Goal: Task Accomplishment & Management: Manage account settings

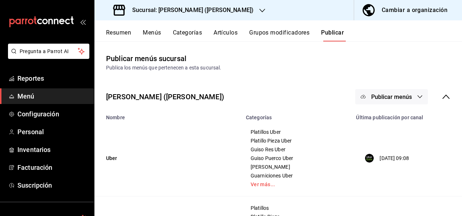
click at [123, 34] on button "Resumen" at bounding box center [118, 35] width 25 height 12
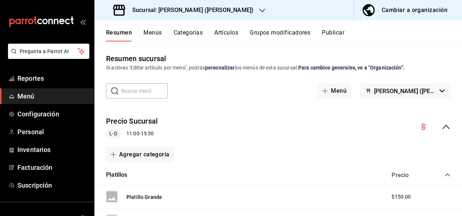
click at [442, 125] on icon "collapse-menu-row" at bounding box center [446, 126] width 9 height 9
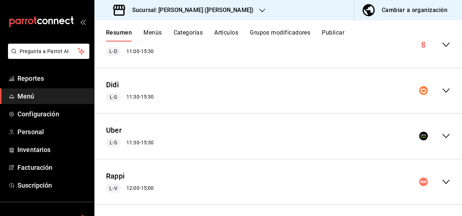
scroll to position [85, 0]
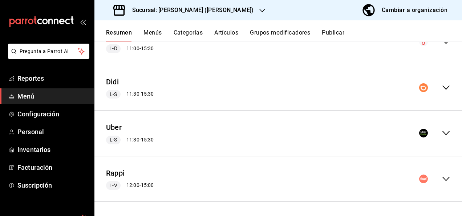
click at [442, 132] on icon "collapse-menu-row" at bounding box center [446, 133] width 9 height 9
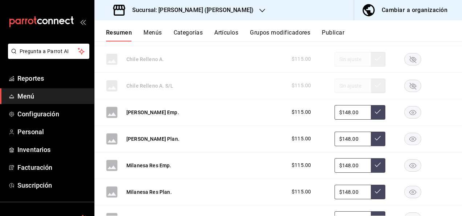
scroll to position [560, 0]
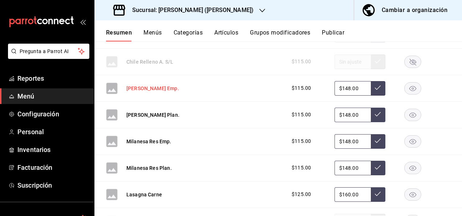
click at [153, 90] on button "[PERSON_NAME] Emp." at bounding box center [152, 88] width 53 height 7
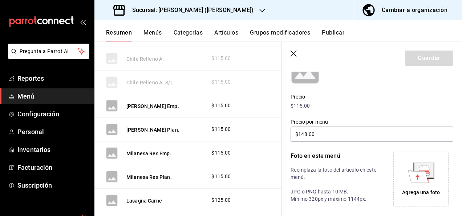
scroll to position [111, 0]
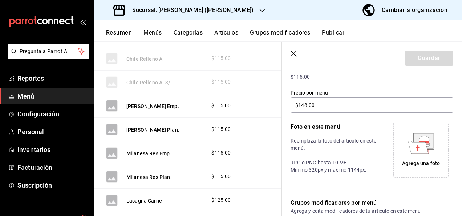
click at [424, 163] on div "Agrega una foto" at bounding box center [421, 163] width 38 height 8
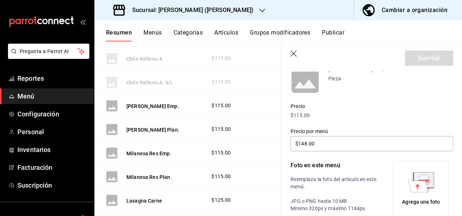
scroll to position [82, 0]
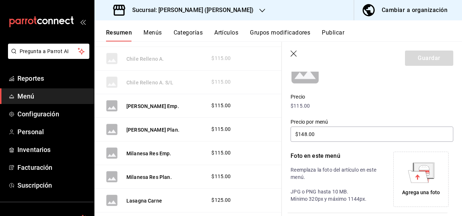
click at [434, 189] on div "Agrega una foto" at bounding box center [421, 193] width 38 height 8
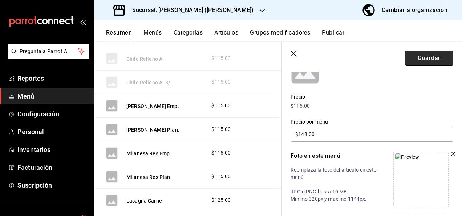
click at [432, 55] on button "Guardar" at bounding box center [429, 57] width 48 height 15
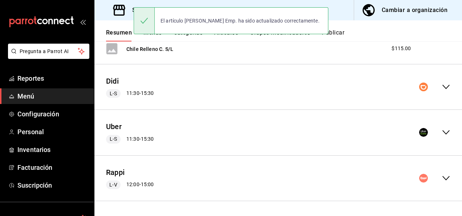
scroll to position [983, 0]
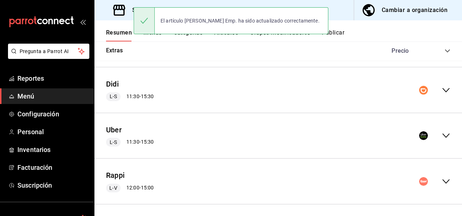
click at [442, 86] on icon "collapse-menu-row" at bounding box center [446, 90] width 9 height 9
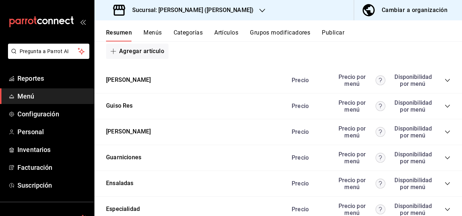
scroll to position [1729, 0]
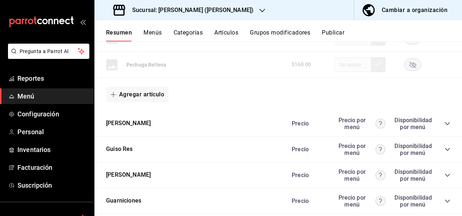
click at [445, 121] on icon "collapse-category-row" at bounding box center [448, 124] width 6 height 6
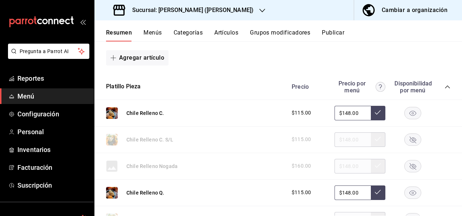
scroll to position [1129, 0]
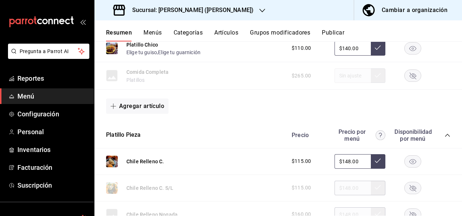
click at [445, 127] on div "Platillo Pieza Precio Precio por menú Disponibilidad por menú" at bounding box center [278, 135] width 368 height 26
click at [445, 132] on icon "collapse-category-row" at bounding box center [448, 135] width 6 height 6
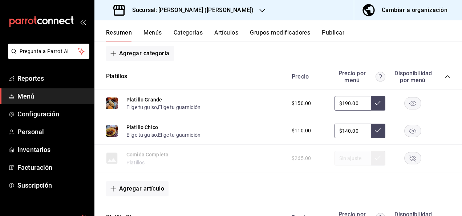
scroll to position [1022, 0]
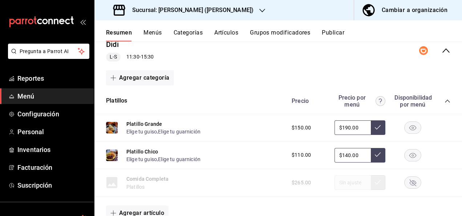
click at [445, 98] on icon "collapse-category-row" at bounding box center [448, 101] width 6 height 6
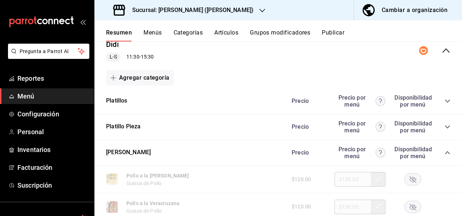
click at [445, 151] on icon "collapse-category-row" at bounding box center [448, 153] width 6 height 6
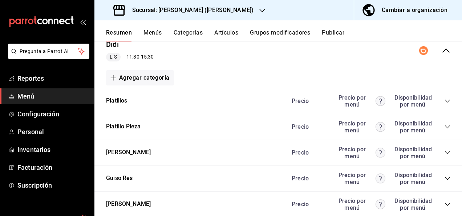
click at [445, 175] on icon "collapse-category-row" at bounding box center [448, 178] width 6 height 6
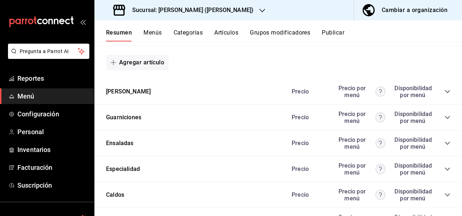
scroll to position [1502, 0]
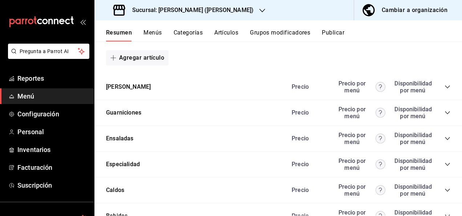
click at [445, 87] on icon "collapse-category-row" at bounding box center [447, 86] width 5 height 3
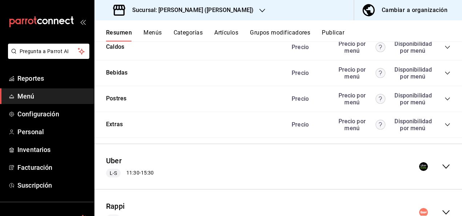
scroll to position [2063, 0]
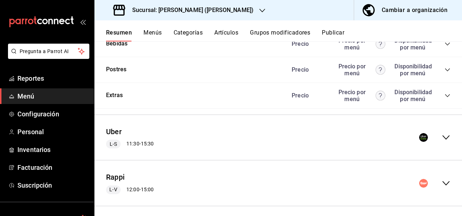
click at [442, 135] on icon "collapse-menu-row" at bounding box center [446, 137] width 9 height 9
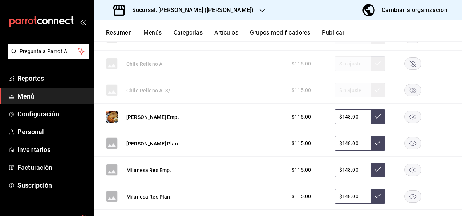
scroll to position [2533, 0]
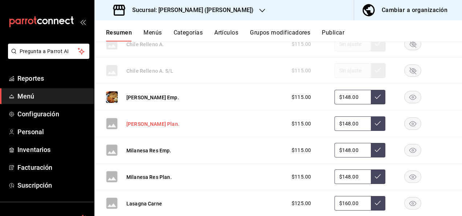
click at [142, 124] on button "[PERSON_NAME] Plan." at bounding box center [152, 123] width 53 height 7
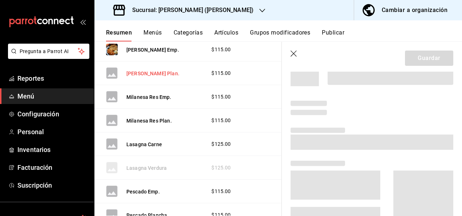
scroll to position [2434, 0]
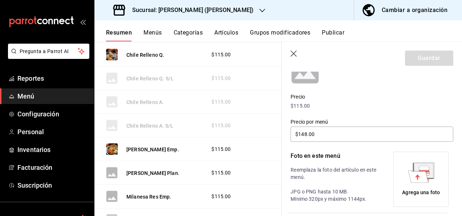
click at [416, 184] on div "Agrega una foto" at bounding box center [421, 179] width 52 height 52
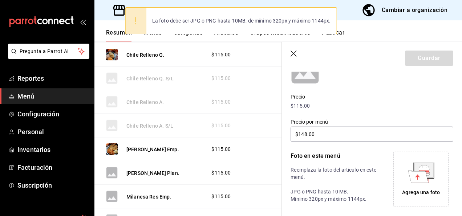
click at [421, 173] on icon at bounding box center [418, 176] width 20 height 12
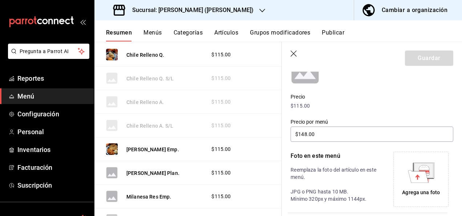
click at [416, 184] on div "Agrega una foto" at bounding box center [421, 179] width 52 height 52
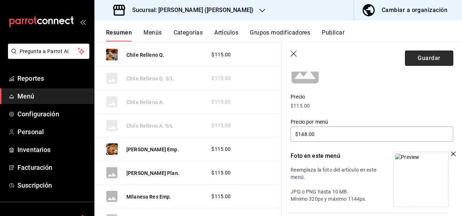
click at [425, 54] on button "Guardar" at bounding box center [429, 57] width 48 height 15
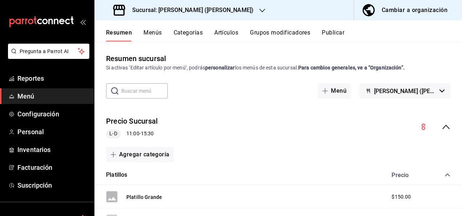
click at [442, 125] on icon "collapse-menu-row" at bounding box center [446, 126] width 9 height 9
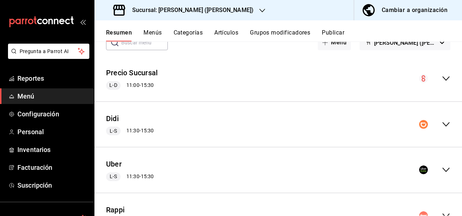
scroll to position [77, 0]
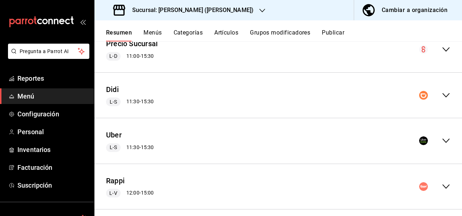
click at [442, 138] on icon "collapse-menu-row" at bounding box center [446, 140] width 9 height 9
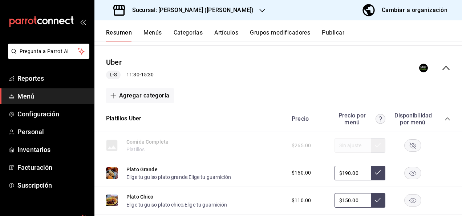
scroll to position [179, 0]
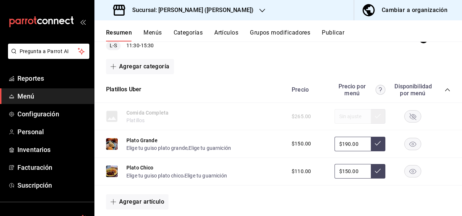
click at [445, 87] on icon "collapse-category-row" at bounding box center [448, 90] width 6 height 6
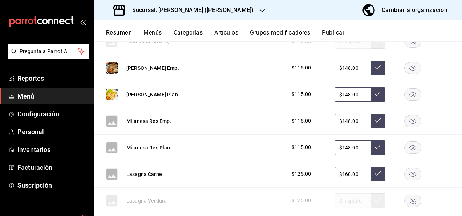
scroll to position [494, 0]
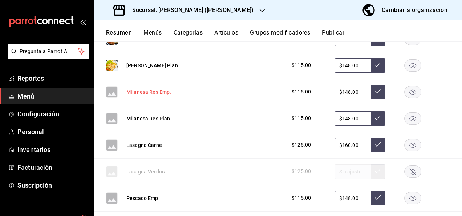
click at [163, 93] on button "Milanesa Res Emp." at bounding box center [148, 91] width 45 height 7
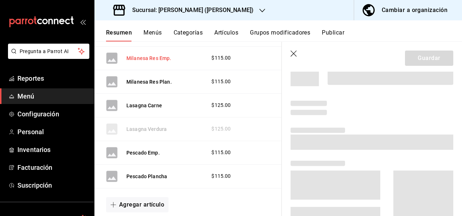
scroll to position [458, 0]
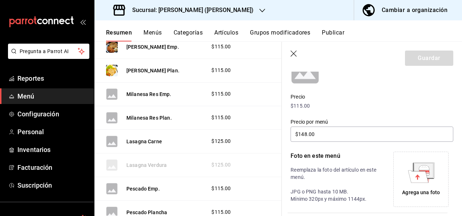
click at [408, 185] on div "Agrega una foto" at bounding box center [421, 179] width 52 height 52
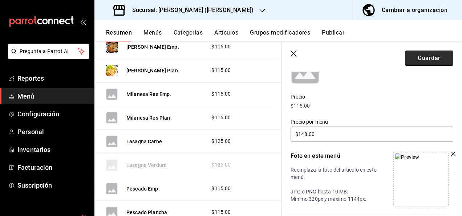
click at [427, 61] on button "Guardar" at bounding box center [429, 57] width 48 height 15
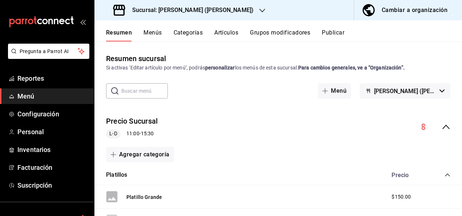
click at [442, 126] on icon "collapse-menu-row" at bounding box center [445, 127] width 7 height 4
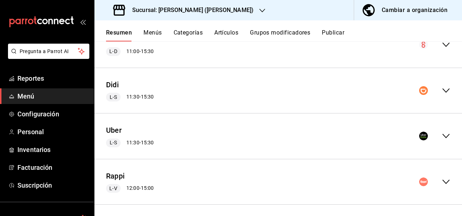
scroll to position [85, 0]
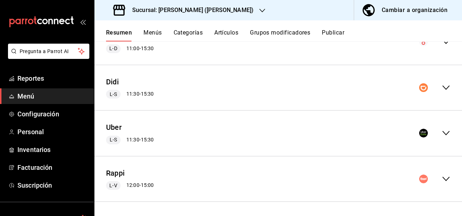
click at [442, 137] on icon "collapse-menu-row" at bounding box center [446, 133] width 9 height 9
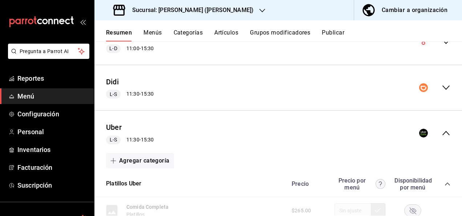
click at [445, 182] on icon "collapse-category-row" at bounding box center [447, 183] width 5 height 3
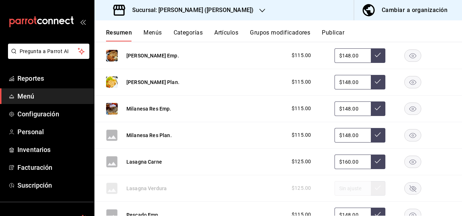
scroll to position [492, 0]
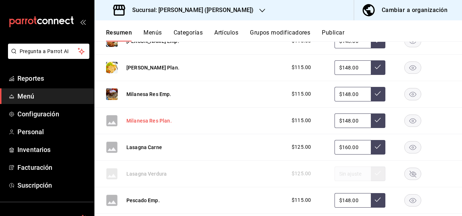
click at [138, 121] on button "Milanesa Res Plan." at bounding box center [148, 120] width 45 height 7
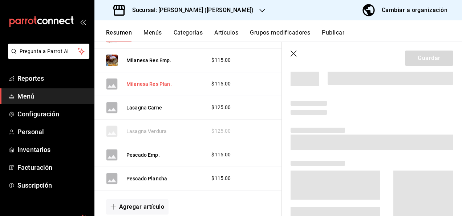
scroll to position [456, 0]
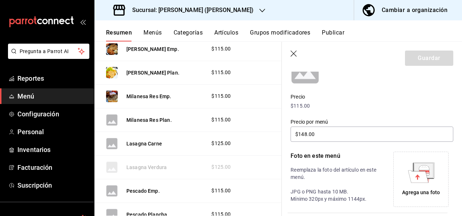
click at [403, 175] on div "Agrega una foto" at bounding box center [421, 179] width 52 height 52
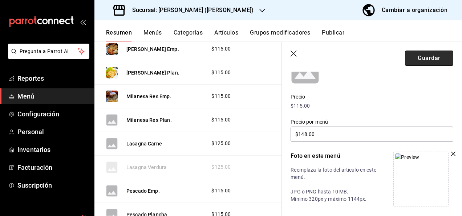
click at [429, 61] on button "Guardar" at bounding box center [429, 57] width 48 height 15
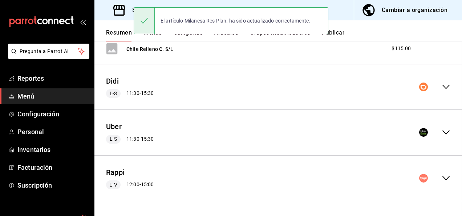
scroll to position [983, 0]
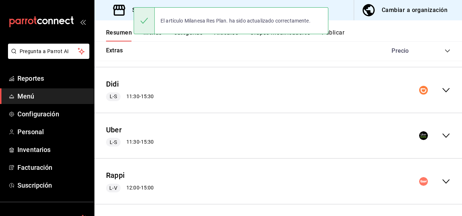
click at [442, 134] on icon "collapse-menu-row" at bounding box center [445, 135] width 7 height 4
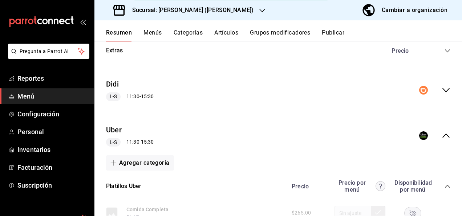
scroll to position [1084, 0]
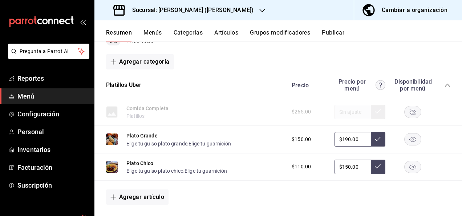
click at [445, 82] on icon "collapse-category-row" at bounding box center [448, 85] width 6 height 6
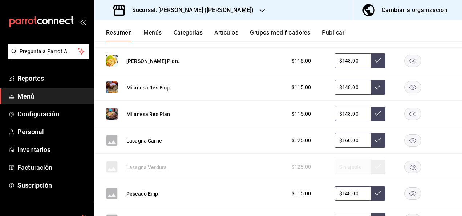
scroll to position [1427, 0]
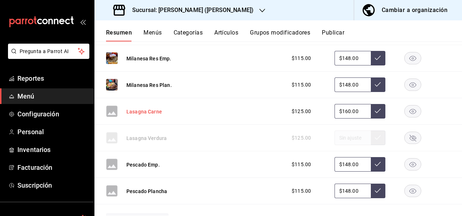
click at [136, 108] on button "Lasagna Carne" at bounding box center [144, 111] width 36 height 7
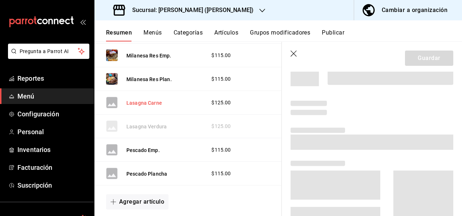
scroll to position [1390, 0]
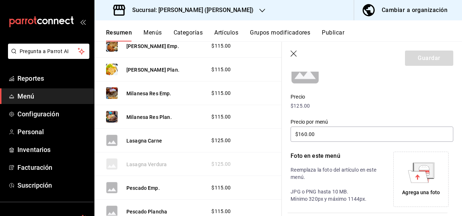
click at [413, 184] on div "Agrega una foto" at bounding box center [421, 179] width 52 height 52
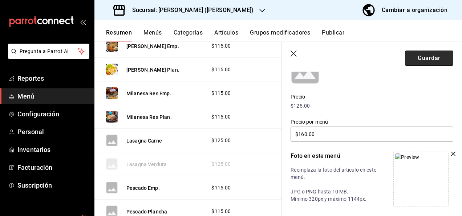
click at [419, 62] on button "Guardar" at bounding box center [429, 57] width 48 height 15
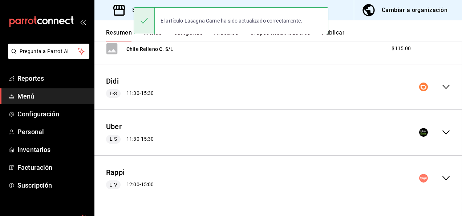
scroll to position [983, 0]
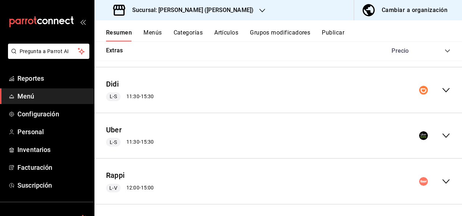
click at [442, 131] on icon "collapse-menu-row" at bounding box center [446, 135] width 9 height 9
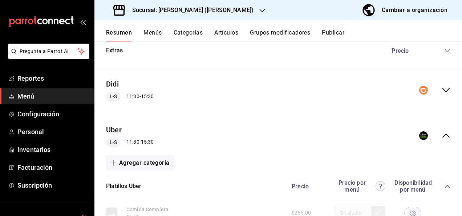
scroll to position [1028, 0]
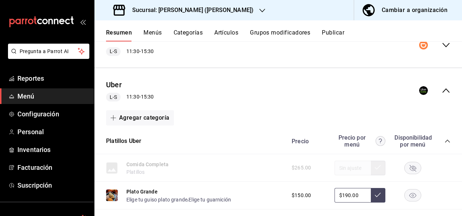
click at [445, 141] on icon "collapse-category-row" at bounding box center [448, 141] width 6 height 6
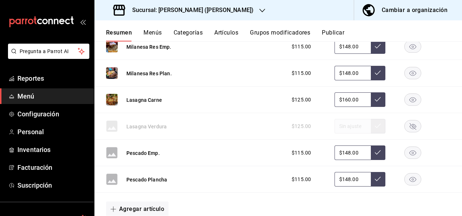
scroll to position [1488, 0]
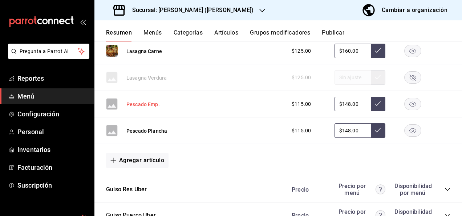
click at [140, 101] on button "Pescado Emp." at bounding box center [142, 104] width 33 height 7
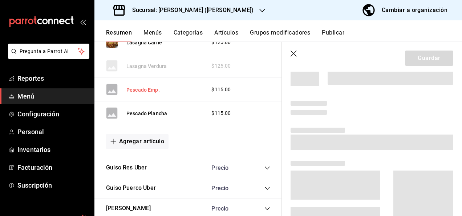
scroll to position [1440, 0]
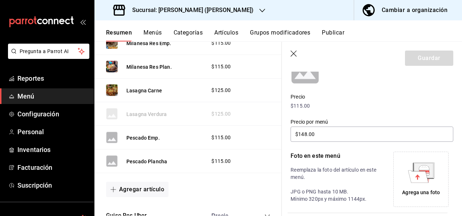
click at [418, 182] on div "Agrega una foto" at bounding box center [421, 179] width 52 height 52
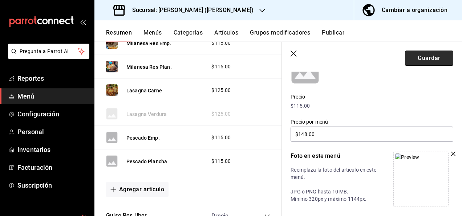
click at [414, 60] on button "Guardar" at bounding box center [429, 57] width 48 height 15
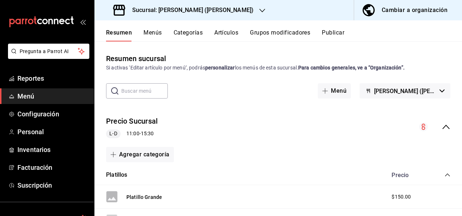
click at [442, 124] on icon "collapse-menu-row" at bounding box center [446, 126] width 9 height 9
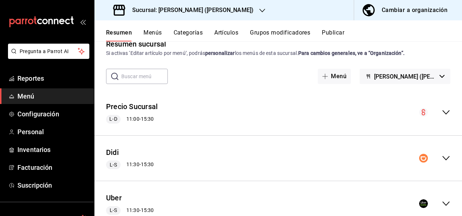
scroll to position [68, 0]
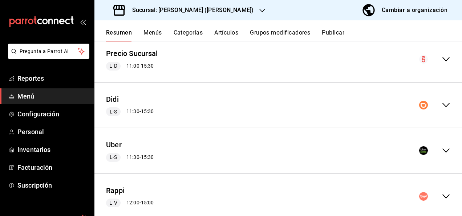
click at [442, 149] on icon "collapse-menu-row" at bounding box center [445, 151] width 7 height 4
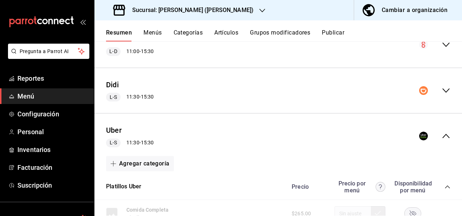
scroll to position [140, 0]
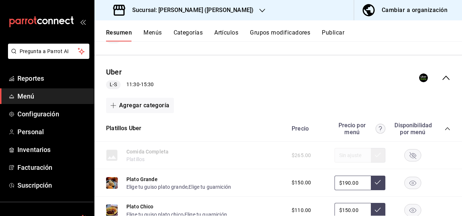
click at [445, 127] on icon "collapse-category-row" at bounding box center [448, 129] width 6 height 6
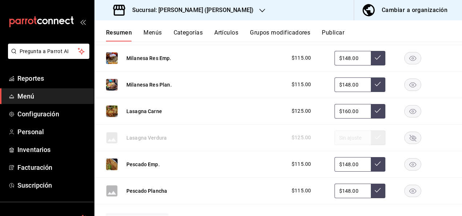
scroll to position [591, 0]
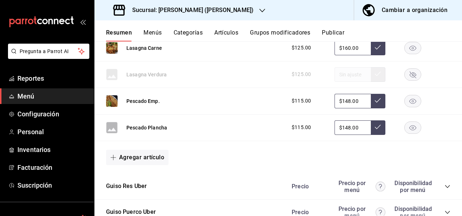
click at [156, 122] on div "Pescado Plancha" at bounding box center [136, 128] width 61 height 12
click at [153, 124] on button "Pescado Plancha" at bounding box center [146, 127] width 41 height 7
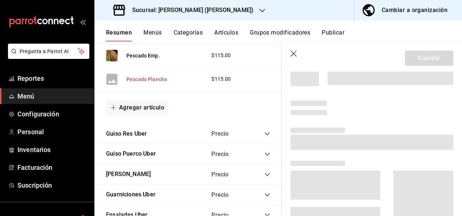
scroll to position [543, 0]
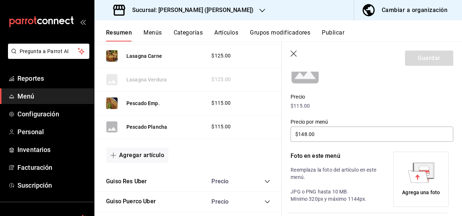
click at [425, 186] on div "Agrega una foto" at bounding box center [421, 179] width 52 height 52
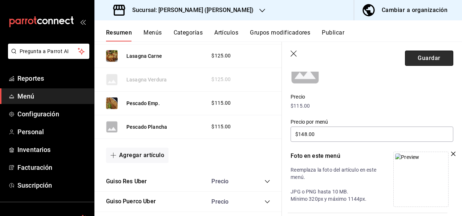
click at [427, 54] on button "Guardar" at bounding box center [429, 57] width 48 height 15
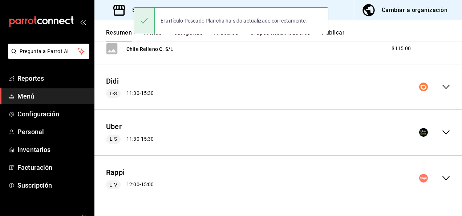
scroll to position [983, 0]
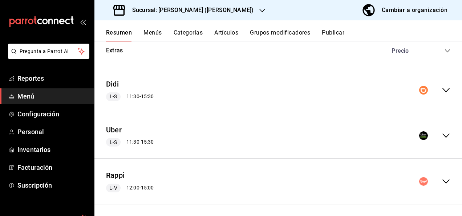
click at [444, 131] on icon "collapse-menu-row" at bounding box center [446, 135] width 9 height 9
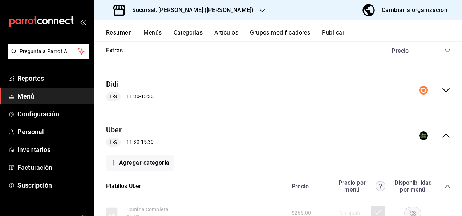
scroll to position [1052, 0]
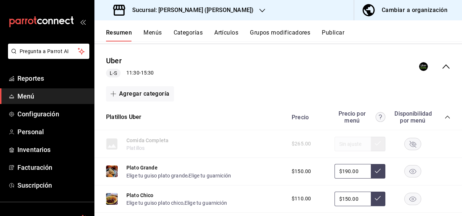
click at [445, 116] on icon "collapse-category-row" at bounding box center [447, 117] width 5 height 3
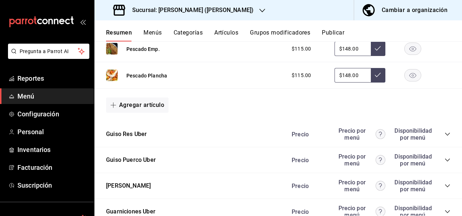
scroll to position [1546, 0]
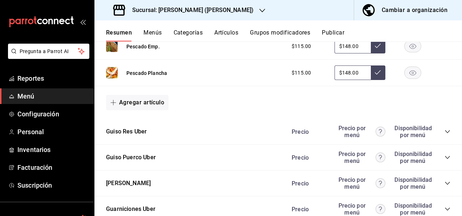
click at [445, 130] on icon "collapse-category-row" at bounding box center [447, 131] width 5 height 3
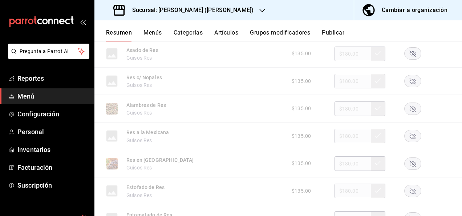
scroll to position [1734, 0]
click at [407, 74] on rect "button" at bounding box center [413, 79] width 17 height 12
click at [410, 131] on icon "button" at bounding box center [413, 134] width 7 height 7
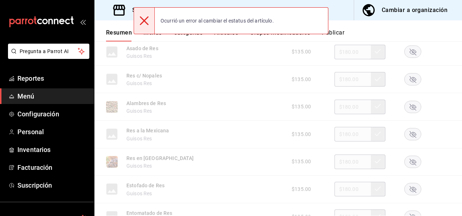
click at [410, 186] on icon "button" at bounding box center [413, 189] width 7 height 7
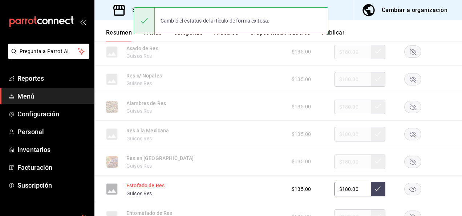
click at [148, 182] on button "Estofado de Res" at bounding box center [145, 185] width 38 height 7
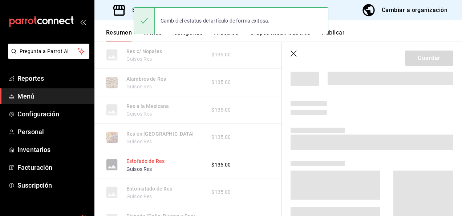
scroll to position [1671, 0]
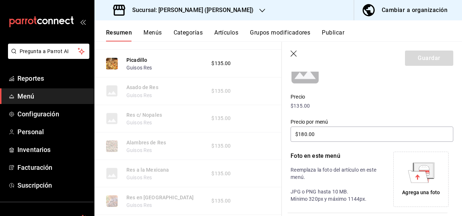
click at [408, 179] on icon at bounding box center [418, 176] width 20 height 12
click at [292, 52] on icon "button" at bounding box center [294, 53] width 6 height 6
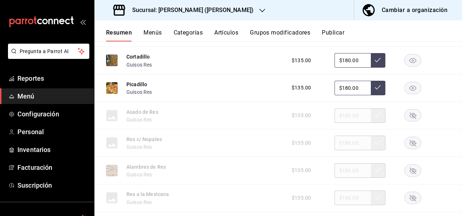
scroll to position [1839, 0]
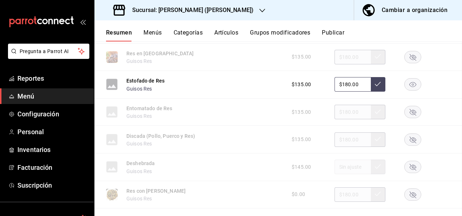
click at [292, 52] on main "Resumen sucursal Si activas ‘Editar artículo por menú’, podrás personalizar los…" at bounding box center [278, 128] width 368 height 174
click at [409, 80] on rect "button" at bounding box center [413, 84] width 17 height 12
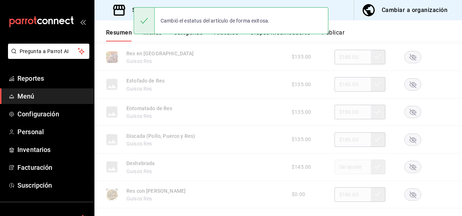
click at [408, 112] on rect "button" at bounding box center [413, 112] width 17 height 12
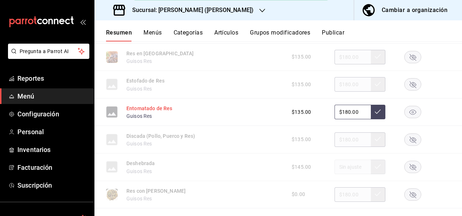
click at [159, 106] on button "Entomatado de Res" at bounding box center [149, 108] width 46 height 7
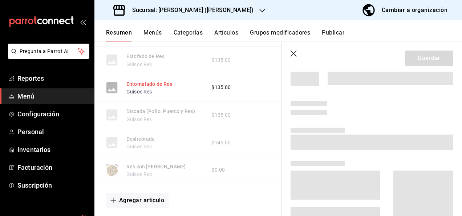
scroll to position [1775, 0]
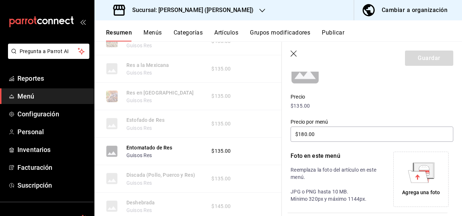
click at [412, 182] on icon at bounding box center [418, 176] width 20 height 12
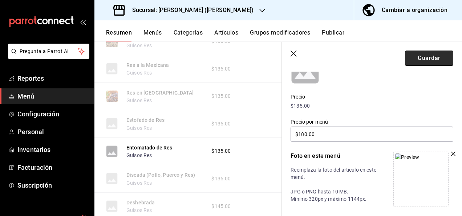
click at [432, 65] on button "Guardar" at bounding box center [429, 57] width 48 height 15
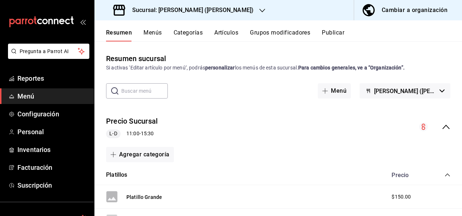
click at [442, 128] on icon "collapse-menu-row" at bounding box center [446, 126] width 9 height 9
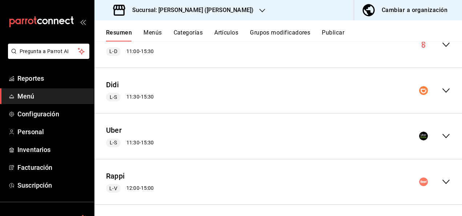
scroll to position [85, 0]
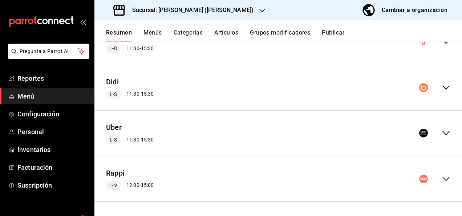
click at [442, 133] on icon "collapse-menu-row" at bounding box center [446, 133] width 9 height 9
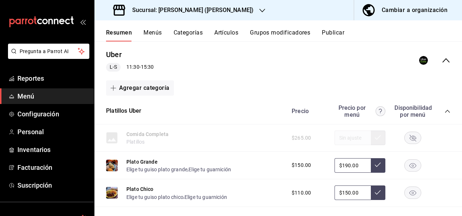
scroll to position [167, 0]
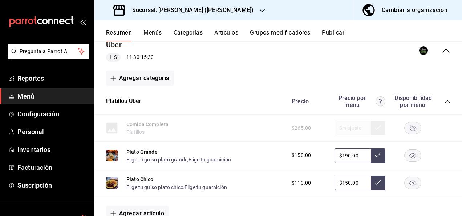
click at [445, 98] on icon "collapse-category-row" at bounding box center [448, 101] width 6 height 6
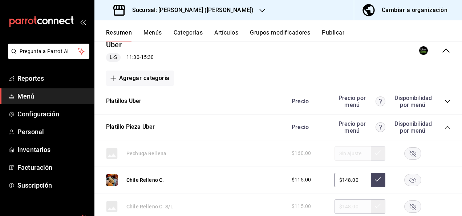
click at [441, 123] on div "Precio Precio por menú Disponibilidad por menú" at bounding box center [367, 127] width 166 height 14
click at [445, 128] on icon "collapse-category-row" at bounding box center [448, 127] width 6 height 6
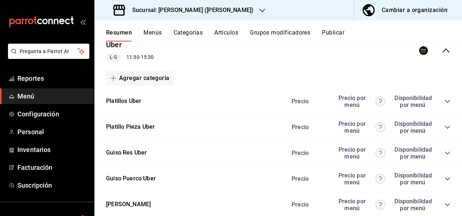
click at [445, 153] on icon "collapse-category-row" at bounding box center [447, 152] width 5 height 3
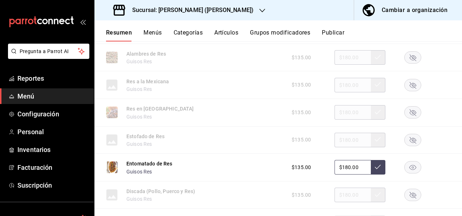
scroll to position [434, 0]
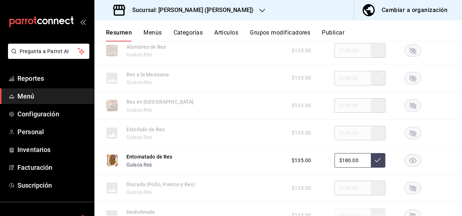
click at [411, 158] on rect "button" at bounding box center [413, 160] width 17 height 12
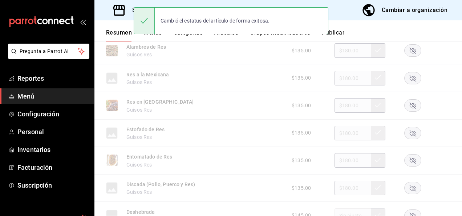
click at [405, 190] on rect "button" at bounding box center [413, 188] width 17 height 12
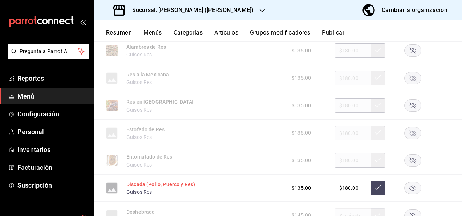
click at [142, 185] on button "Discada (Pollo, Puerco y Res)" at bounding box center [160, 184] width 69 height 7
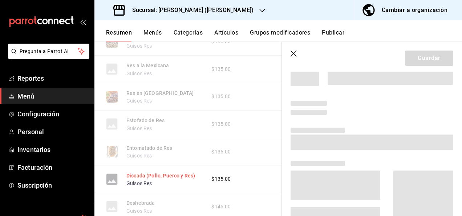
scroll to position [417, 0]
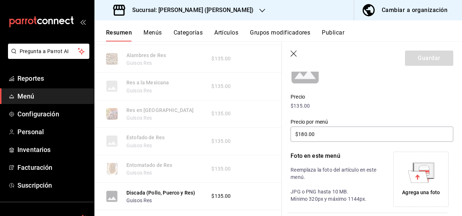
click at [408, 175] on icon at bounding box center [418, 176] width 20 height 12
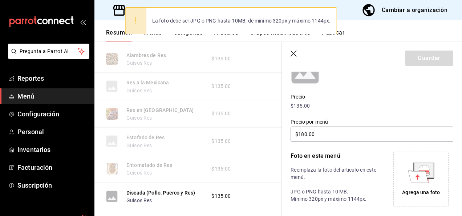
click at [425, 179] on icon at bounding box center [421, 176] width 20 height 13
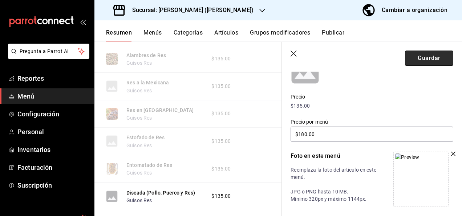
click at [419, 61] on button "Guardar" at bounding box center [429, 57] width 48 height 15
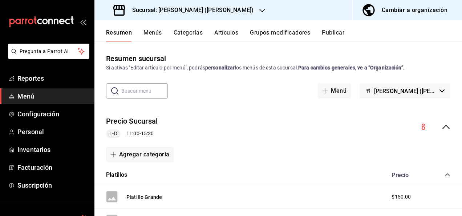
click at [442, 126] on icon "collapse-menu-row" at bounding box center [446, 126] width 9 height 9
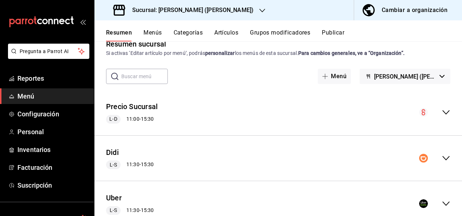
scroll to position [73, 0]
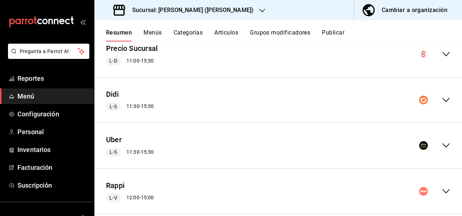
click at [442, 145] on icon "collapse-menu-row" at bounding box center [446, 145] width 9 height 9
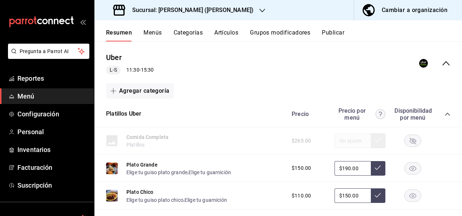
scroll to position [160, 0]
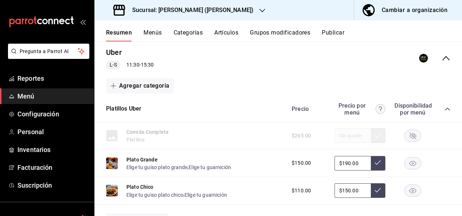
click at [445, 109] on icon "collapse-category-row" at bounding box center [448, 109] width 6 height 6
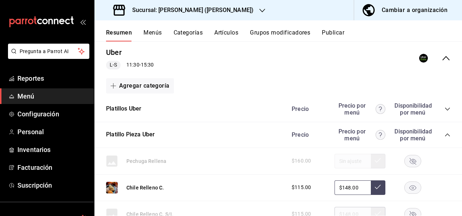
click at [445, 135] on icon "collapse-category-row" at bounding box center [448, 135] width 6 height 6
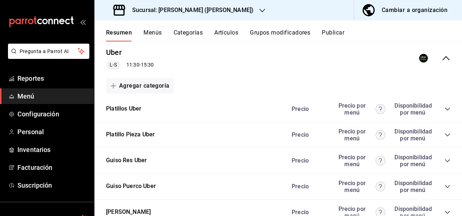
click at [445, 161] on icon "collapse-category-row" at bounding box center [448, 161] width 6 height 6
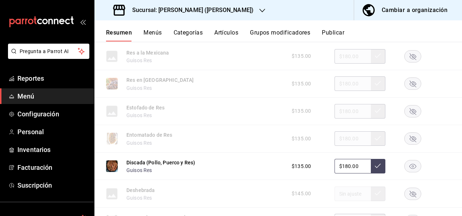
scroll to position [470, 0]
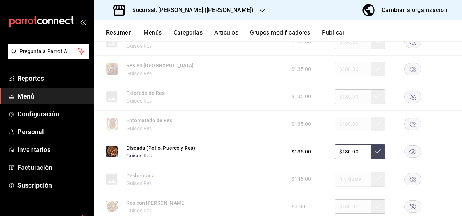
click at [408, 153] on rect "button" at bounding box center [413, 151] width 17 height 12
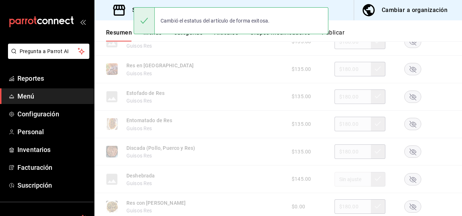
click at [409, 185] on rect "button" at bounding box center [413, 179] width 17 height 12
click at [134, 178] on button "Deshebrada" at bounding box center [140, 175] width 29 height 7
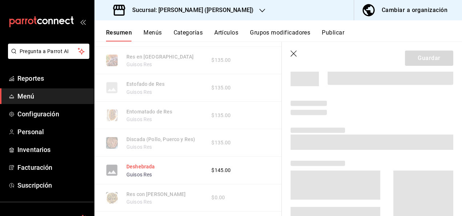
scroll to position [453, 0]
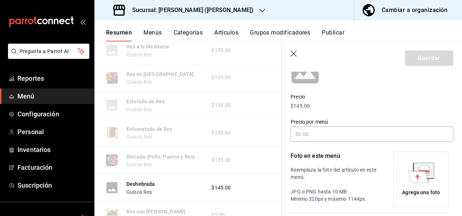
click at [413, 168] on icon at bounding box center [423, 170] width 21 height 16
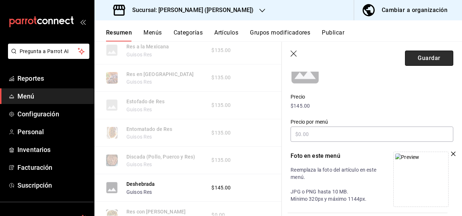
click at [423, 62] on button "Guardar" at bounding box center [429, 57] width 48 height 15
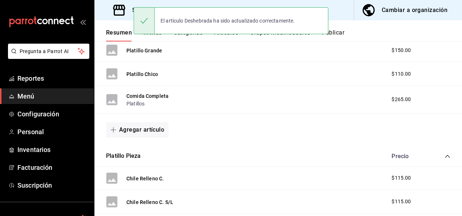
scroll to position [45, 0]
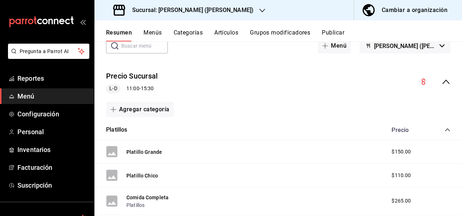
click at [442, 81] on icon "collapse-menu-row" at bounding box center [445, 82] width 7 height 4
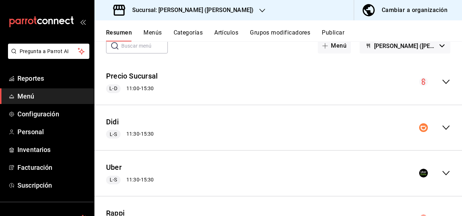
click at [442, 174] on icon "collapse-menu-row" at bounding box center [446, 173] width 9 height 9
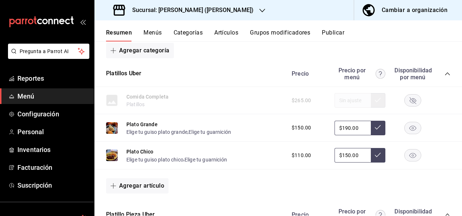
scroll to position [200, 0]
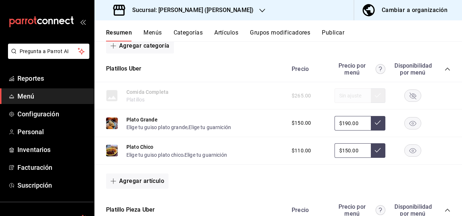
click at [445, 67] on icon "collapse-category-row" at bounding box center [448, 69] width 6 height 6
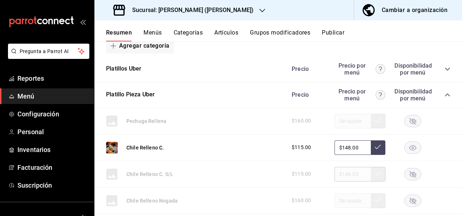
click at [445, 96] on icon "collapse-category-row" at bounding box center [448, 95] width 6 height 6
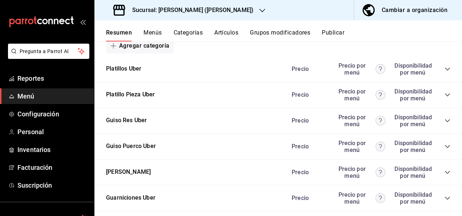
click at [445, 118] on icon "collapse-category-row" at bounding box center [448, 121] width 6 height 6
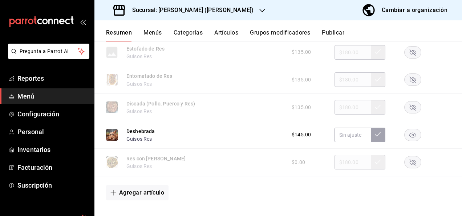
scroll to position [519, 0]
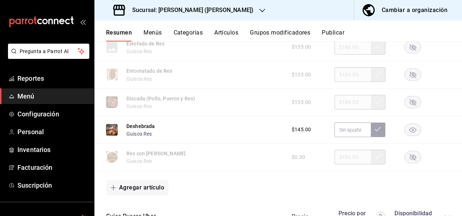
click at [409, 127] on rect "button" at bounding box center [413, 129] width 17 height 12
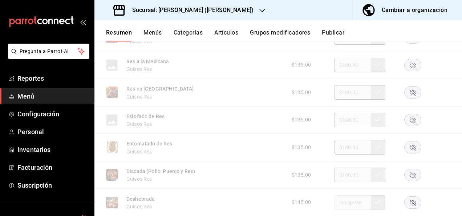
scroll to position [394, 0]
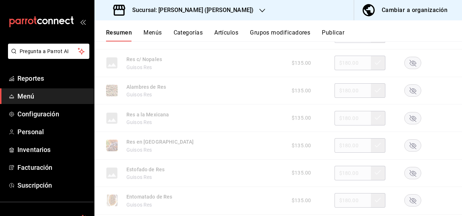
click at [408, 117] on rect "button" at bounding box center [413, 118] width 17 height 12
click at [408, 60] on rect "button" at bounding box center [413, 63] width 17 height 12
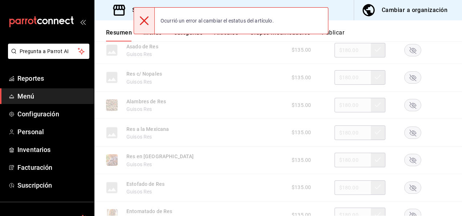
scroll to position [321, 0]
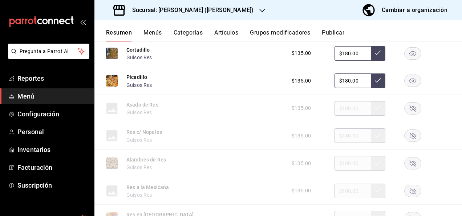
click at [408, 107] on rect "button" at bounding box center [413, 108] width 17 height 12
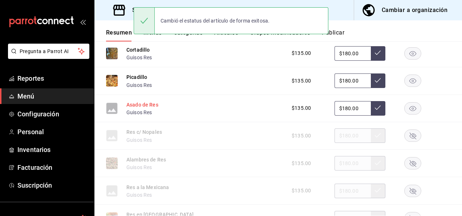
click at [146, 105] on button "Asado de Res" at bounding box center [142, 104] width 32 height 7
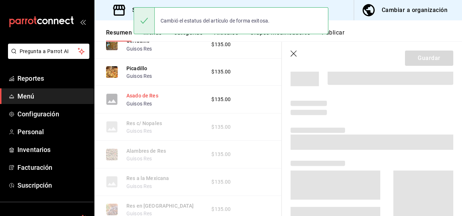
scroll to position [304, 0]
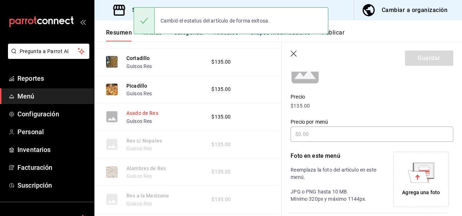
type input "$180.00"
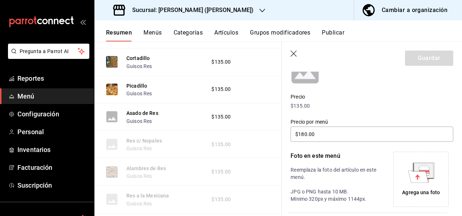
click at [421, 171] on icon at bounding box center [418, 176] width 20 height 12
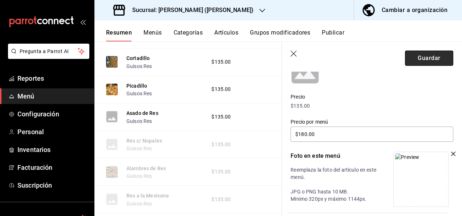
click at [429, 54] on button "Guardar" at bounding box center [429, 57] width 48 height 15
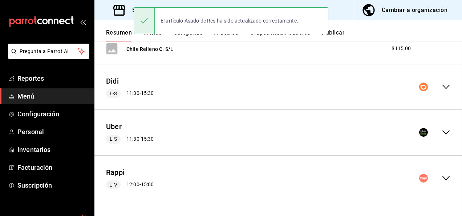
scroll to position [983, 0]
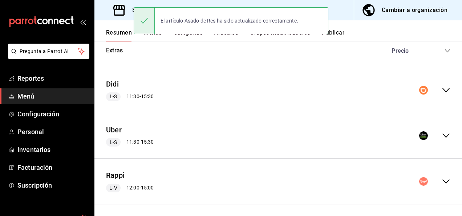
click at [442, 135] on icon "collapse-menu-row" at bounding box center [446, 135] width 9 height 9
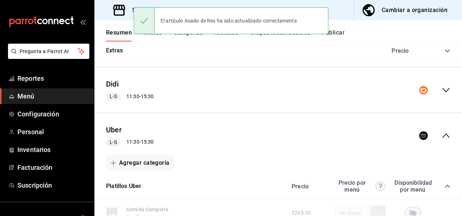
scroll to position [1027, 0]
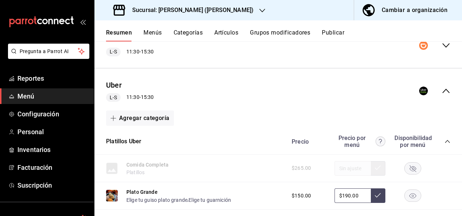
click at [445, 138] on icon "collapse-category-row" at bounding box center [448, 141] width 6 height 6
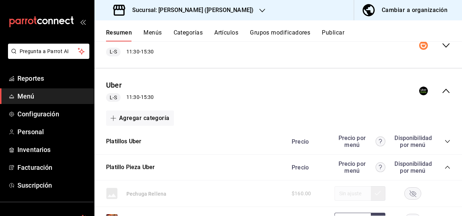
click at [445, 164] on icon "collapse-category-row" at bounding box center [448, 167] width 6 height 6
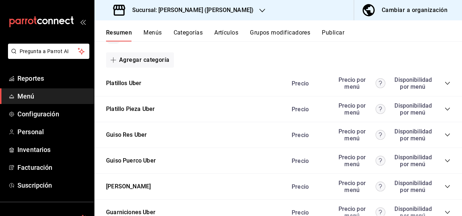
scroll to position [1143, 0]
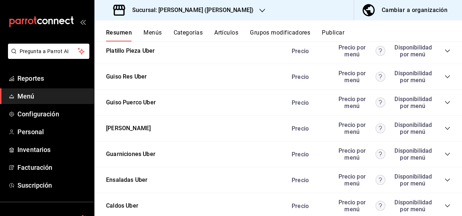
click at [442, 71] on div "Precio Precio por menú Disponibilidad por menú" at bounding box center [367, 77] width 166 height 14
click at [445, 77] on icon "collapse-category-row" at bounding box center [448, 77] width 6 height 6
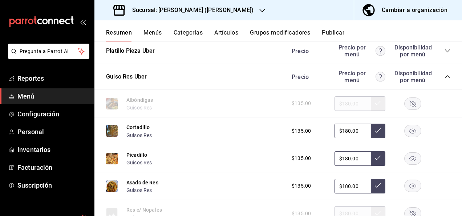
click at [408, 182] on rect "button" at bounding box center [413, 186] width 17 height 12
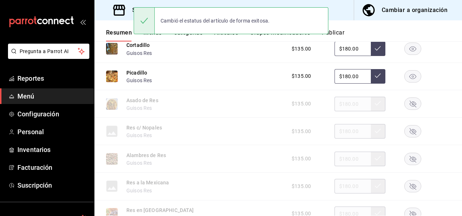
scroll to position [1235, 0]
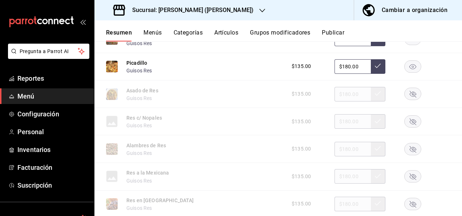
click at [410, 121] on icon "button" at bounding box center [413, 121] width 7 height 7
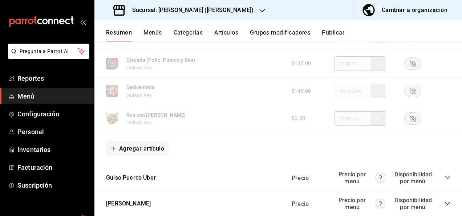
scroll to position [1526, 0]
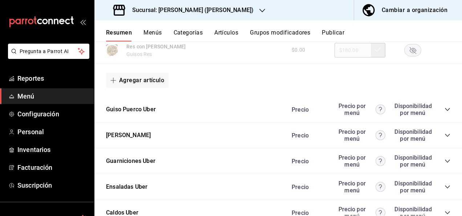
click at [445, 109] on icon "collapse-category-row" at bounding box center [447, 109] width 5 height 3
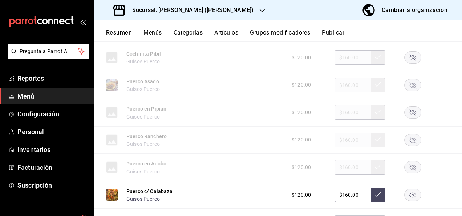
scroll to position [1637, 0]
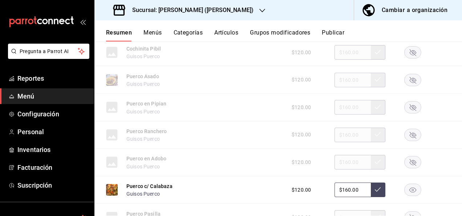
click at [414, 105] on rect "button" at bounding box center [413, 107] width 17 height 12
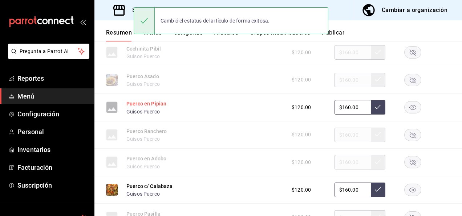
click at [133, 103] on button "Puerco en Pipian" at bounding box center [146, 103] width 40 height 7
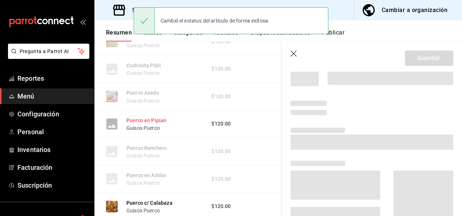
scroll to position [1615, 0]
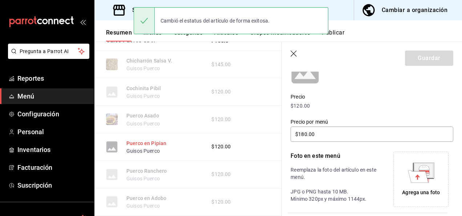
type input "$160.00"
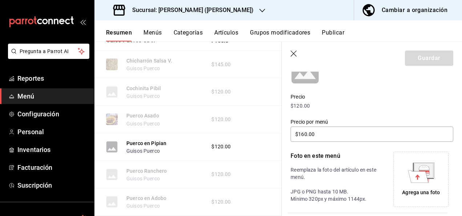
click at [430, 180] on icon at bounding box center [421, 172] width 27 height 20
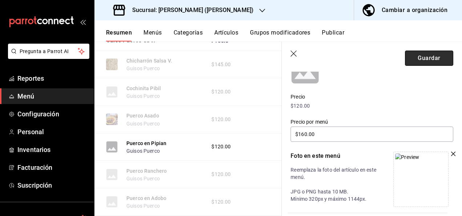
click at [418, 56] on button "Guardar" at bounding box center [429, 57] width 48 height 15
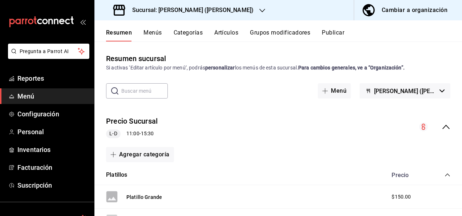
click at [442, 126] on icon "collapse-menu-row" at bounding box center [446, 126] width 9 height 9
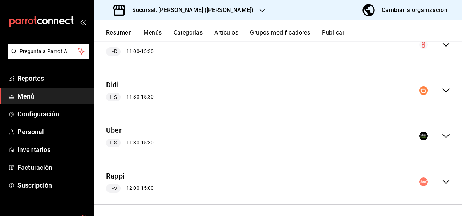
scroll to position [85, 0]
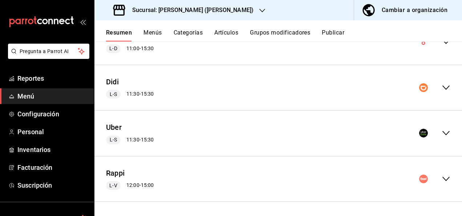
click at [442, 131] on icon "collapse-menu-row" at bounding box center [446, 133] width 9 height 9
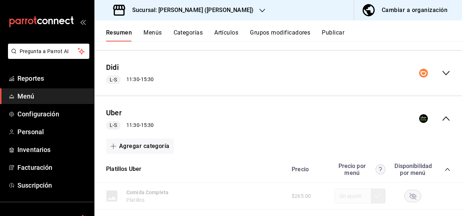
scroll to position [163, 0]
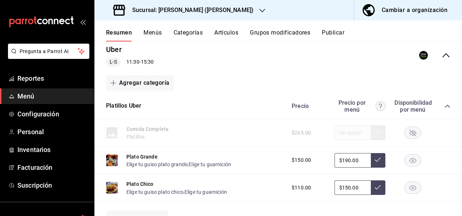
click at [445, 105] on icon "collapse-category-row" at bounding box center [448, 106] width 6 height 6
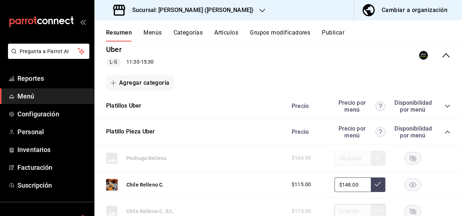
click at [445, 130] on icon "collapse-category-row" at bounding box center [448, 132] width 6 height 6
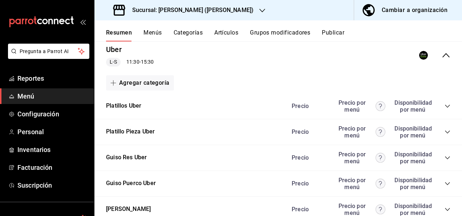
click at [445, 184] on icon "collapse-category-row" at bounding box center [447, 183] width 5 height 3
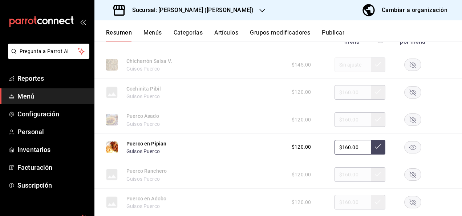
scroll to position [342, 0]
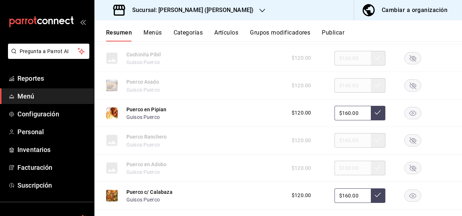
click at [406, 113] on rect "button" at bounding box center [413, 113] width 17 height 12
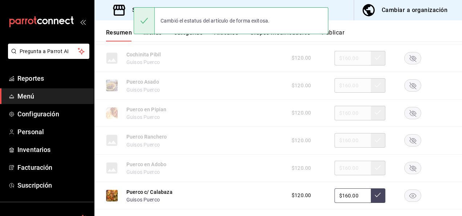
click at [410, 167] on icon "button" at bounding box center [413, 168] width 7 height 7
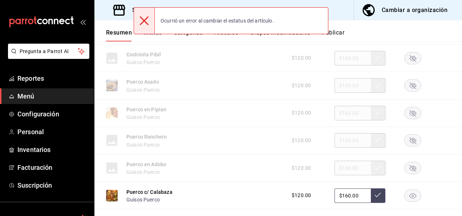
click at [410, 169] on rect "button" at bounding box center [413, 168] width 17 height 12
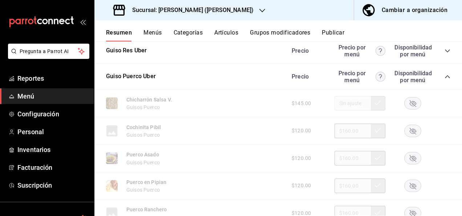
scroll to position [264, 0]
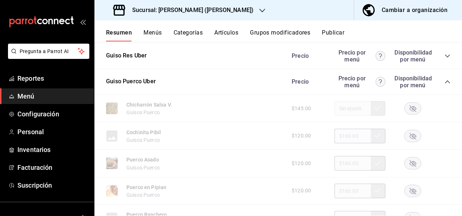
click at [410, 135] on icon "button" at bounding box center [413, 136] width 7 height 7
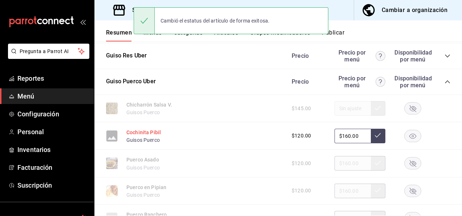
click at [156, 131] on button "Cochinita Pibil" at bounding box center [143, 132] width 35 height 7
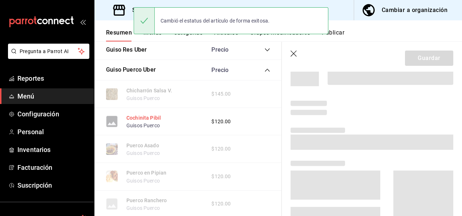
scroll to position [259, 0]
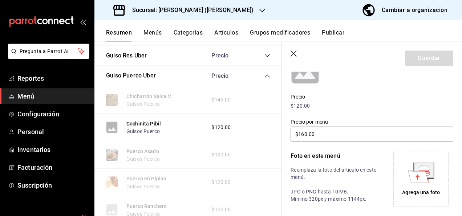
click at [425, 183] on div "Agrega una foto" at bounding box center [421, 179] width 52 height 52
click at [296, 57] on icon "button" at bounding box center [294, 53] width 7 height 7
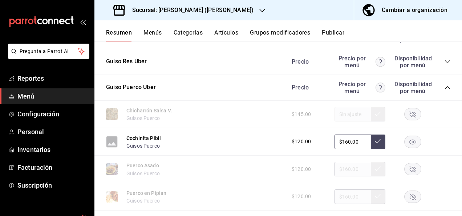
scroll to position [267, 0]
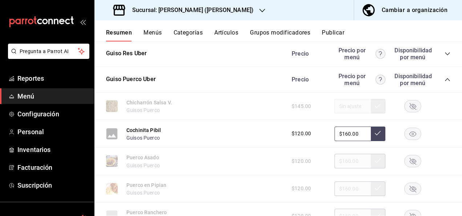
click at [409, 133] on rect "button" at bounding box center [413, 133] width 17 height 12
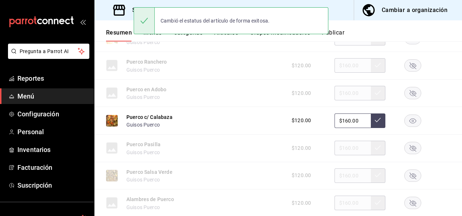
scroll to position [470, 0]
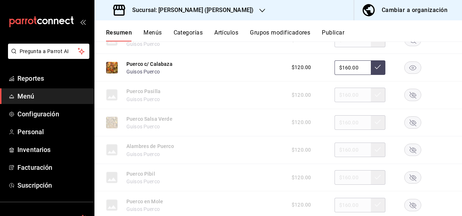
click at [405, 100] on rect "button" at bounding box center [413, 95] width 17 height 12
click at [412, 150] on rect "button" at bounding box center [413, 150] width 17 height 12
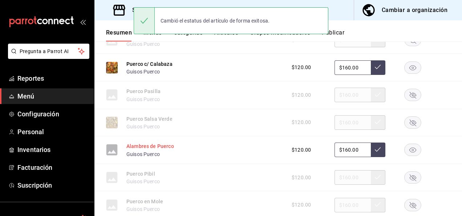
click at [150, 144] on button "Alambres de Puerco" at bounding box center [150, 145] width 48 height 7
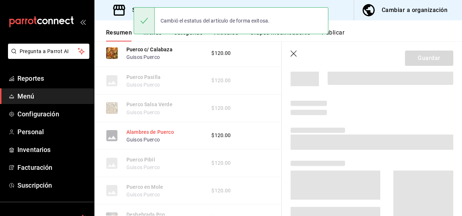
scroll to position [447, 0]
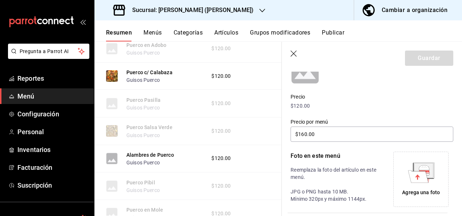
click at [416, 189] on div "Agrega una foto" at bounding box center [421, 193] width 38 height 8
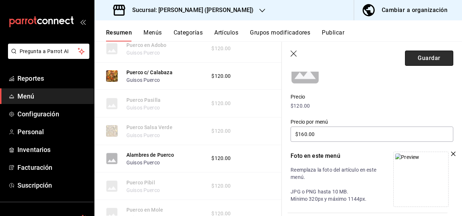
click at [430, 52] on button "Guardar" at bounding box center [429, 57] width 48 height 15
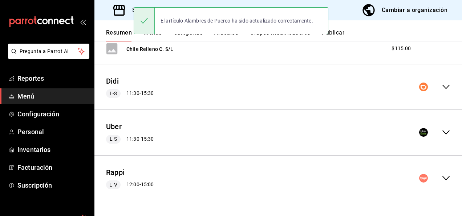
scroll to position [983, 0]
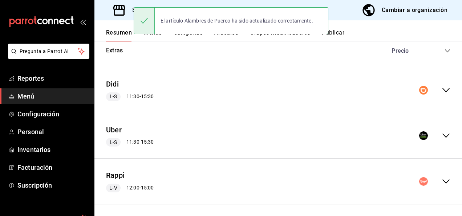
click at [442, 132] on icon "collapse-menu-row" at bounding box center [446, 135] width 9 height 9
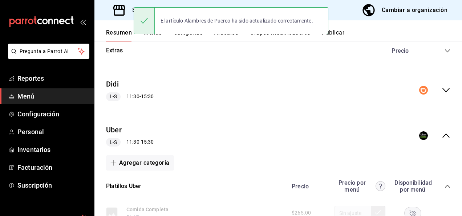
scroll to position [1058, 0]
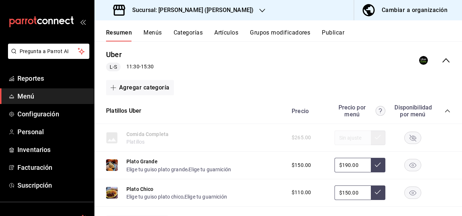
click at [445, 108] on icon "collapse-category-row" at bounding box center [448, 111] width 6 height 6
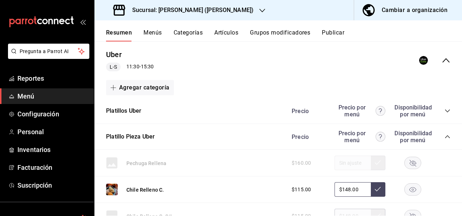
click at [445, 135] on icon "collapse-category-row" at bounding box center [447, 136] width 5 height 3
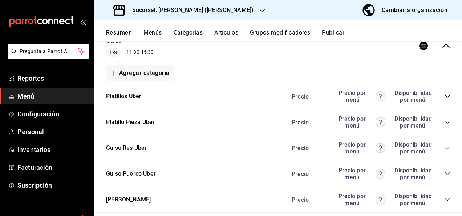
scroll to position [1111, 0]
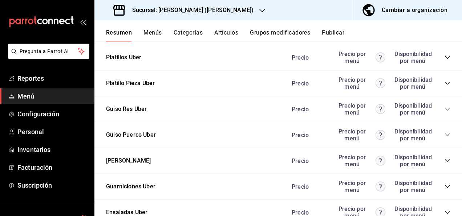
click at [445, 132] on icon "collapse-category-row" at bounding box center [448, 135] width 6 height 6
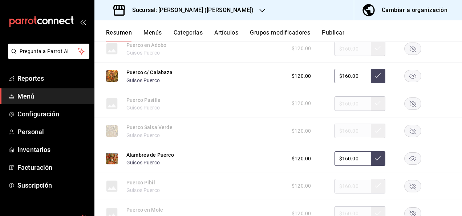
scroll to position [1377, 0]
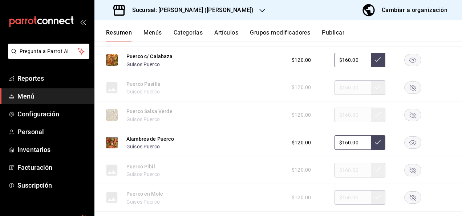
click at [405, 138] on rect "button" at bounding box center [413, 143] width 17 height 12
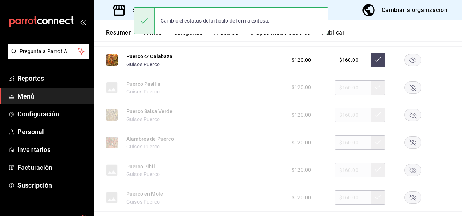
click at [409, 173] on rect "button" at bounding box center [413, 170] width 17 height 12
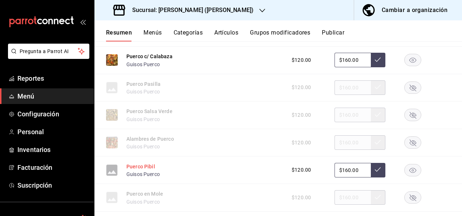
click at [142, 164] on button "Puerco Pibil" at bounding box center [140, 166] width 29 height 7
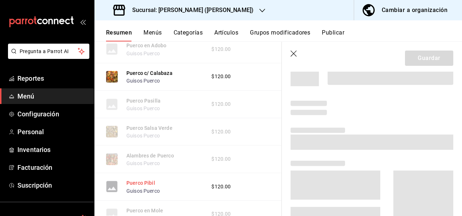
scroll to position [1354, 0]
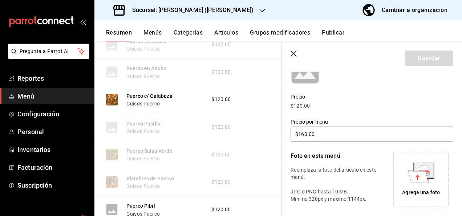
click at [437, 182] on div "Agrega una foto" at bounding box center [421, 179] width 52 height 52
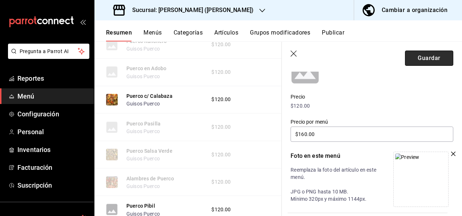
click at [424, 60] on button "Guardar" at bounding box center [429, 57] width 48 height 15
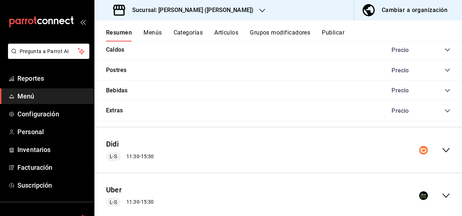
scroll to position [983, 0]
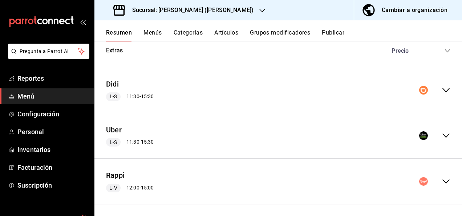
click at [442, 131] on icon "collapse-menu-row" at bounding box center [446, 135] width 9 height 9
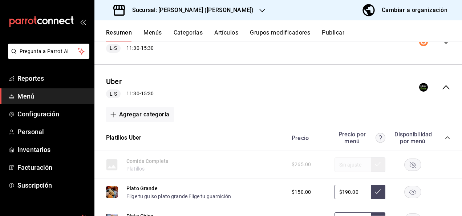
scroll to position [1055, 0]
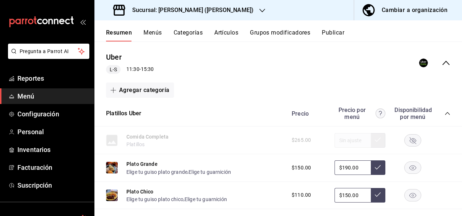
click at [445, 110] on icon "collapse-category-row" at bounding box center [448, 113] width 6 height 6
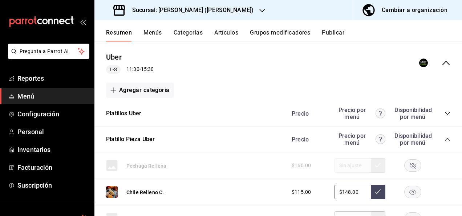
click at [445, 136] on icon "collapse-category-row" at bounding box center [448, 139] width 6 height 6
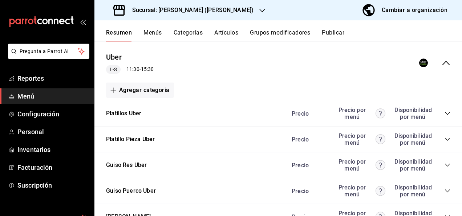
click at [445, 188] on icon "collapse-category-row" at bounding box center [448, 191] width 6 height 6
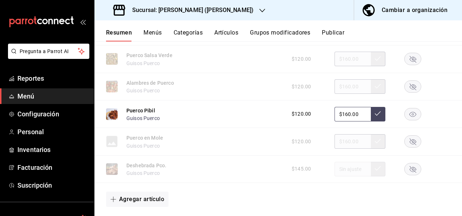
scroll to position [1438, 0]
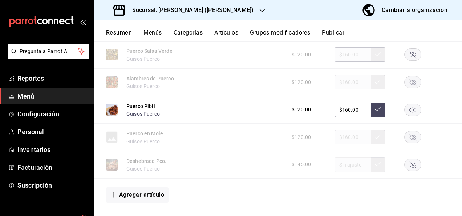
click at [411, 110] on rect "button" at bounding box center [413, 110] width 17 height 12
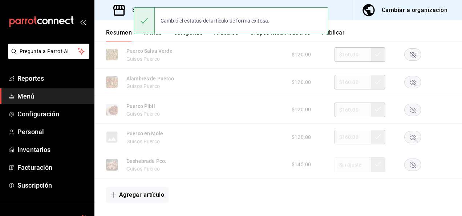
click at [409, 137] on rect "button" at bounding box center [413, 137] width 17 height 12
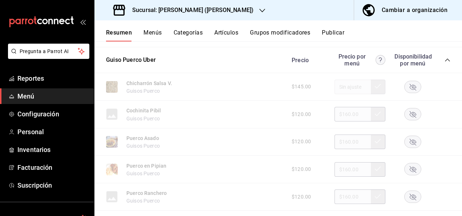
scroll to position [1167, 0]
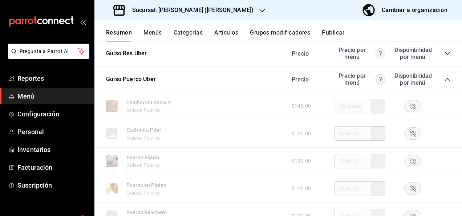
click at [445, 76] on icon "collapse-category-row" at bounding box center [448, 79] width 6 height 6
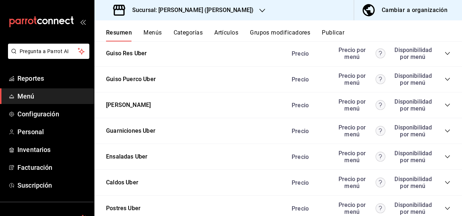
click at [445, 102] on icon "collapse-category-row" at bounding box center [448, 105] width 6 height 6
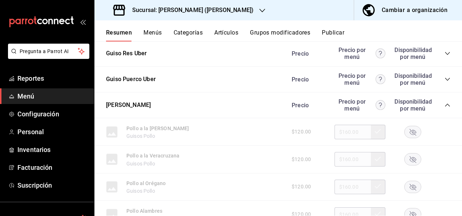
click at [405, 129] on rect "button" at bounding box center [413, 132] width 17 height 12
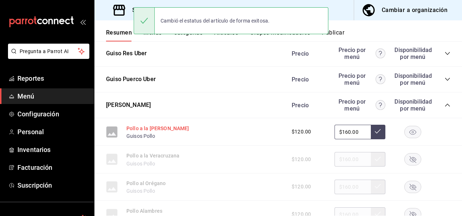
click at [153, 127] on button "Pollo a la [PERSON_NAME]" at bounding box center [157, 128] width 63 height 7
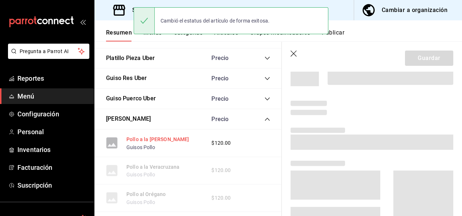
scroll to position [1152, 0]
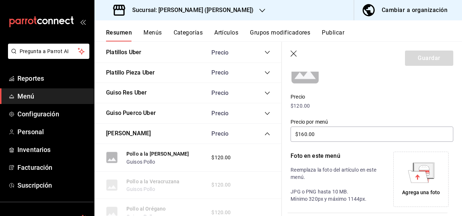
click at [425, 178] on icon at bounding box center [421, 176] width 20 height 13
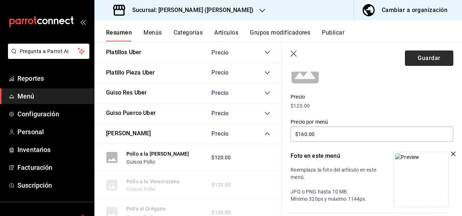
click at [412, 61] on button "Guardar" at bounding box center [429, 57] width 48 height 15
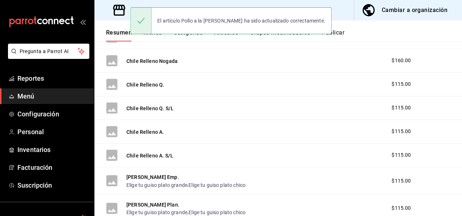
scroll to position [983, 0]
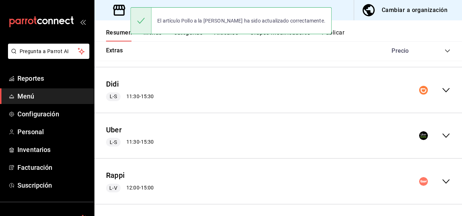
click at [442, 133] on icon "collapse-menu-row" at bounding box center [446, 135] width 9 height 9
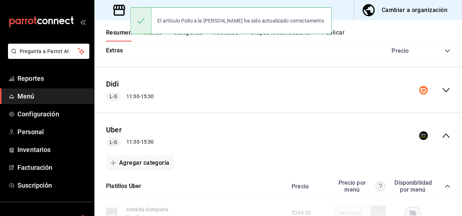
scroll to position [1034, 0]
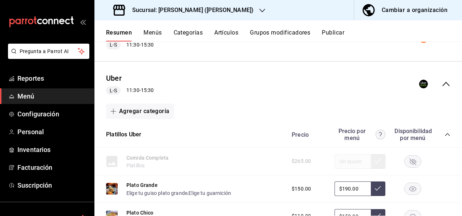
click at [445, 133] on icon "collapse-category-row" at bounding box center [448, 134] width 6 height 6
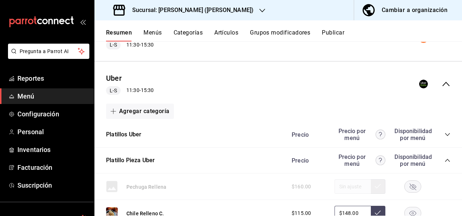
click at [445, 157] on icon "collapse-category-row" at bounding box center [448, 160] width 6 height 6
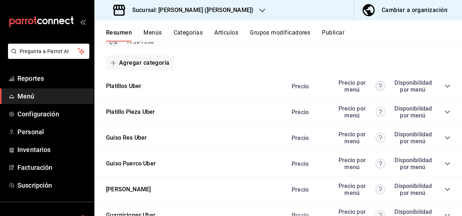
scroll to position [1107, 0]
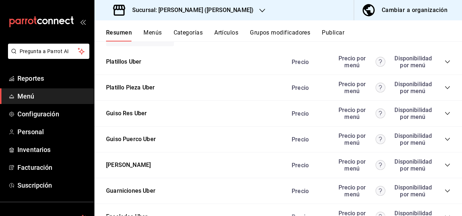
click at [445, 162] on icon "collapse-category-row" at bounding box center [448, 165] width 6 height 6
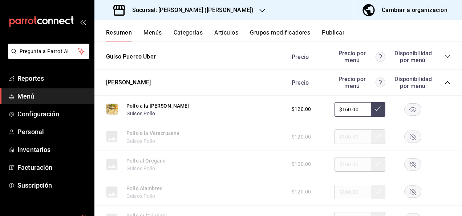
scroll to position [1208, 0]
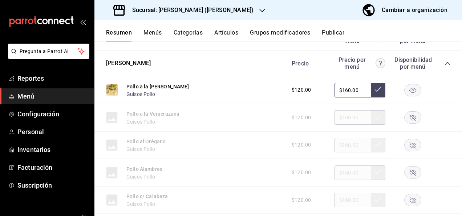
click at [405, 85] on rect "button" at bounding box center [413, 90] width 17 height 12
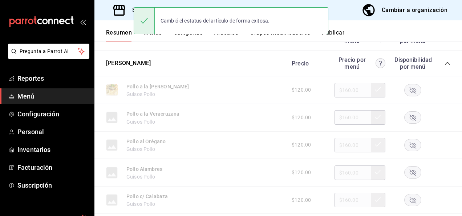
click at [414, 116] on rect "button" at bounding box center [413, 118] width 17 height 12
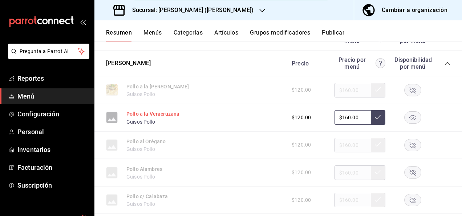
click at [169, 115] on button "Pollo a la Veracruzana" at bounding box center [152, 113] width 53 height 7
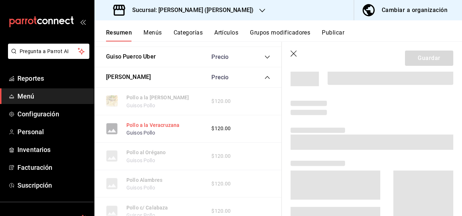
scroll to position [1192, 0]
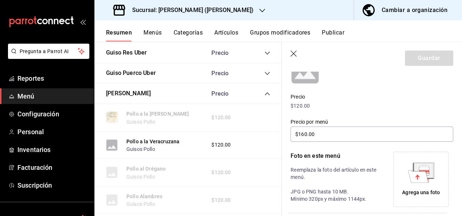
click at [432, 179] on div "Agrega una foto" at bounding box center [421, 179] width 52 height 52
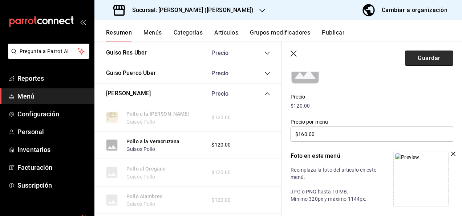
click at [408, 58] on button "Guardar" at bounding box center [429, 57] width 48 height 15
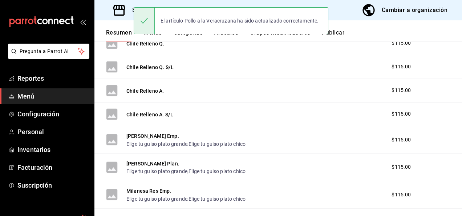
scroll to position [983, 0]
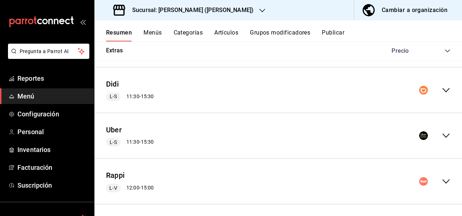
click at [442, 133] on icon "collapse-menu-row" at bounding box center [445, 135] width 7 height 4
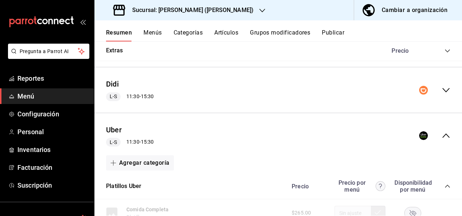
scroll to position [1013, 0]
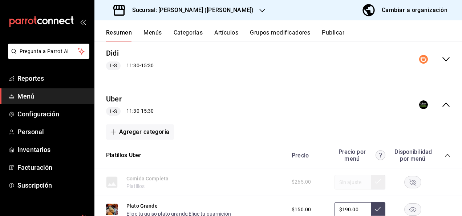
click at [445, 152] on icon "collapse-category-row" at bounding box center [448, 155] width 6 height 6
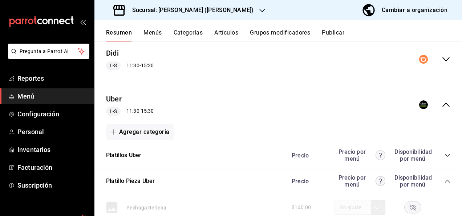
click at [445, 178] on icon "collapse-category-row" at bounding box center [448, 181] width 6 height 6
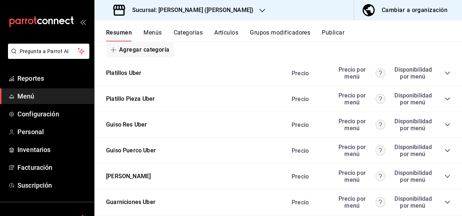
scroll to position [1125, 0]
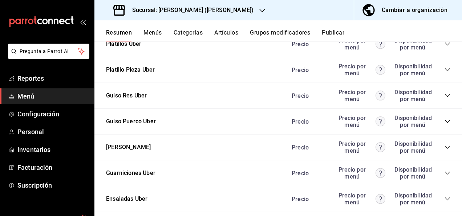
click at [445, 144] on icon "collapse-category-row" at bounding box center [448, 147] width 6 height 6
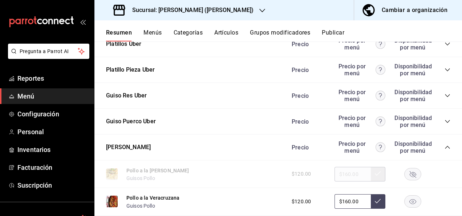
click at [408, 199] on rect "button" at bounding box center [413, 201] width 17 height 12
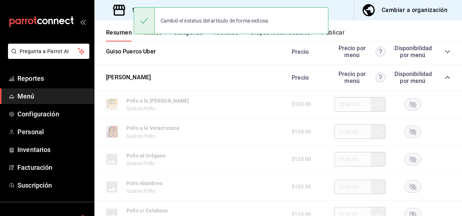
scroll to position [1197, 0]
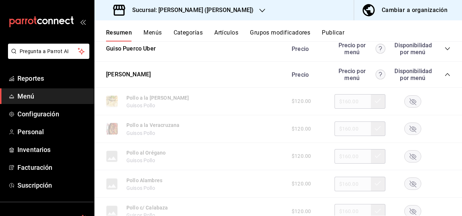
click at [410, 153] on icon "button" at bounding box center [413, 156] width 7 height 7
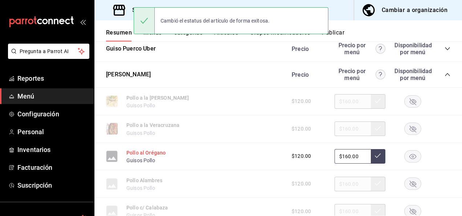
click at [146, 152] on button "Pollo al Orégano" at bounding box center [145, 152] width 39 height 7
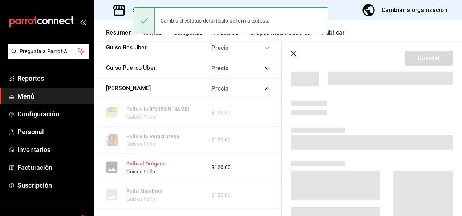
scroll to position [1177, 0]
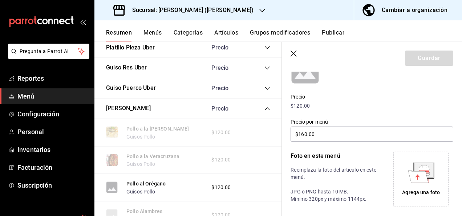
click at [422, 181] on icon at bounding box center [418, 176] width 20 height 12
click at [295, 53] on icon "button" at bounding box center [294, 53] width 7 height 7
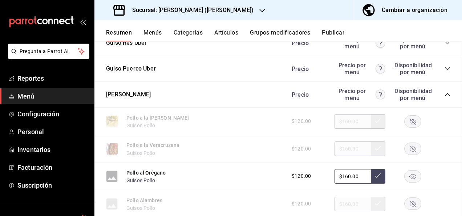
scroll to position [1186, 0]
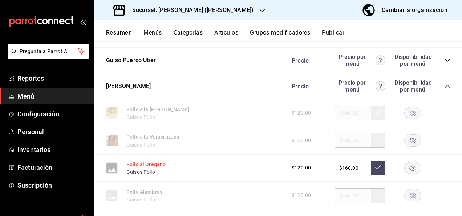
click at [151, 164] on button "Pollo al Orégano" at bounding box center [145, 164] width 39 height 7
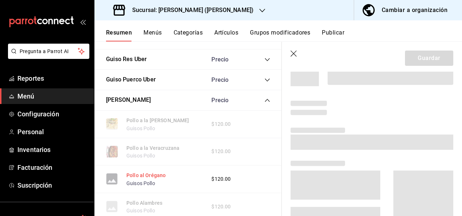
scroll to position [1174, 0]
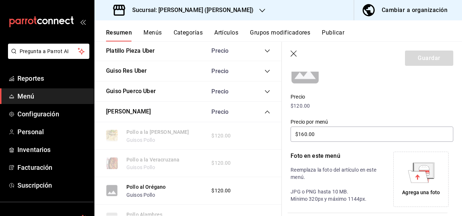
click at [413, 179] on icon at bounding box center [418, 176] width 20 height 12
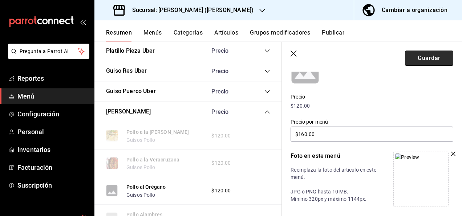
click at [424, 57] on button "Guardar" at bounding box center [429, 57] width 48 height 15
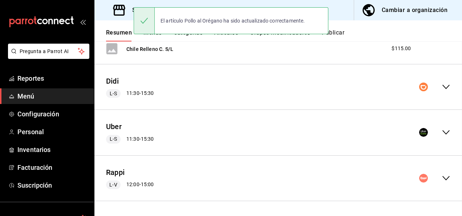
scroll to position [983, 0]
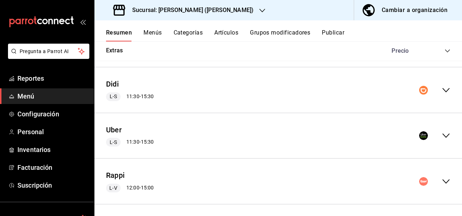
click at [443, 133] on icon "collapse-menu-row" at bounding box center [446, 135] width 9 height 9
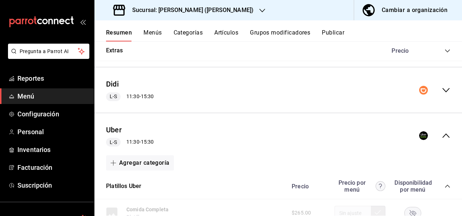
scroll to position [1061, 0]
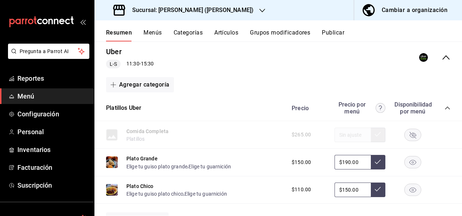
click at [445, 105] on icon "collapse-category-row" at bounding box center [448, 108] width 6 height 6
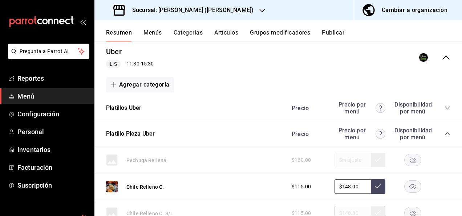
click at [445, 132] on icon "collapse-category-row" at bounding box center [447, 133] width 5 height 3
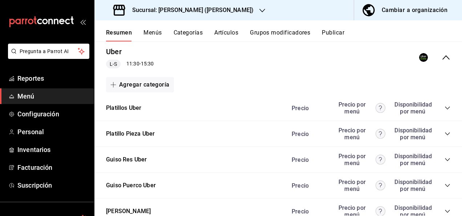
click at [445, 209] on icon "collapse-category-row" at bounding box center [448, 211] width 6 height 6
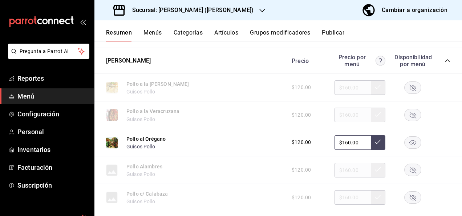
scroll to position [1226, 0]
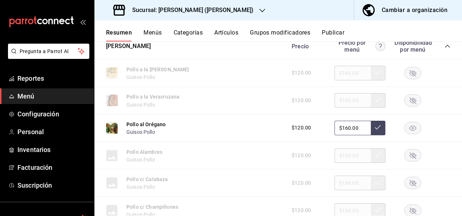
click at [410, 128] on rect "button" at bounding box center [413, 128] width 17 height 12
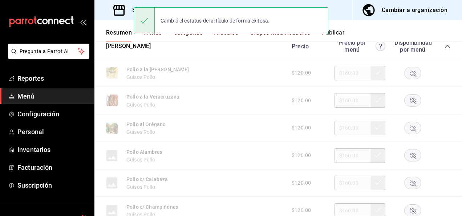
click at [405, 158] on rect "button" at bounding box center [413, 155] width 17 height 12
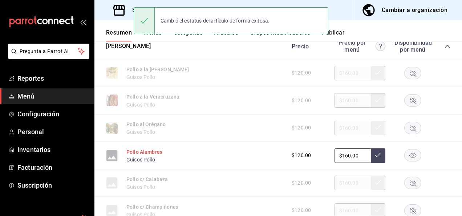
click at [153, 148] on button "Pollo Alambres" at bounding box center [144, 151] width 36 height 7
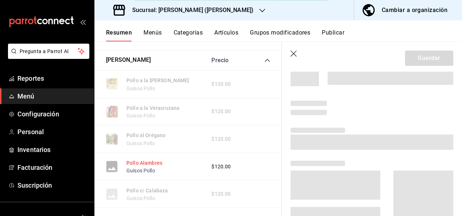
scroll to position [1200, 0]
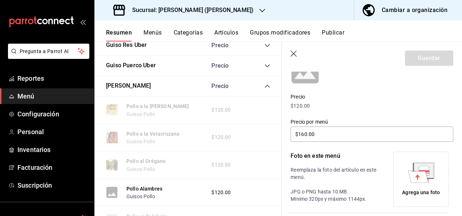
click at [415, 181] on icon at bounding box center [418, 176] width 20 height 12
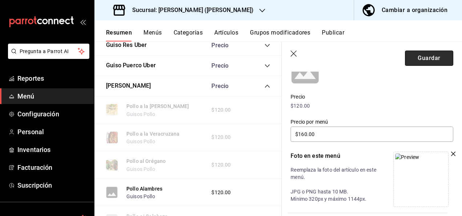
click at [421, 55] on button "Guardar" at bounding box center [429, 57] width 48 height 15
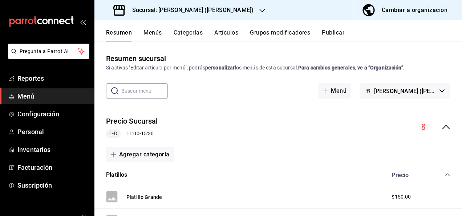
click at [442, 123] on icon "collapse-menu-row" at bounding box center [446, 126] width 9 height 9
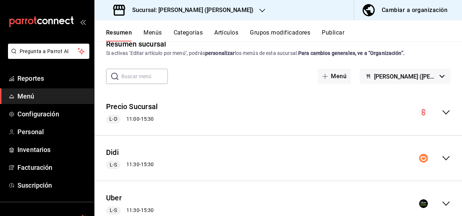
scroll to position [68, 0]
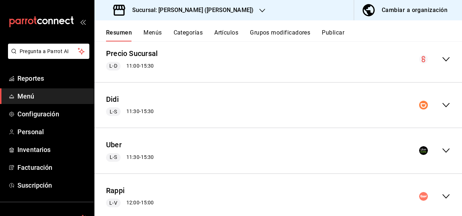
click at [442, 153] on icon "collapse-menu-row" at bounding box center [446, 150] width 9 height 9
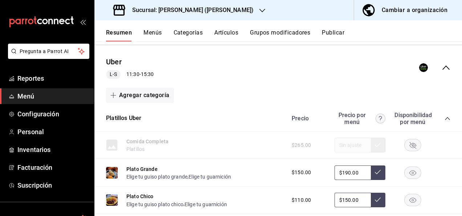
scroll to position [160, 0]
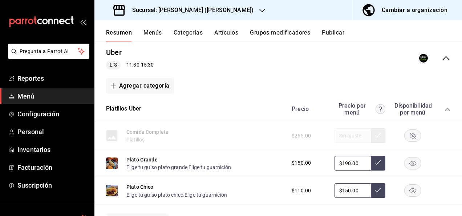
click at [445, 108] on icon "collapse-category-row" at bounding box center [448, 109] width 6 height 6
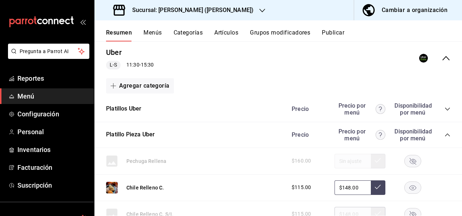
click at [445, 133] on icon "collapse-category-row" at bounding box center [448, 135] width 6 height 6
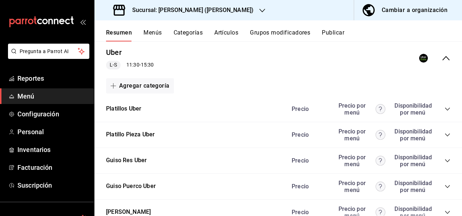
click at [445, 211] on icon "collapse-category-row" at bounding box center [448, 212] width 6 height 6
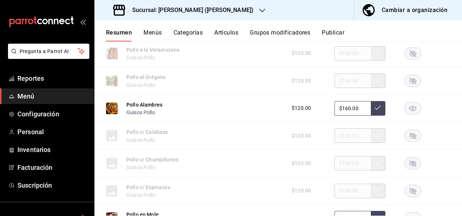
scroll to position [382, 0]
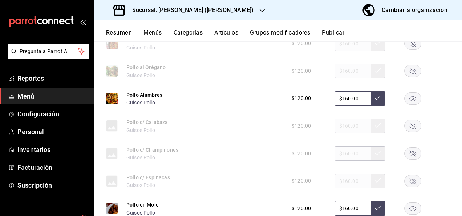
click at [407, 98] on rect "button" at bounding box center [413, 98] width 17 height 12
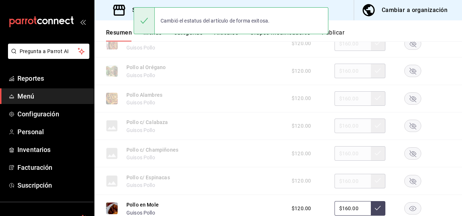
click at [410, 125] on icon "button" at bounding box center [413, 126] width 7 height 7
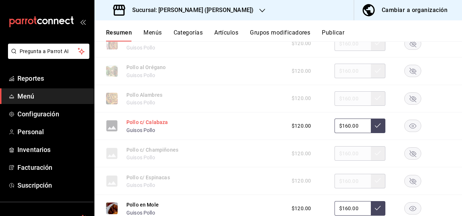
click at [150, 121] on button "Pollo c/ Calabaza" at bounding box center [147, 121] width 42 height 7
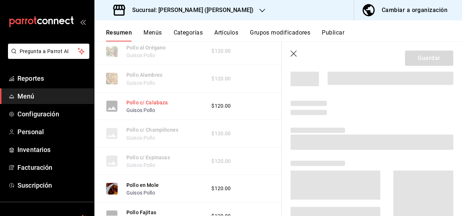
scroll to position [354, 0]
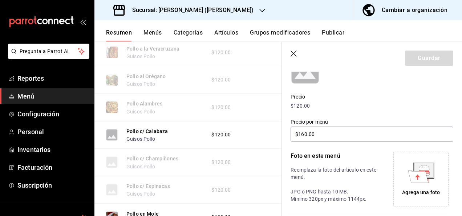
click at [413, 196] on div "Agrega una foto" at bounding box center [421, 179] width 52 height 52
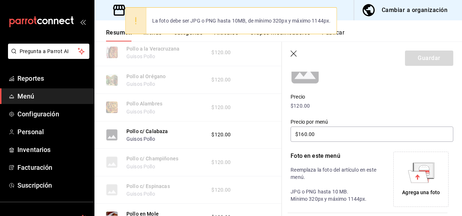
click at [426, 180] on icon at bounding box center [421, 172] width 27 height 20
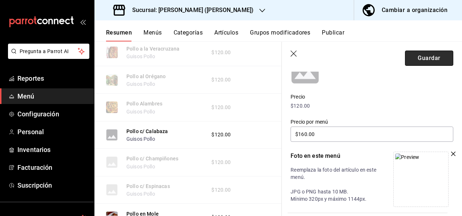
click at [418, 61] on button "Guardar" at bounding box center [429, 57] width 48 height 15
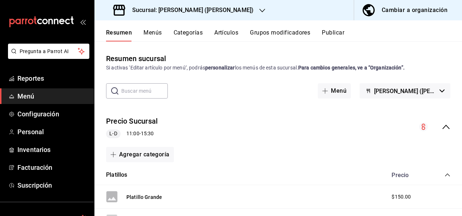
click at [442, 128] on icon "collapse-menu-row" at bounding box center [446, 126] width 9 height 9
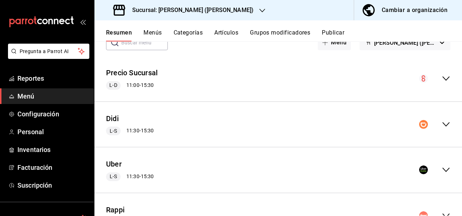
scroll to position [82, 0]
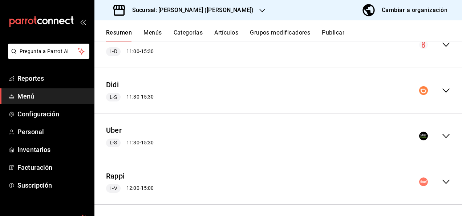
click at [442, 135] on icon "collapse-menu-row" at bounding box center [446, 135] width 9 height 9
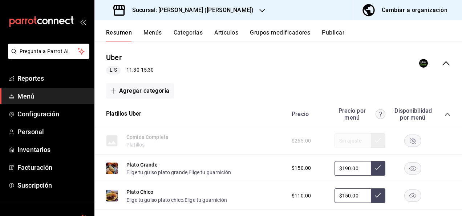
scroll to position [179, 0]
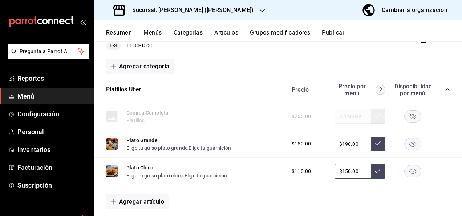
click at [440, 86] on div "Precio Precio por menú Disponibilidad por menú" at bounding box center [367, 90] width 166 height 14
click at [445, 89] on icon "collapse-category-row" at bounding box center [447, 89] width 5 height 3
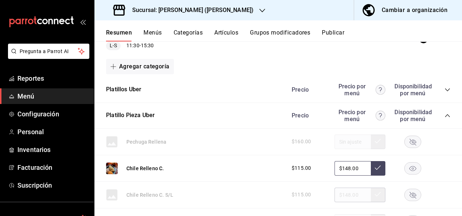
click at [445, 115] on icon "collapse-category-row" at bounding box center [448, 116] width 6 height 6
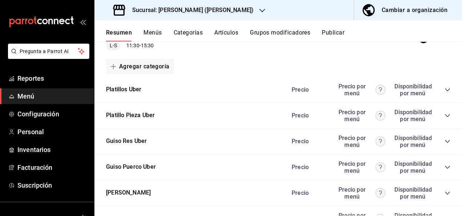
click at [445, 195] on icon "collapse-category-row" at bounding box center [448, 193] width 6 height 6
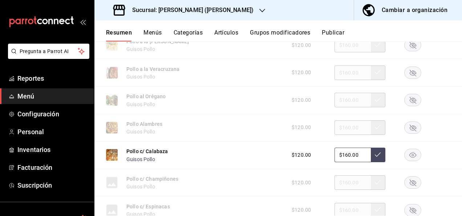
scroll to position [382, 0]
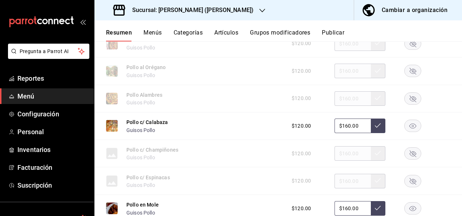
click at [409, 126] on rect "button" at bounding box center [413, 126] width 17 height 12
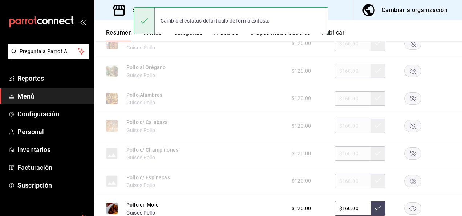
click at [408, 155] on rect "button" at bounding box center [413, 153] width 17 height 12
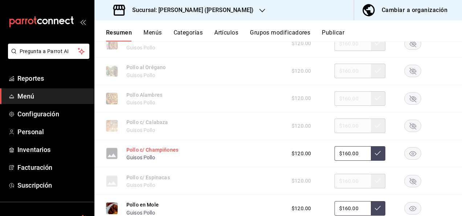
click at [168, 150] on button "Pollo c/ Champiñones" at bounding box center [152, 149] width 52 height 7
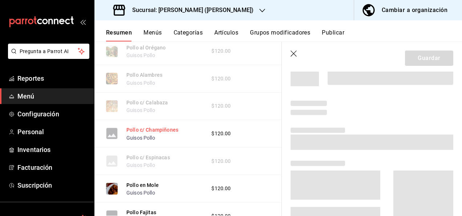
scroll to position [354, 0]
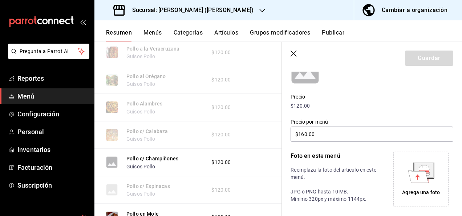
click at [419, 189] on div "Agrega una foto" at bounding box center [421, 193] width 38 height 8
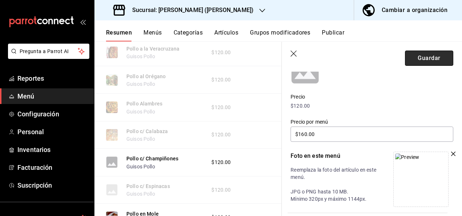
click at [418, 62] on button "Guardar" at bounding box center [429, 57] width 48 height 15
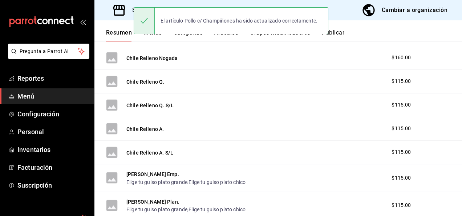
scroll to position [983, 0]
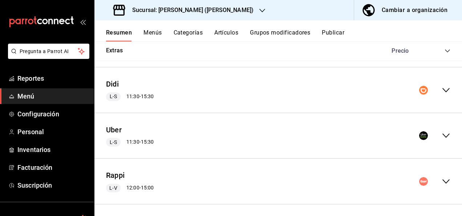
click at [442, 133] on icon "collapse-menu-row" at bounding box center [446, 135] width 9 height 9
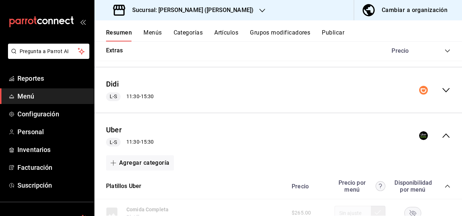
scroll to position [1061, 0]
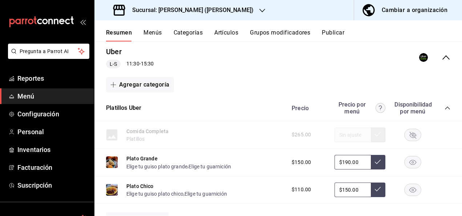
click at [445, 105] on icon "collapse-category-row" at bounding box center [448, 108] width 6 height 6
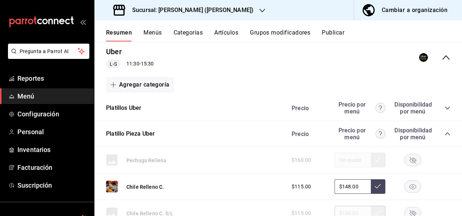
click at [445, 131] on icon "collapse-category-row" at bounding box center [448, 134] width 6 height 6
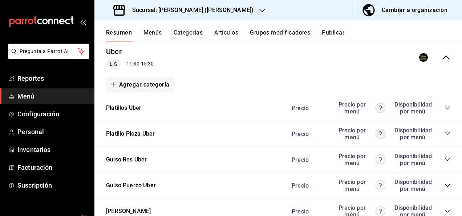
click at [445, 211] on icon "collapse-category-row" at bounding box center [448, 211] width 6 height 6
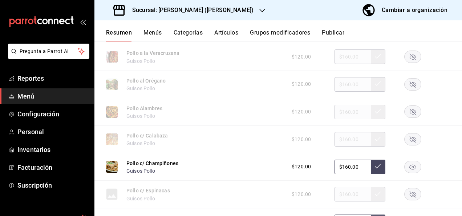
scroll to position [1293, 0]
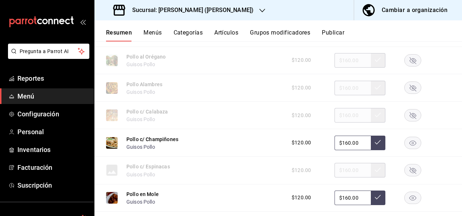
click at [405, 137] on rect "button" at bounding box center [413, 143] width 17 height 12
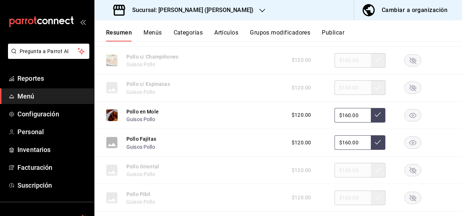
scroll to position [1395, 0]
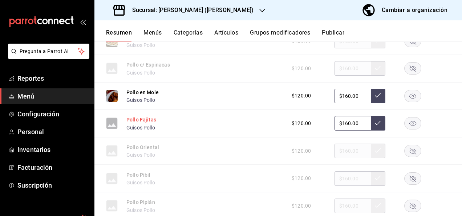
click at [145, 119] on button "Pollo Fajitas" at bounding box center [141, 119] width 30 height 7
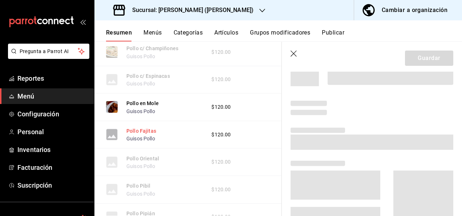
scroll to position [1366, 0]
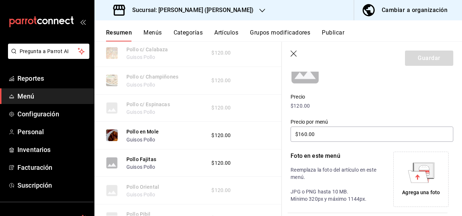
click at [424, 189] on div "Agrega una foto" at bounding box center [421, 193] width 38 height 8
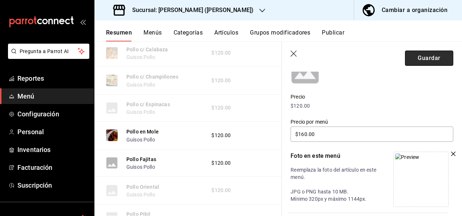
click at [426, 54] on button "Guardar" at bounding box center [429, 57] width 48 height 15
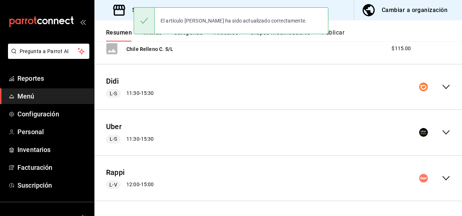
scroll to position [983, 0]
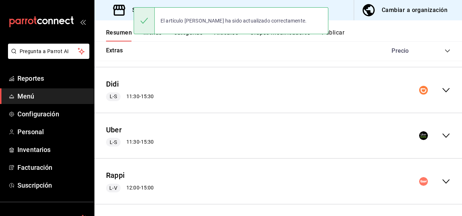
click at [442, 133] on icon "collapse-menu-row" at bounding box center [446, 135] width 9 height 9
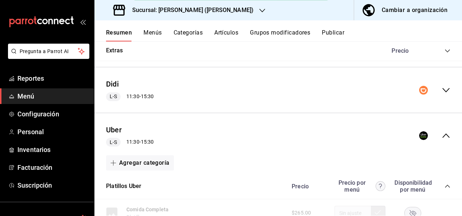
scroll to position [1034, 0]
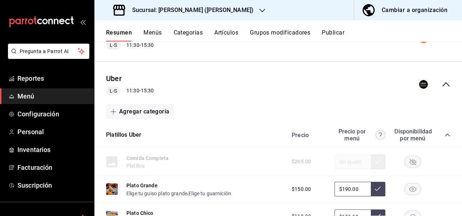
click at [445, 133] on icon "collapse-category-row" at bounding box center [447, 134] width 5 height 3
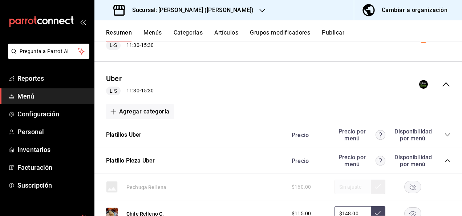
click at [445, 158] on icon "collapse-category-row" at bounding box center [448, 161] width 6 height 6
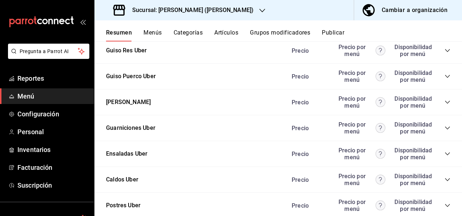
scroll to position [1179, 0]
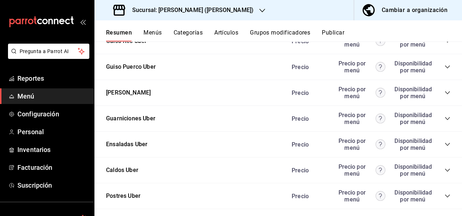
click at [443, 89] on div "[PERSON_NAME] [PERSON_NAME] por menú Disponibilidad por menú" at bounding box center [278, 93] width 368 height 26
click at [445, 90] on icon "collapse-category-row" at bounding box center [448, 93] width 6 height 6
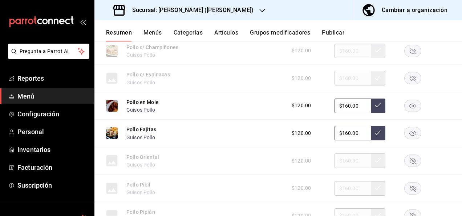
scroll to position [1397, 0]
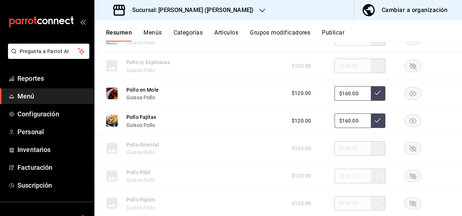
click at [406, 148] on rect "button" at bounding box center [413, 148] width 17 height 12
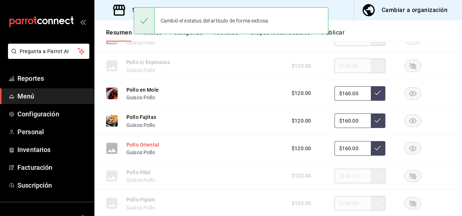
click at [146, 143] on button "Pollo Oriental" at bounding box center [142, 144] width 33 height 7
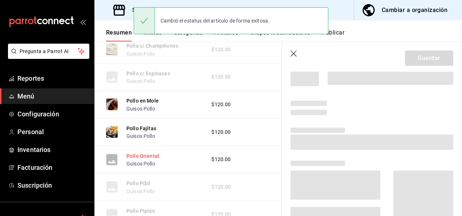
scroll to position [1369, 0]
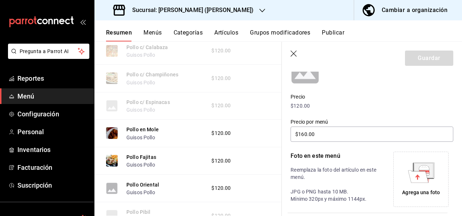
click at [419, 176] on icon at bounding box center [418, 176] width 20 height 12
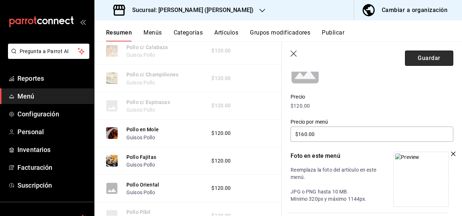
click at [431, 57] on button "Guardar" at bounding box center [429, 57] width 48 height 15
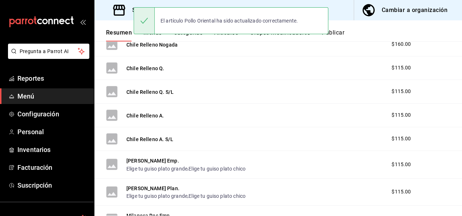
scroll to position [983, 0]
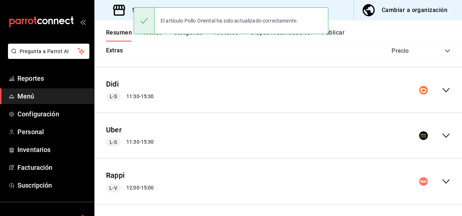
click at [442, 133] on icon "collapse-menu-row" at bounding box center [445, 135] width 7 height 4
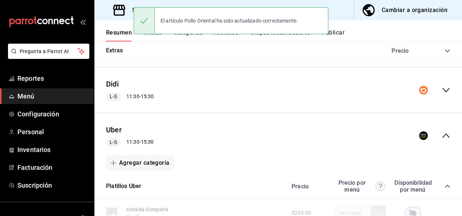
scroll to position [1061, 0]
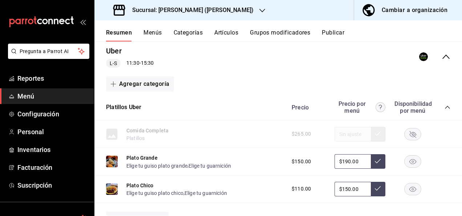
click at [445, 105] on icon "collapse-category-row" at bounding box center [448, 107] width 6 height 6
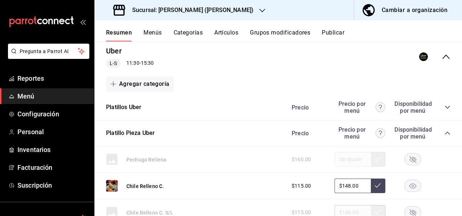
click at [445, 130] on icon "collapse-category-row" at bounding box center [448, 133] width 6 height 6
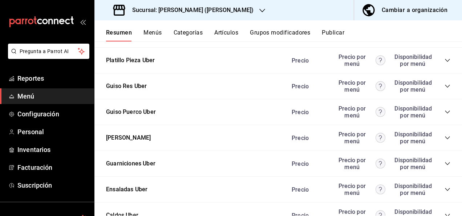
scroll to position [1144, 0]
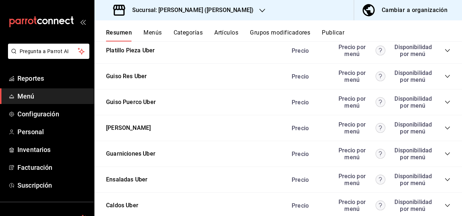
click at [441, 122] on div "Precio Precio por menú Disponibilidad por menú" at bounding box center [367, 128] width 166 height 14
click at [445, 125] on icon "collapse-category-row" at bounding box center [448, 128] width 6 height 6
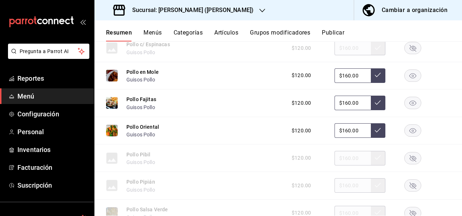
scroll to position [1430, 0]
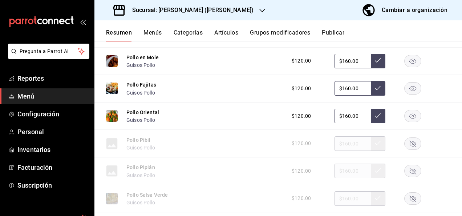
click at [407, 113] on rect "button" at bounding box center [413, 116] width 17 height 12
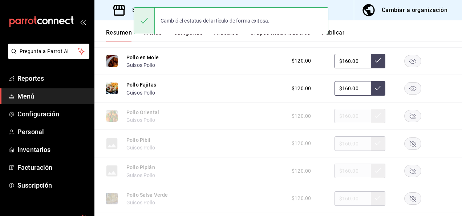
click at [405, 143] on rect "button" at bounding box center [413, 143] width 17 height 12
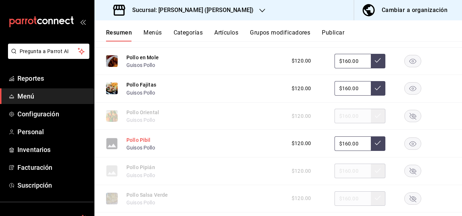
click at [140, 142] on button "Pollo Pibil" at bounding box center [138, 139] width 24 height 7
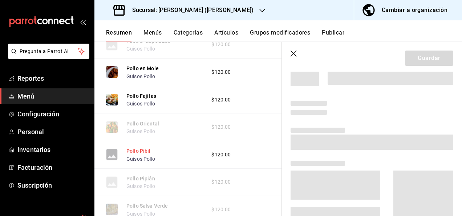
scroll to position [1401, 0]
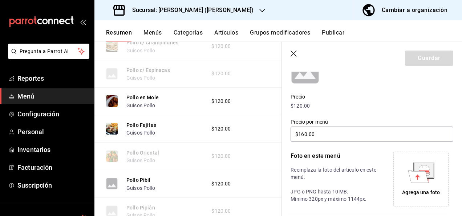
click at [410, 183] on div "Agrega una foto" at bounding box center [421, 179] width 52 height 52
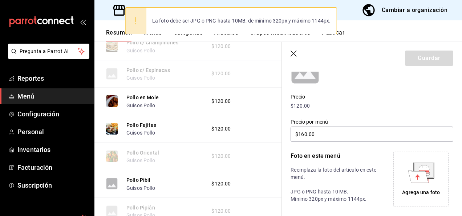
click at [434, 181] on div "Agrega una foto" at bounding box center [421, 179] width 52 height 52
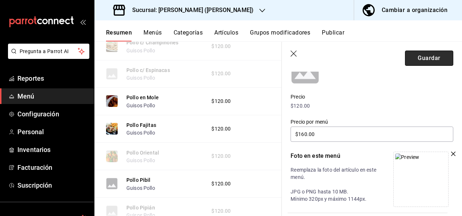
click at [424, 53] on button "Guardar" at bounding box center [429, 57] width 48 height 15
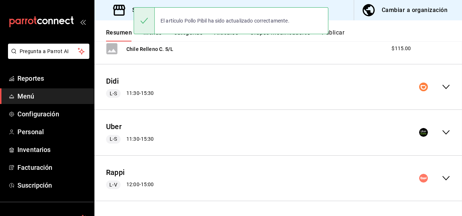
scroll to position [983, 0]
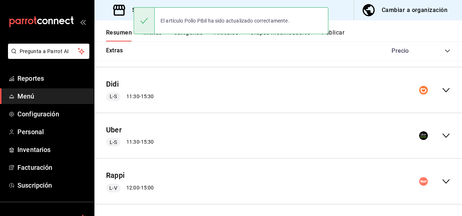
click at [442, 131] on icon "collapse-menu-row" at bounding box center [446, 135] width 9 height 9
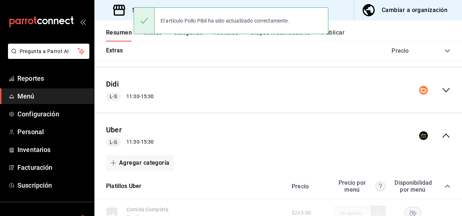
scroll to position [1061, 0]
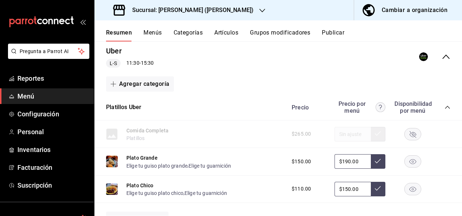
click at [445, 105] on icon "collapse-category-row" at bounding box center [448, 107] width 6 height 6
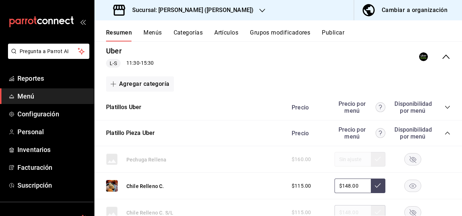
click at [445, 130] on icon "collapse-category-row" at bounding box center [448, 133] width 6 height 6
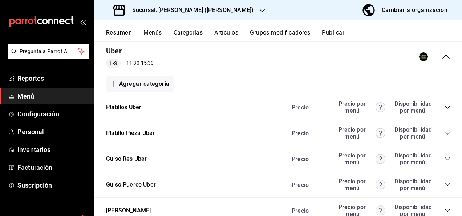
click at [445, 209] on icon "collapse-category-row" at bounding box center [448, 210] width 6 height 6
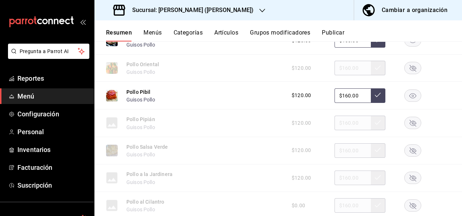
scroll to position [1483, 0]
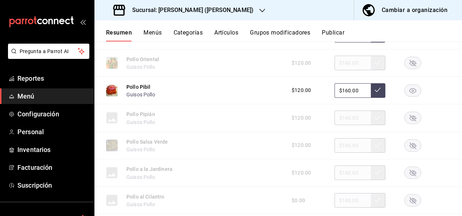
click at [408, 90] on rect "button" at bounding box center [413, 90] width 17 height 12
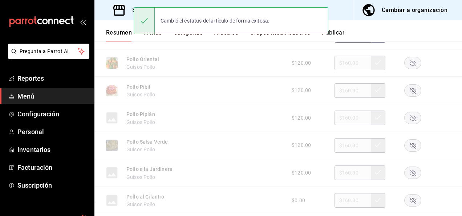
click at [408, 114] on rect "button" at bounding box center [413, 118] width 17 height 12
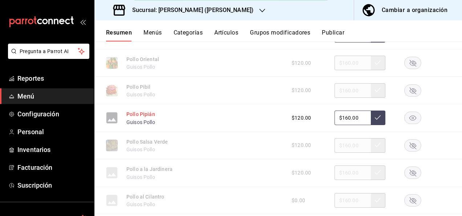
click at [138, 113] on button "Pollo Pipián" at bounding box center [140, 113] width 29 height 7
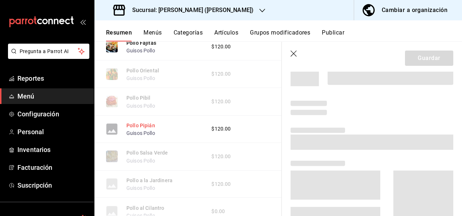
scroll to position [1454, 0]
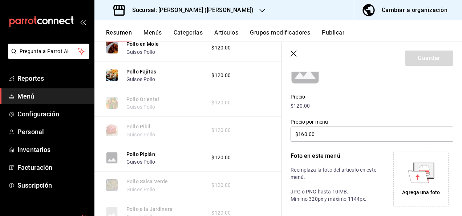
click at [421, 193] on div "Agrega una foto" at bounding box center [421, 193] width 38 height 8
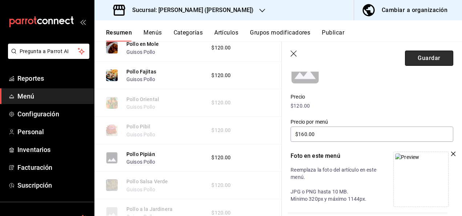
click at [424, 59] on button "Guardar" at bounding box center [429, 57] width 48 height 15
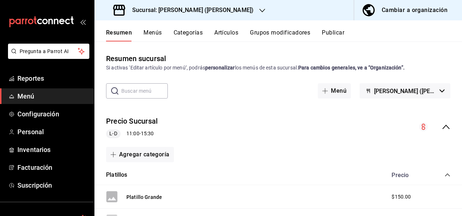
click at [442, 126] on icon "collapse-menu-row" at bounding box center [446, 126] width 9 height 9
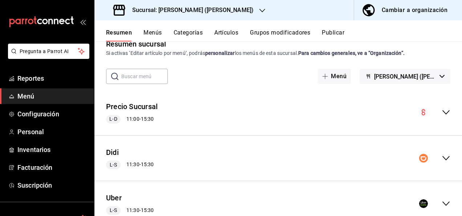
scroll to position [68, 0]
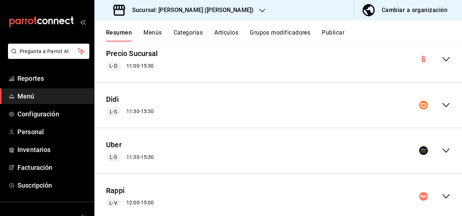
click at [442, 147] on icon "collapse-menu-row" at bounding box center [446, 150] width 9 height 9
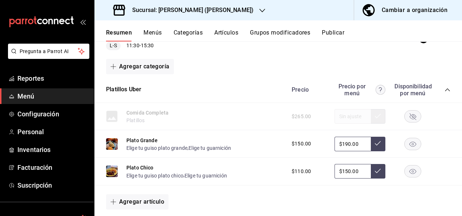
scroll to position [213, 0]
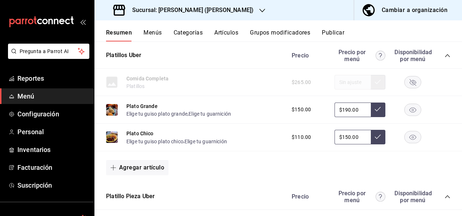
click at [445, 54] on icon "collapse-category-row" at bounding box center [448, 56] width 6 height 6
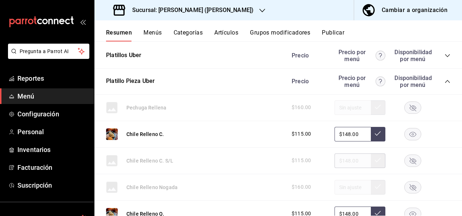
click at [445, 79] on icon "collapse-category-row" at bounding box center [448, 81] width 6 height 6
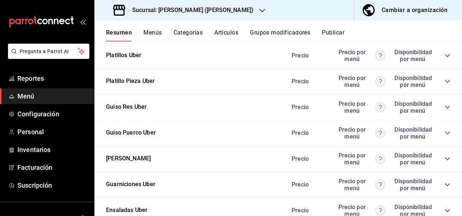
click at [445, 159] on icon "collapse-category-row" at bounding box center [448, 159] width 6 height 6
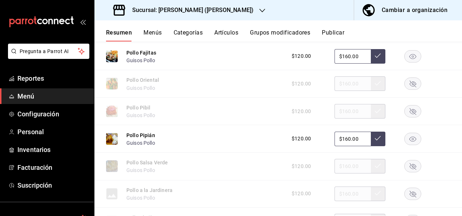
scroll to position [586, 0]
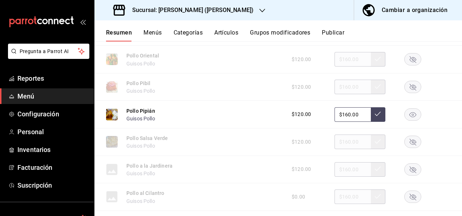
click at [411, 116] on rect "button" at bounding box center [413, 114] width 17 height 12
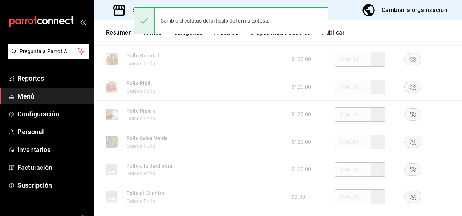
click at [409, 169] on rect "button" at bounding box center [413, 169] width 17 height 12
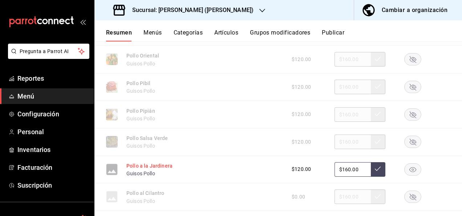
click at [145, 166] on button "Pollo a la Jardinera" at bounding box center [149, 165] width 46 height 7
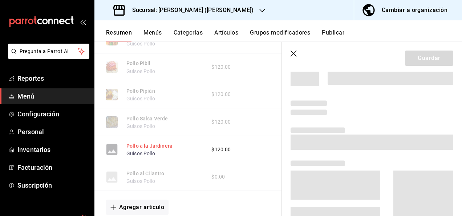
scroll to position [558, 0]
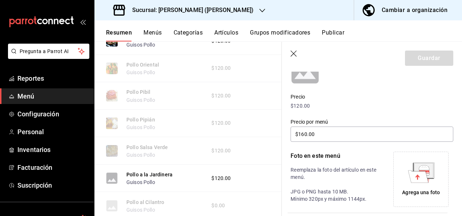
click at [426, 184] on div "Agrega una foto" at bounding box center [421, 179] width 52 height 52
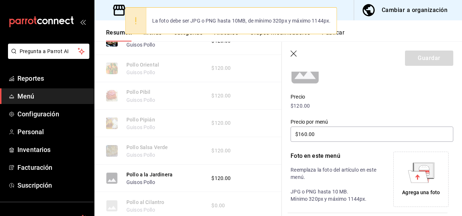
click at [425, 185] on div "Agrega una foto" at bounding box center [421, 179] width 52 height 52
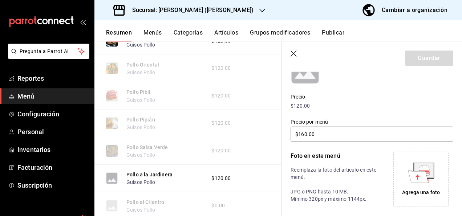
click at [425, 179] on icon at bounding box center [421, 176] width 20 height 13
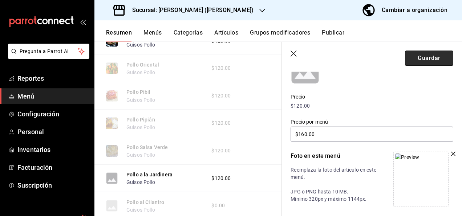
click at [425, 60] on button "Guardar" at bounding box center [429, 57] width 48 height 15
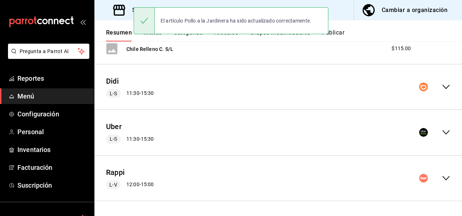
scroll to position [983, 0]
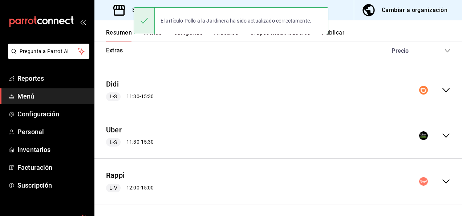
click at [446, 130] on div "Uber L-S 11:30 - 15:30" at bounding box center [278, 136] width 368 height 34
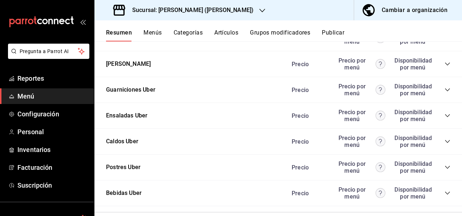
scroll to position [1751, 0]
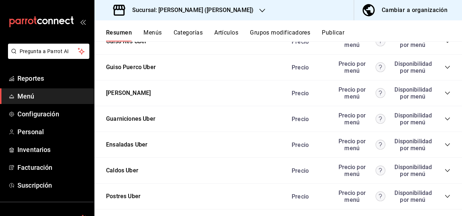
click at [445, 91] on icon "collapse-category-row" at bounding box center [448, 93] width 6 height 6
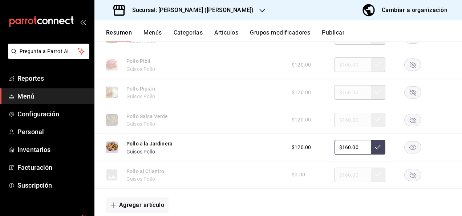
scroll to position [2109, 0]
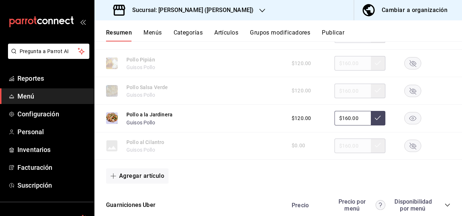
click at [410, 112] on rect "button" at bounding box center [413, 118] width 17 height 12
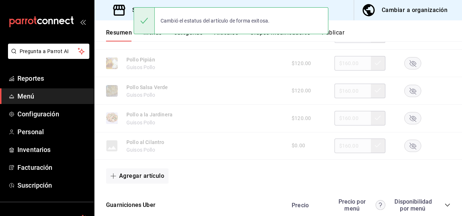
click at [407, 145] on rect "button" at bounding box center [413, 145] width 17 height 12
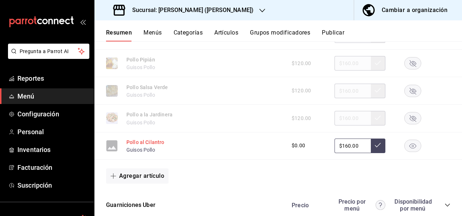
click at [156, 139] on button "Pollo al Cilantro" at bounding box center [145, 141] width 38 height 7
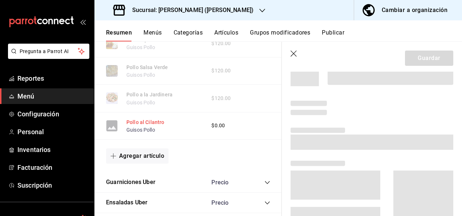
scroll to position [2034, 0]
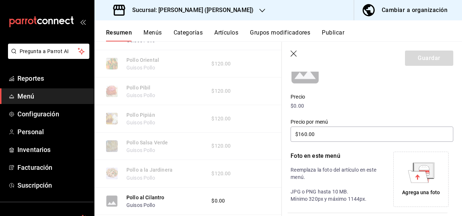
click at [425, 183] on div "Agrega una foto" at bounding box center [421, 179] width 52 height 52
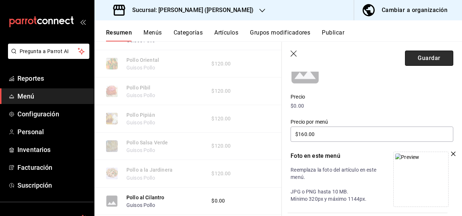
click at [415, 64] on button "Guardar" at bounding box center [429, 57] width 48 height 15
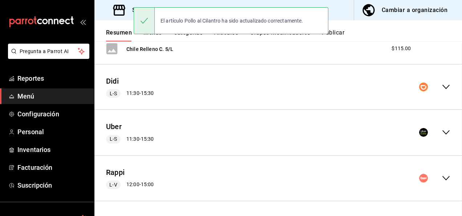
scroll to position [983, 0]
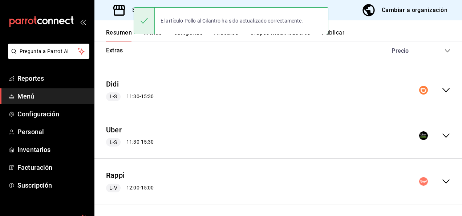
click at [442, 133] on icon "collapse-menu-row" at bounding box center [446, 135] width 9 height 9
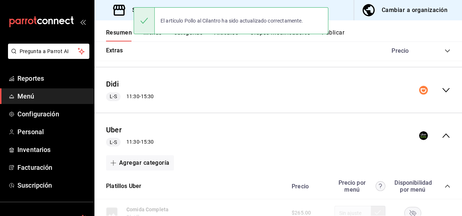
scroll to position [1012, 0]
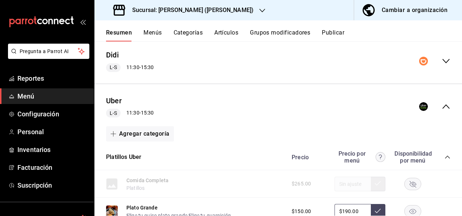
click at [445, 157] on icon "collapse-category-row" at bounding box center [448, 157] width 6 height 6
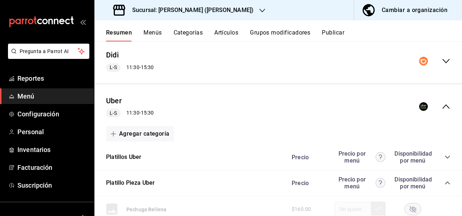
click at [445, 182] on icon "collapse-category-row" at bounding box center [448, 183] width 6 height 6
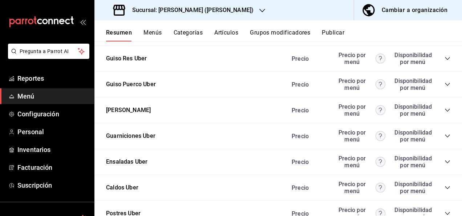
scroll to position [1215, 0]
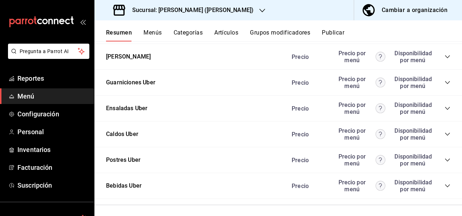
click at [445, 80] on icon "collapse-category-row" at bounding box center [448, 83] width 6 height 6
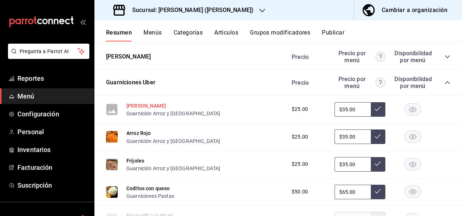
click at [144, 102] on button "[PERSON_NAME]" at bounding box center [146, 105] width 40 height 7
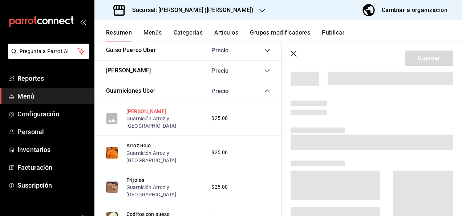
scroll to position [1198, 0]
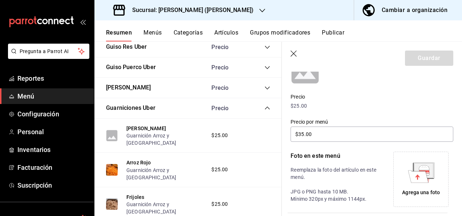
click at [393, 191] on div "Agrega una foto" at bounding box center [420, 178] width 55 height 55
click at [410, 187] on div "Agrega una foto" at bounding box center [421, 179] width 52 height 52
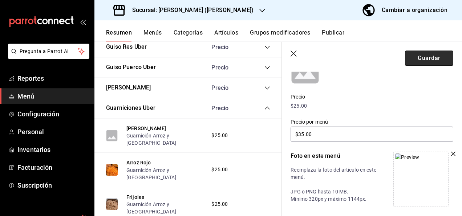
click at [421, 58] on button "Guardar" at bounding box center [429, 57] width 48 height 15
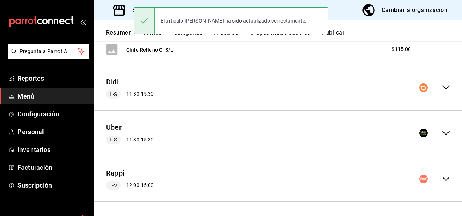
scroll to position [983, 0]
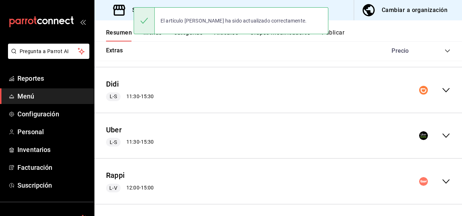
click at [442, 131] on icon "collapse-menu-row" at bounding box center [446, 135] width 9 height 9
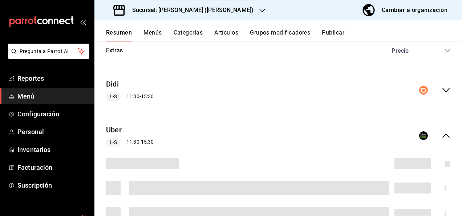
scroll to position [1039, 0]
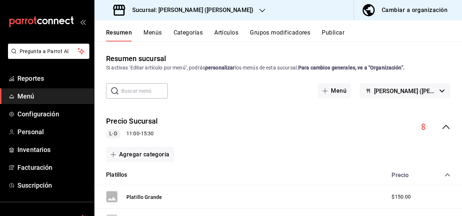
scroll to position [82, 0]
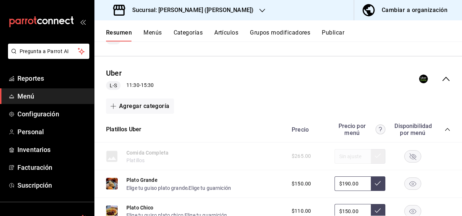
click at [445, 126] on icon "collapse-category-row" at bounding box center [448, 129] width 6 height 6
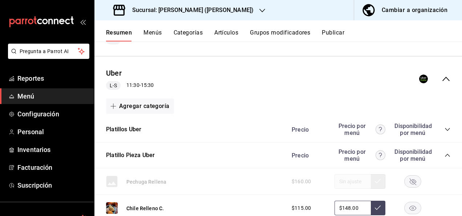
click at [445, 154] on icon "collapse-category-row" at bounding box center [447, 155] width 5 height 3
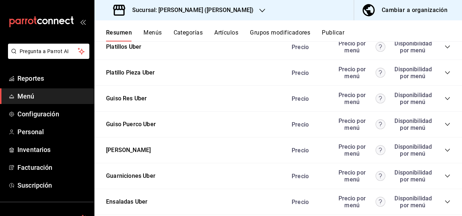
scroll to position [1146, 0]
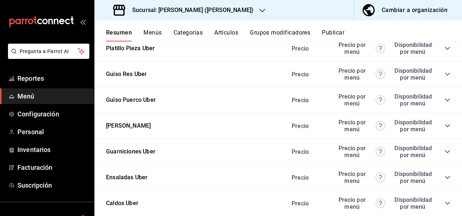
click at [445, 149] on icon "collapse-category-row" at bounding box center [448, 152] width 6 height 6
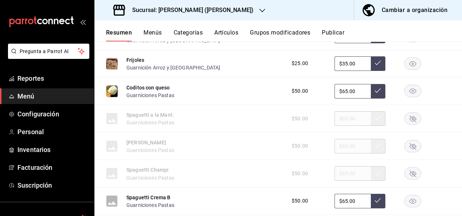
scroll to position [1335, 0]
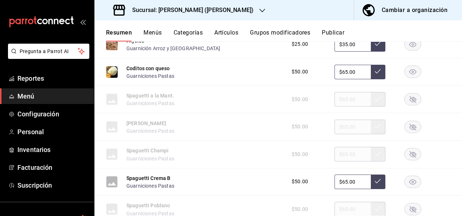
click at [408, 98] on rect "button" at bounding box center [413, 99] width 17 height 12
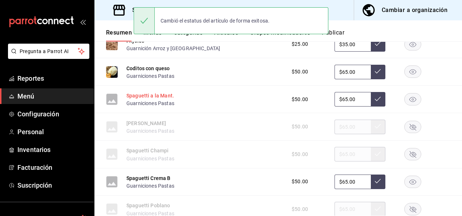
click at [161, 92] on button "Spaguetti a la Mant." at bounding box center [150, 95] width 48 height 7
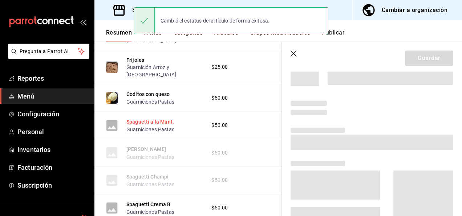
scroll to position [1300, 0]
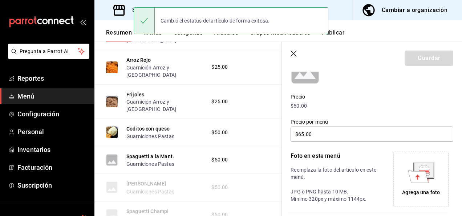
click at [452, 179] on div "Editar artículo por menú La edición del artículo solo se verá reflejado en este…" at bounding box center [372, 165] width 180 height 353
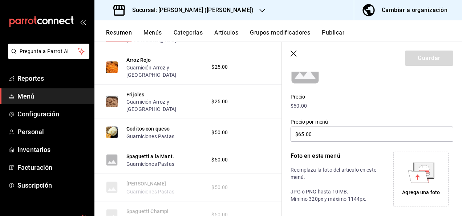
click at [432, 184] on div "Agrega una foto" at bounding box center [421, 179] width 52 height 52
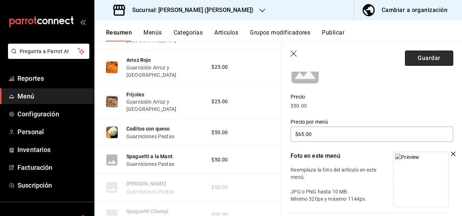
click at [423, 55] on button "Guardar" at bounding box center [429, 57] width 48 height 15
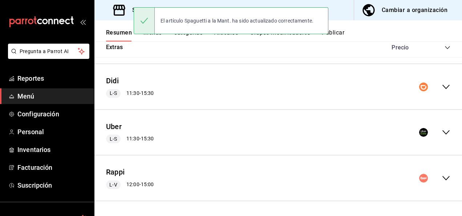
scroll to position [299, 0]
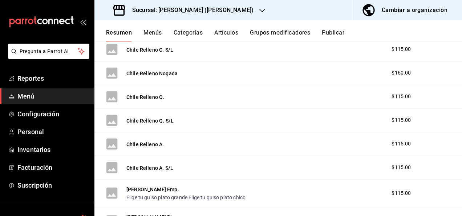
click at [456, 59] on div "Chile Relleno C. S/L $115.00" at bounding box center [278, 50] width 368 height 24
drag, startPoint x: 456, startPoint y: 59, endPoint x: 463, endPoint y: 58, distance: 7.1
click at [462, 58] on html "Pregunta a Parrot AI Reportes Menú Configuración Personal Inventarios Facturaci…" at bounding box center [231, 108] width 462 height 216
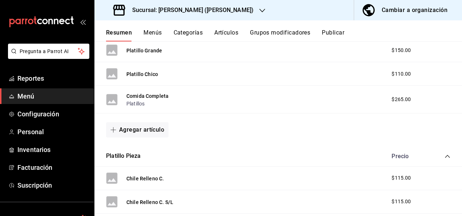
scroll to position [0, 0]
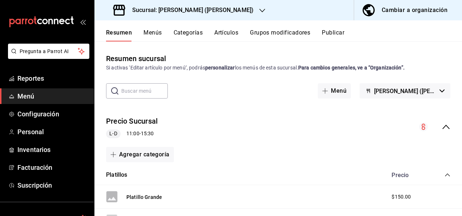
click at [442, 126] on icon "collapse-menu-row" at bounding box center [445, 127] width 7 height 4
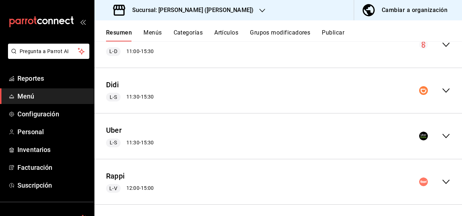
scroll to position [85, 0]
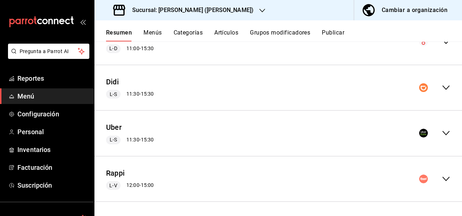
click at [442, 129] on icon "collapse-menu-row" at bounding box center [446, 133] width 9 height 9
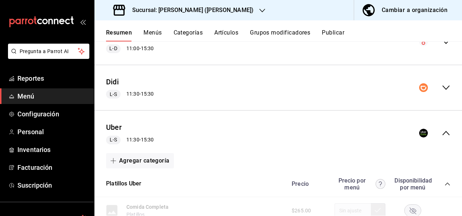
click at [439, 181] on div "Precio Precio por menú Disponibilidad por menú" at bounding box center [367, 184] width 166 height 14
click at [445, 185] on icon "collapse-category-row" at bounding box center [448, 184] width 6 height 6
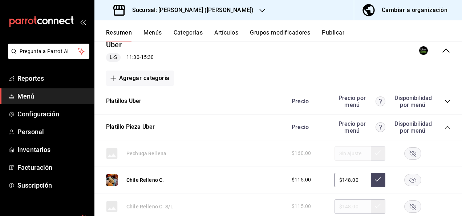
scroll to position [201, 0]
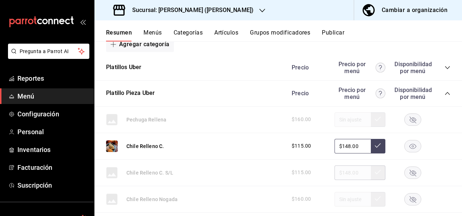
click at [445, 91] on icon "collapse-category-row" at bounding box center [448, 93] width 6 height 6
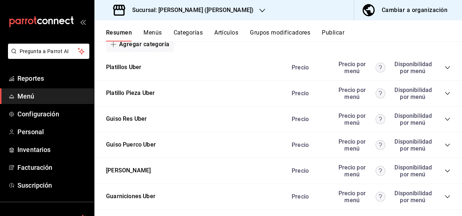
click at [445, 197] on icon "collapse-category-row" at bounding box center [447, 196] width 5 height 3
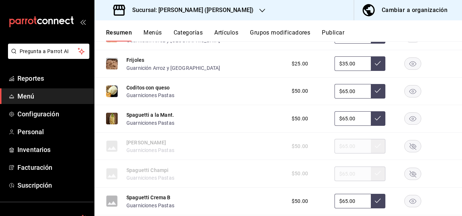
scroll to position [429, 0]
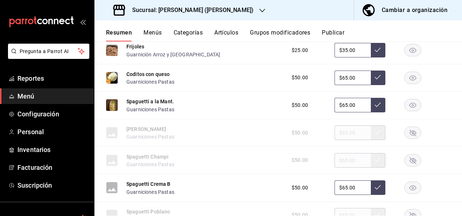
click at [410, 107] on icon "button" at bounding box center [412, 105] width 7 height 5
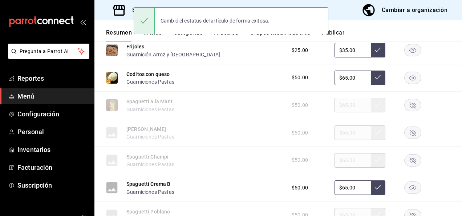
click at [406, 133] on rect "button" at bounding box center [413, 133] width 17 height 12
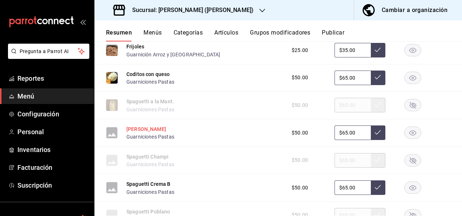
click at [155, 131] on button "[PERSON_NAME]" at bounding box center [146, 128] width 40 height 7
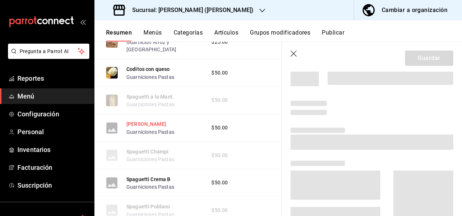
scroll to position [394, 0]
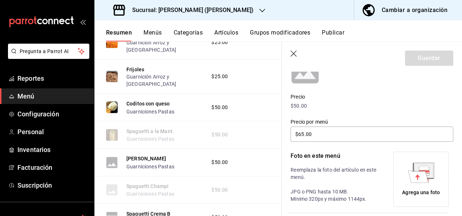
click at [421, 176] on icon at bounding box center [418, 176] width 20 height 12
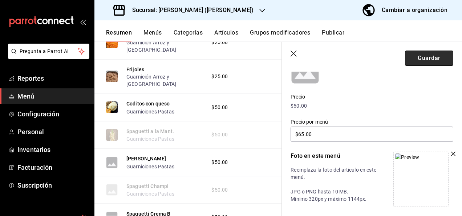
click at [425, 56] on button "Guardar" at bounding box center [429, 57] width 48 height 15
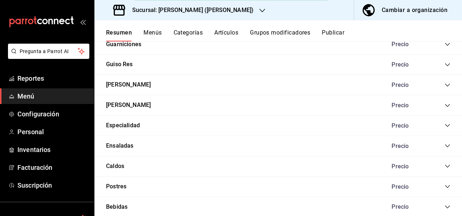
scroll to position [959, 0]
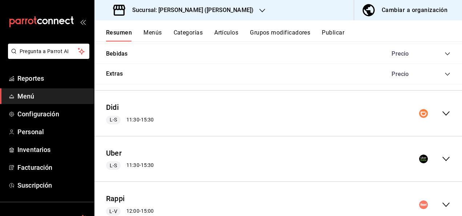
click at [442, 158] on icon "collapse-menu-row" at bounding box center [446, 158] width 9 height 9
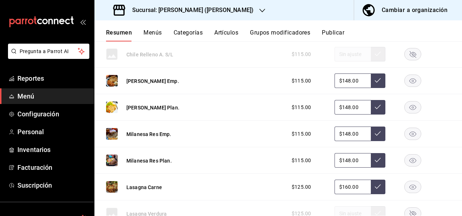
scroll to position [1772, 0]
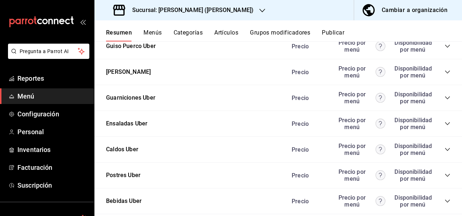
click at [445, 96] on icon "collapse-category-row" at bounding box center [447, 97] width 5 height 3
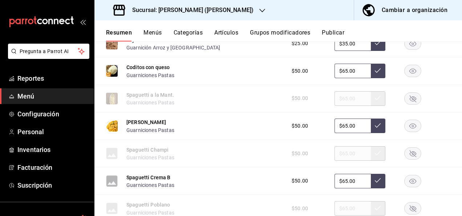
scroll to position [1912, 0]
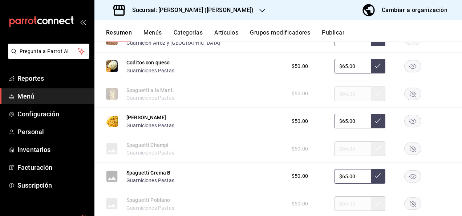
click at [412, 118] on rect "button" at bounding box center [413, 121] width 17 height 12
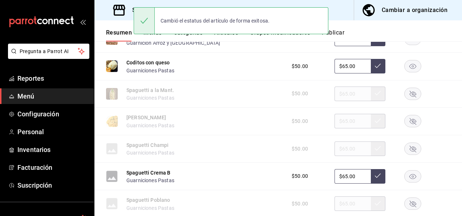
click at [405, 147] on rect "button" at bounding box center [413, 149] width 17 height 12
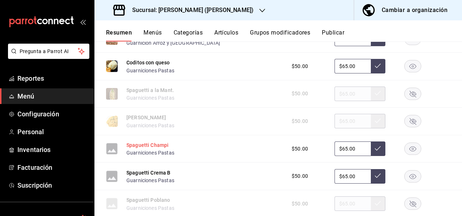
click at [146, 142] on button "Spaguetti Champi" at bounding box center [147, 144] width 42 height 7
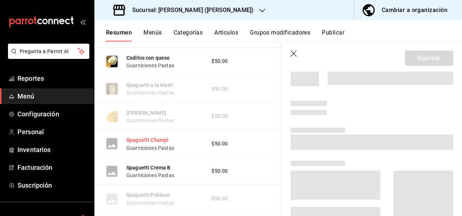
scroll to position [1831, 0]
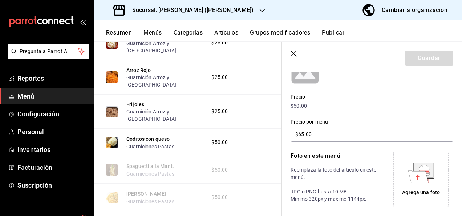
click at [430, 186] on div "Agrega una foto" at bounding box center [421, 179] width 52 height 52
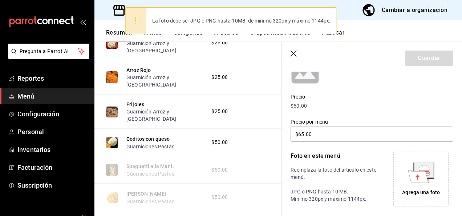
click at [426, 178] on icon at bounding box center [421, 176] width 20 height 13
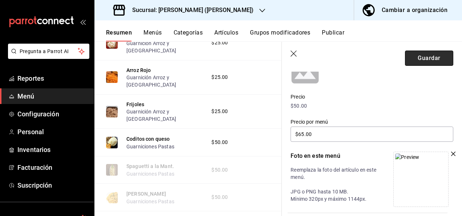
click at [422, 60] on button "Guardar" at bounding box center [429, 57] width 48 height 15
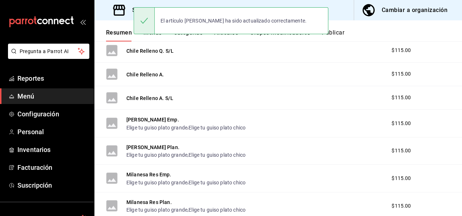
scroll to position [983, 0]
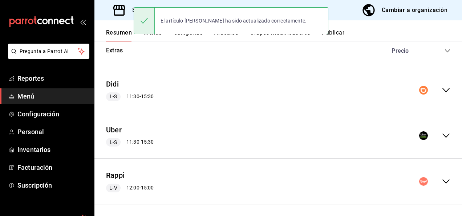
click at [442, 131] on icon "collapse-menu-row" at bounding box center [446, 135] width 9 height 9
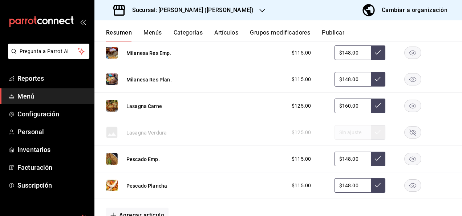
scroll to position [1700, 0]
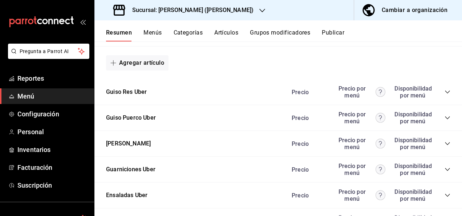
click at [445, 168] on icon "collapse-category-row" at bounding box center [447, 169] width 5 height 3
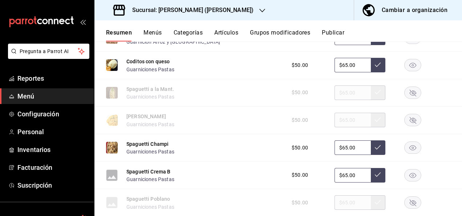
scroll to position [1952, 0]
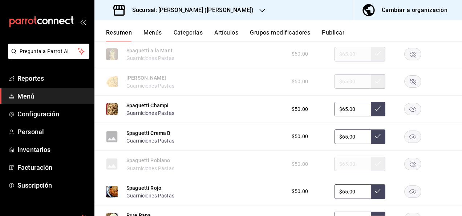
click at [408, 105] on rect "button" at bounding box center [413, 109] width 17 height 12
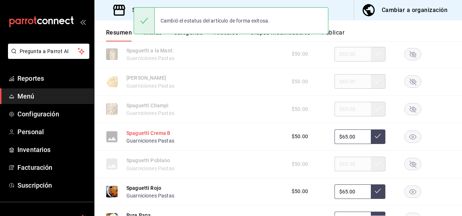
click at [163, 129] on button "Spaguetti Crema B" at bounding box center [148, 132] width 44 height 7
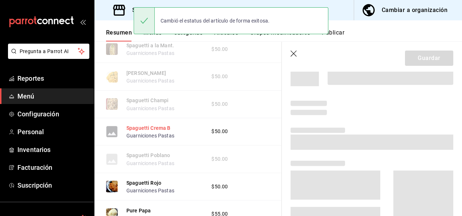
scroll to position [1871, 0]
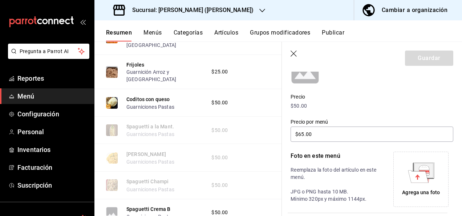
click at [422, 185] on div "Agrega una foto" at bounding box center [421, 179] width 52 height 52
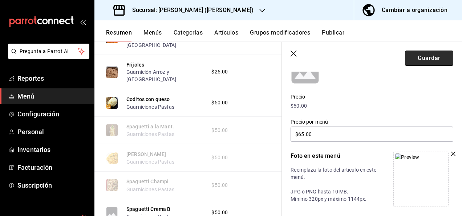
click at [423, 56] on button "Guardar" at bounding box center [429, 57] width 48 height 15
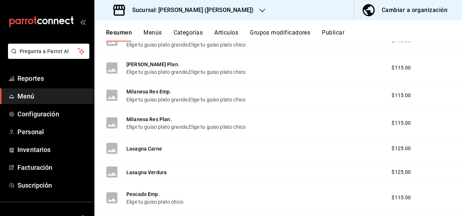
scroll to position [959, 0]
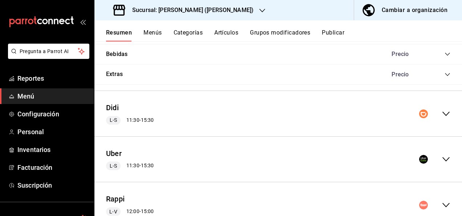
click at [442, 155] on icon "collapse-menu-row" at bounding box center [446, 159] width 9 height 9
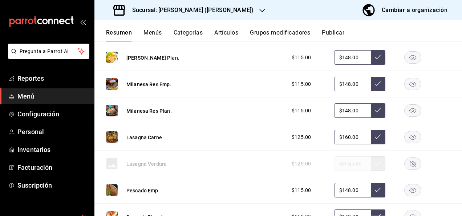
scroll to position [1721, 0]
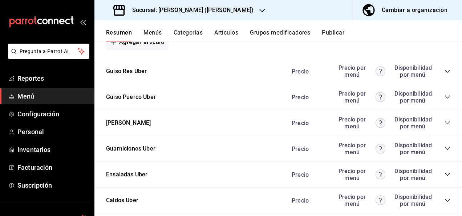
click at [445, 146] on icon "collapse-category-row" at bounding box center [448, 149] width 6 height 6
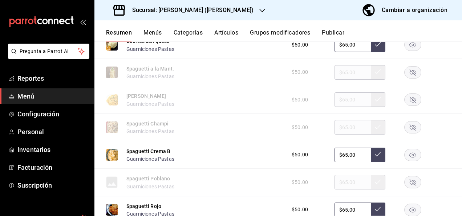
scroll to position [1997, 0]
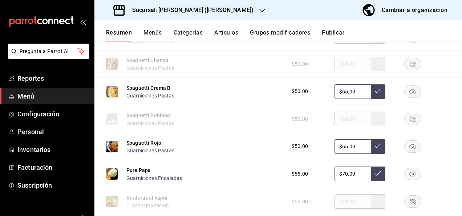
click at [405, 85] on rect "button" at bounding box center [413, 91] width 17 height 12
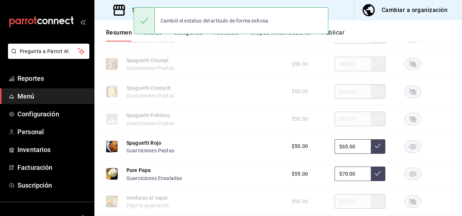
click at [409, 116] on rect "button" at bounding box center [413, 119] width 17 height 12
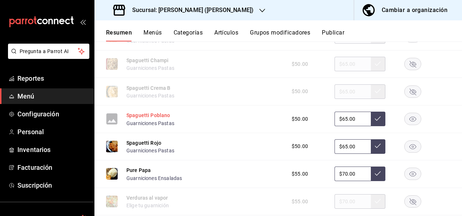
click at [152, 112] on button "Spaguetti Poblano" at bounding box center [148, 115] width 44 height 7
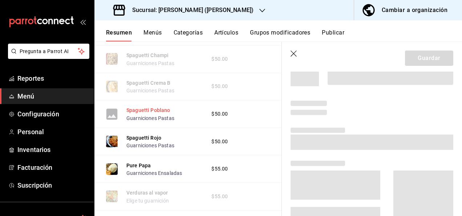
scroll to position [1916, 0]
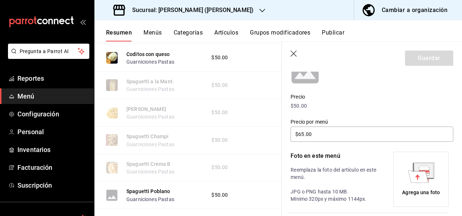
click at [441, 181] on div "Agrega una foto" at bounding box center [421, 179] width 52 height 52
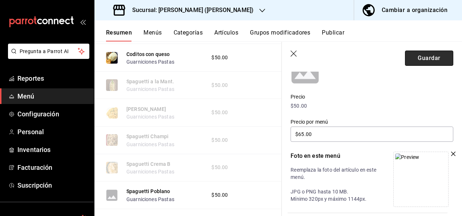
click at [421, 55] on button "Guardar" at bounding box center [429, 57] width 48 height 15
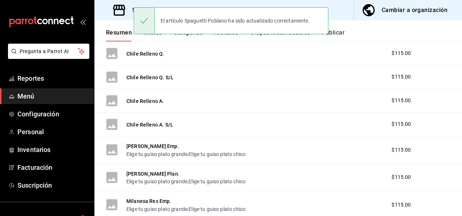
scroll to position [983, 0]
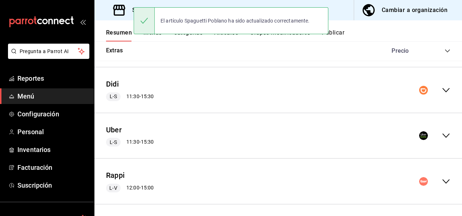
click at [444, 131] on icon "collapse-menu-row" at bounding box center [446, 135] width 9 height 9
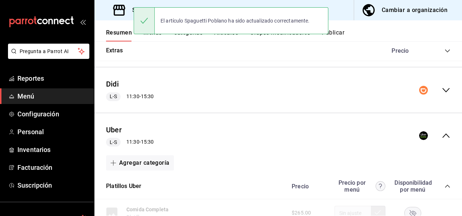
scroll to position [1013, 0]
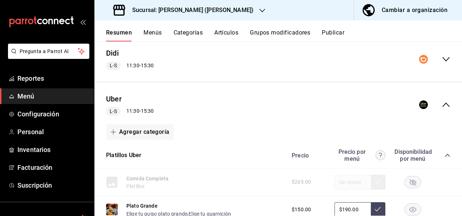
click at [445, 153] on icon "collapse-category-row" at bounding box center [448, 155] width 6 height 6
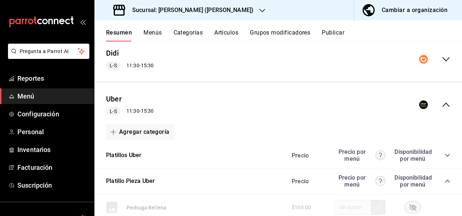
click at [445, 178] on icon "collapse-category-row" at bounding box center [448, 181] width 6 height 6
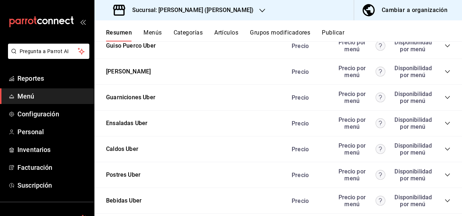
scroll to position [1200, 0]
click at [445, 97] on icon "collapse-category-row" at bounding box center [448, 98] width 6 height 6
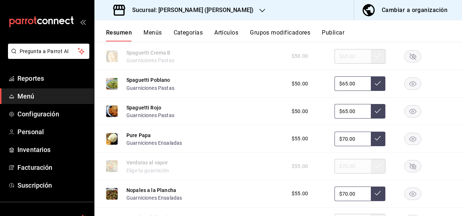
scroll to position [1448, 0]
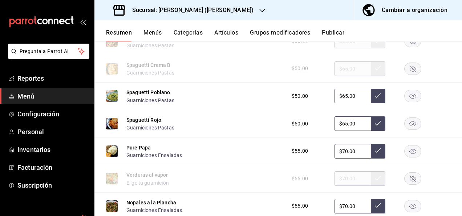
click at [412, 94] on rect "button" at bounding box center [413, 96] width 17 height 12
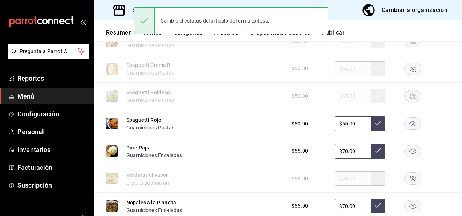
click at [410, 70] on rect "button" at bounding box center [413, 68] width 17 height 12
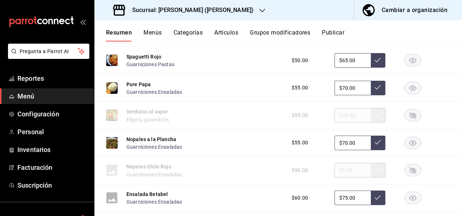
scroll to position [1520, 0]
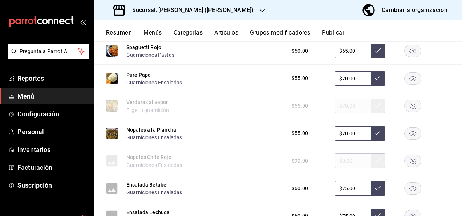
click at [408, 104] on rect "button" at bounding box center [413, 106] width 17 height 12
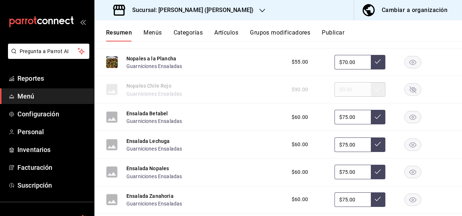
scroll to position [1593, 0]
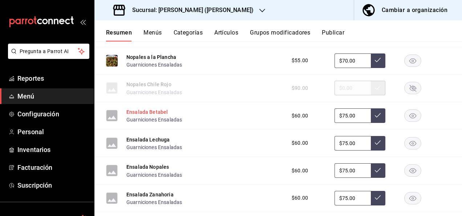
click at [138, 111] on button "Ensalada Betabel" at bounding box center [146, 111] width 41 height 7
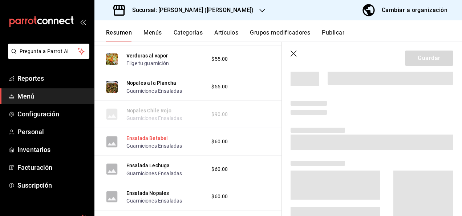
scroll to position [1559, 0]
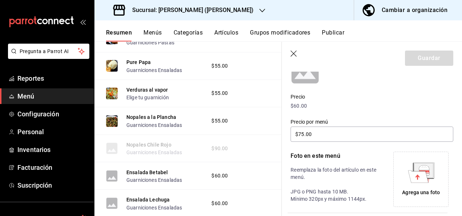
click at [424, 181] on icon at bounding box center [418, 176] width 20 height 12
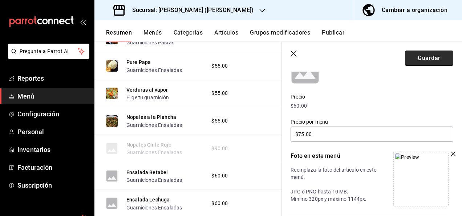
click at [423, 53] on button "Guardar" at bounding box center [429, 57] width 48 height 15
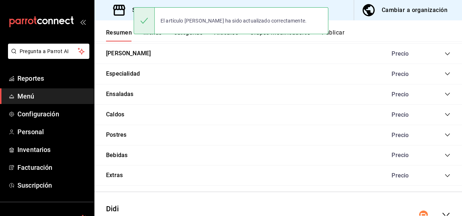
scroll to position [908, 0]
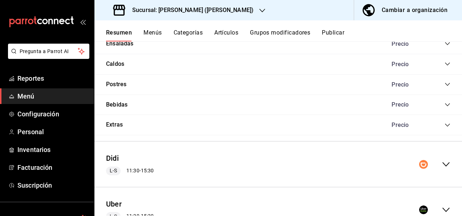
click at [442, 205] on icon "collapse-menu-row" at bounding box center [446, 209] width 9 height 9
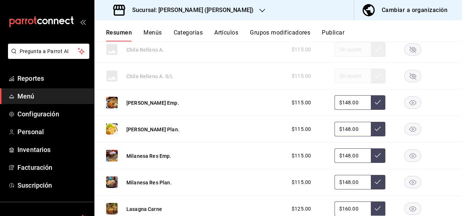
scroll to position [1750, 0]
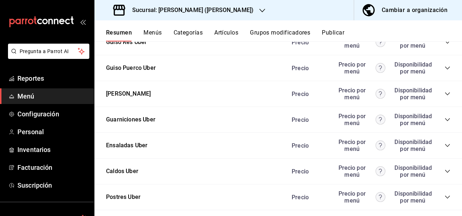
click at [445, 117] on icon "collapse-category-row" at bounding box center [448, 120] width 6 height 6
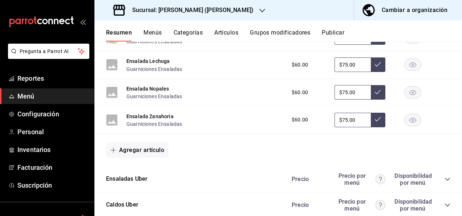
scroll to position [2210, 0]
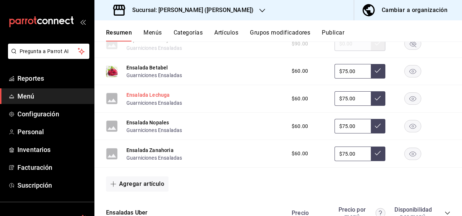
click at [145, 93] on button "Ensalada Lechuga" at bounding box center [147, 94] width 43 height 7
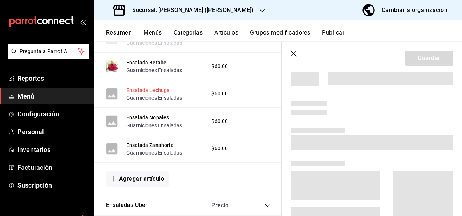
scroll to position [2129, 0]
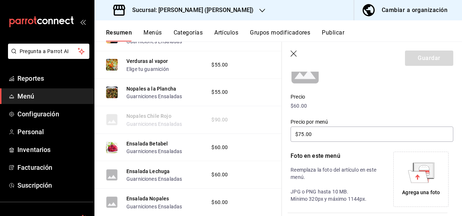
click at [418, 197] on div "Agrega una foto" at bounding box center [421, 179] width 52 height 52
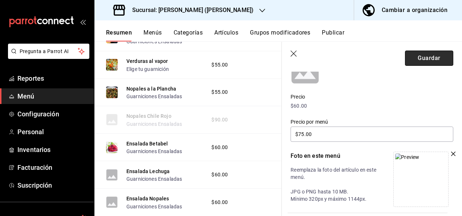
click at [424, 61] on button "Guardar" at bounding box center [429, 57] width 48 height 15
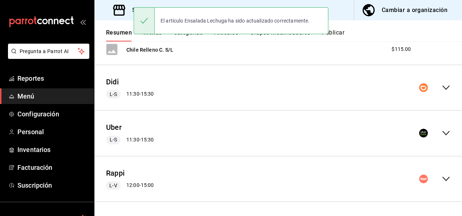
scroll to position [983, 0]
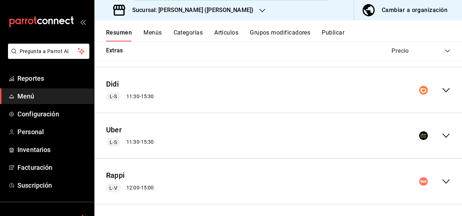
click at [442, 132] on icon "collapse-menu-row" at bounding box center [446, 135] width 9 height 9
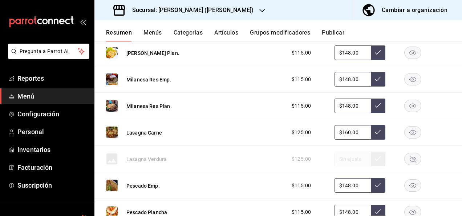
scroll to position [1674, 0]
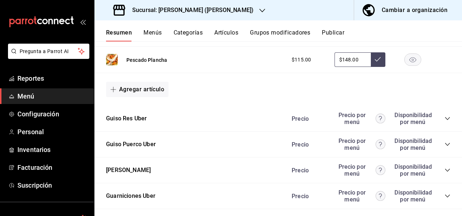
click at [445, 193] on icon "collapse-category-row" at bounding box center [448, 196] width 6 height 6
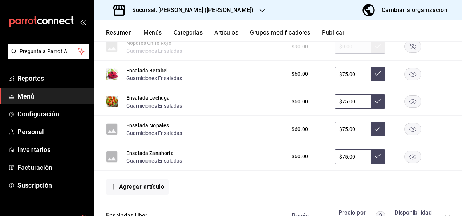
scroll to position [2216, 0]
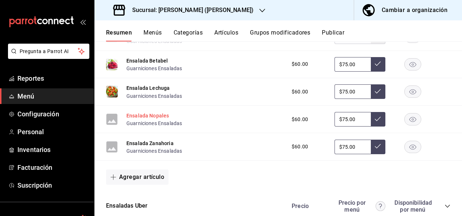
click at [155, 114] on button "Ensalada Nopales" at bounding box center [147, 115] width 42 height 7
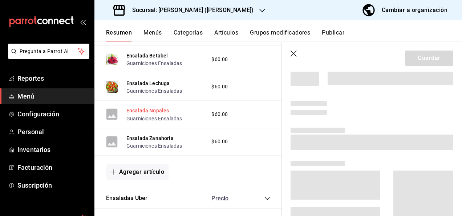
scroll to position [2135, 0]
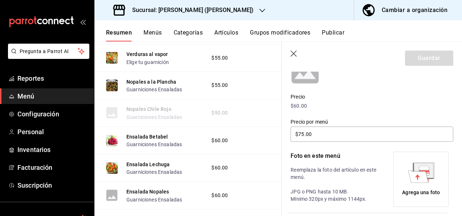
click at [421, 177] on icon at bounding box center [418, 176] width 20 height 12
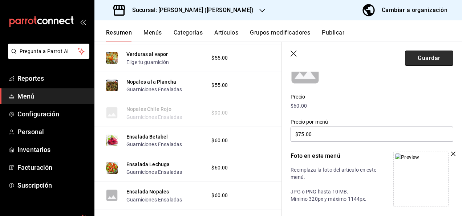
click at [426, 59] on button "Guardar" at bounding box center [429, 57] width 48 height 15
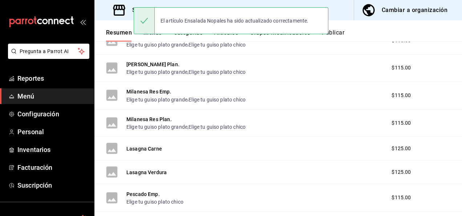
scroll to position [959, 0]
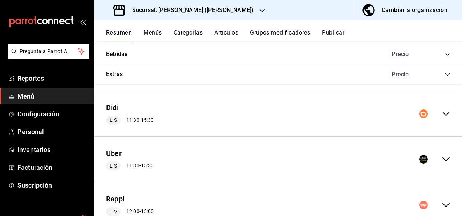
click at [442, 156] on icon "collapse-menu-row" at bounding box center [446, 159] width 9 height 9
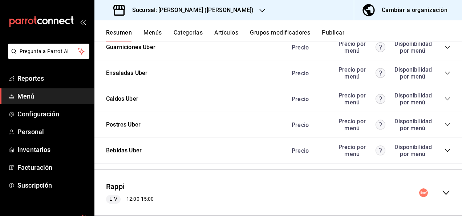
scroll to position [1808, 0]
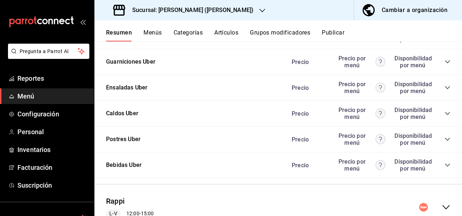
click at [445, 59] on icon "collapse-category-row" at bounding box center [448, 62] width 6 height 6
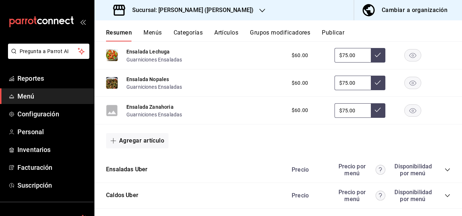
scroll to position [2263, 0]
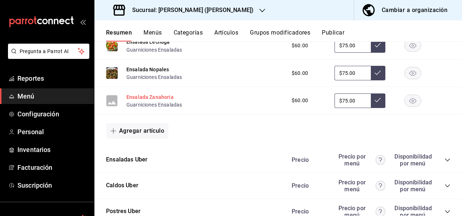
click at [156, 95] on button "Ensalada Zanahoria" at bounding box center [149, 96] width 47 height 7
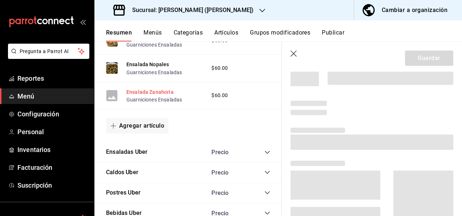
scroll to position [2182, 0]
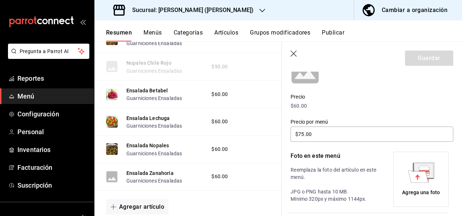
click at [420, 173] on icon at bounding box center [418, 176] width 20 height 12
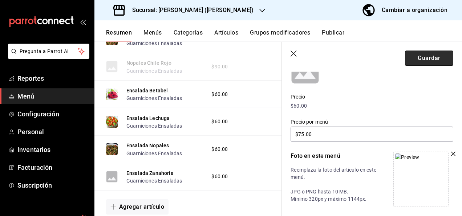
click at [427, 60] on button "Guardar" at bounding box center [429, 57] width 48 height 15
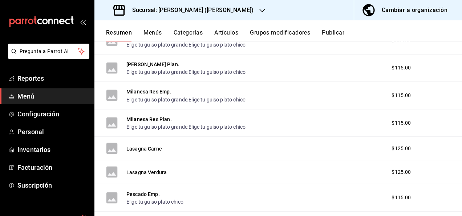
scroll to position [983, 0]
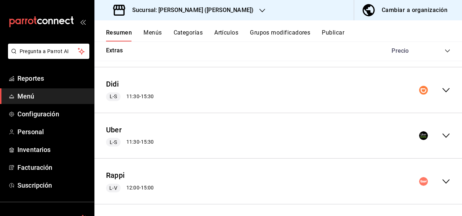
click at [443, 135] on icon "collapse-menu-row" at bounding box center [446, 135] width 9 height 9
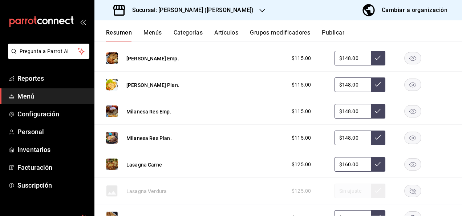
scroll to position [1794, 0]
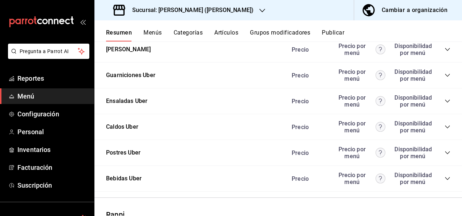
click at [445, 72] on icon "collapse-category-row" at bounding box center [448, 75] width 6 height 6
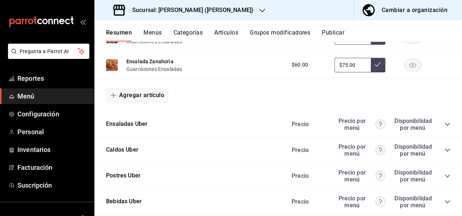
scroll to position [2317, 0]
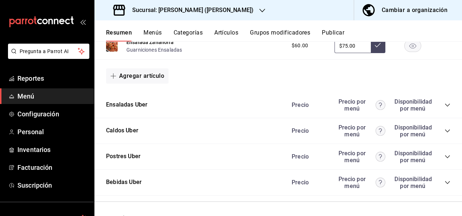
click at [445, 102] on icon "collapse-category-row" at bounding box center [448, 105] width 6 height 6
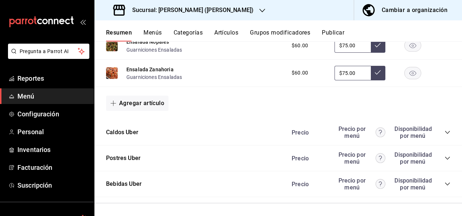
scroll to position [2463, 0]
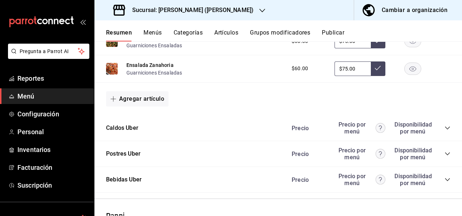
click at [445, 125] on icon "collapse-category-row" at bounding box center [448, 128] width 6 height 6
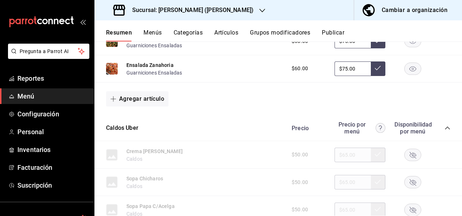
click at [445, 125] on icon "collapse-category-row" at bounding box center [448, 128] width 6 height 6
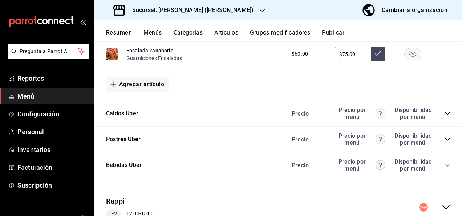
scroll to position [2506, 0]
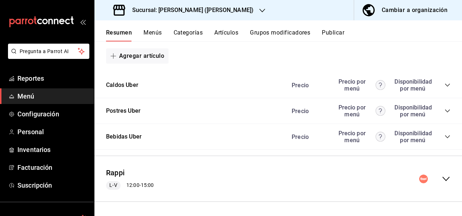
click at [445, 134] on icon "collapse-category-row" at bounding box center [448, 137] width 6 height 6
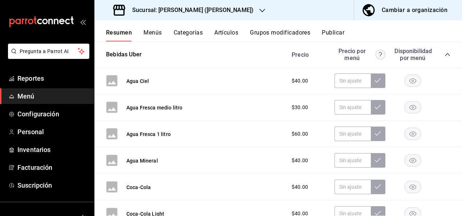
scroll to position [2612, 0]
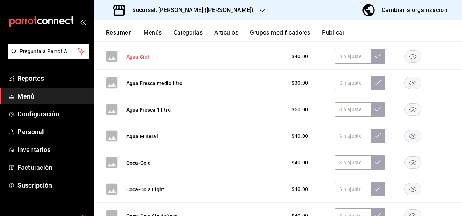
click at [141, 58] on button "Agua Ciel" at bounding box center [137, 56] width 23 height 7
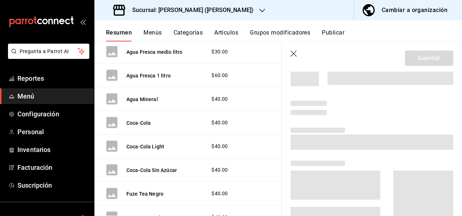
scroll to position [2514, 0]
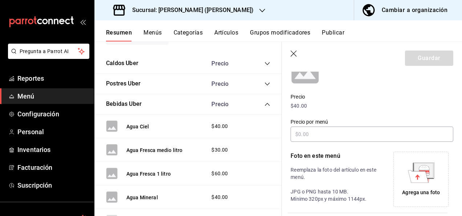
click at [429, 191] on div "Agrega una foto" at bounding box center [421, 193] width 38 height 8
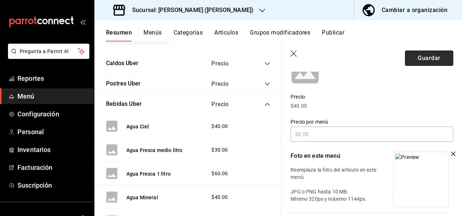
click at [418, 53] on button "Guardar" at bounding box center [429, 57] width 48 height 15
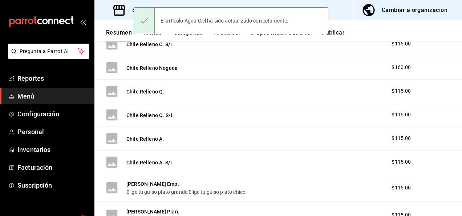
scroll to position [983, 0]
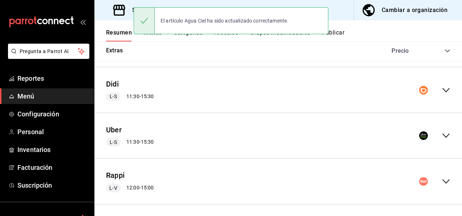
click at [442, 134] on icon "collapse-menu-row" at bounding box center [446, 135] width 9 height 9
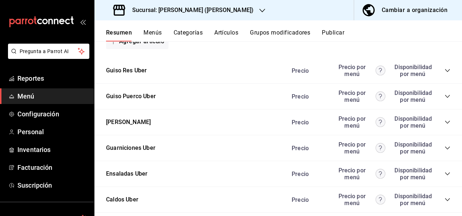
scroll to position [1833, 0]
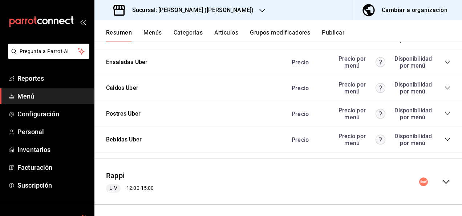
click at [445, 137] on icon "collapse-category-row" at bounding box center [448, 140] width 6 height 6
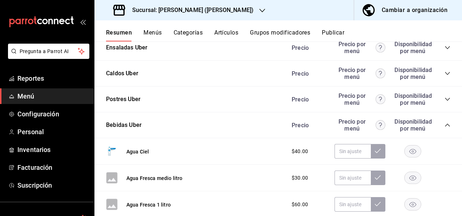
scroll to position [1877, 0]
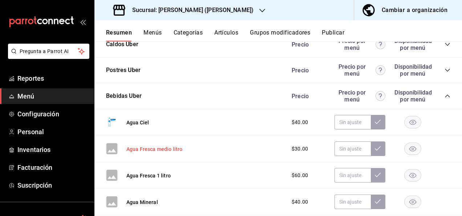
click at [166, 145] on button "Agua Fresca medio litro" at bounding box center [154, 148] width 56 height 7
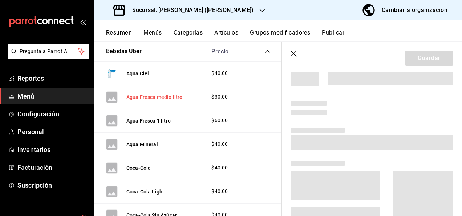
scroll to position [1787, 0]
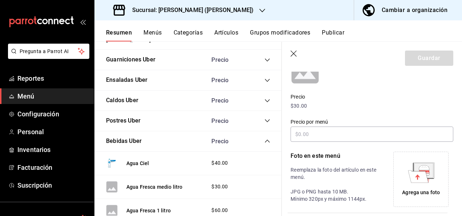
click at [410, 184] on div "Agrega una foto" at bounding box center [421, 179] width 52 height 52
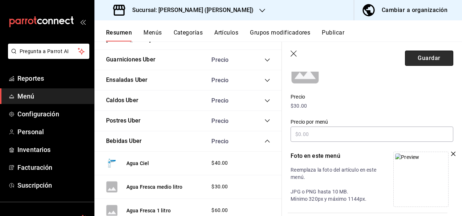
click at [417, 54] on button "Guardar" at bounding box center [429, 57] width 48 height 15
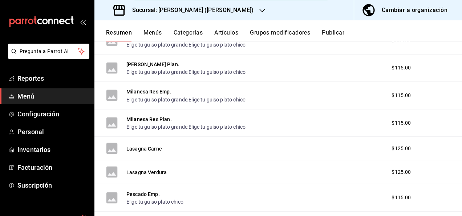
scroll to position [958, 0]
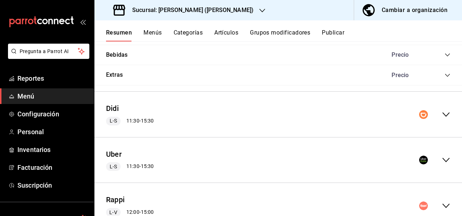
click at [442, 158] on icon "collapse-menu-row" at bounding box center [445, 160] width 7 height 4
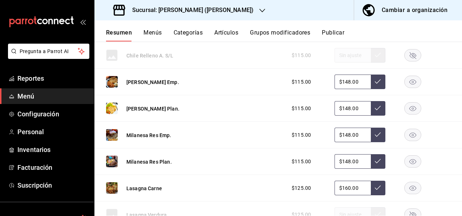
scroll to position [1771, 0]
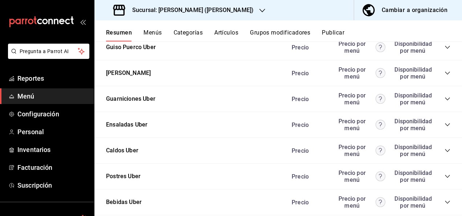
click at [445, 201] on icon "collapse-category-row" at bounding box center [447, 202] width 5 height 3
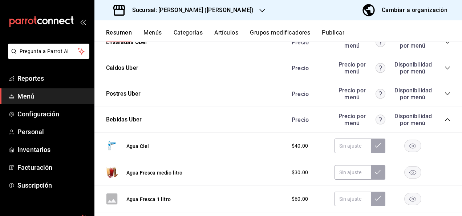
scroll to position [1906, 0]
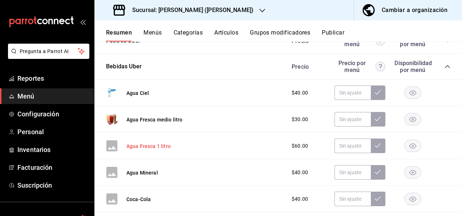
click at [135, 142] on button "Agua Fresca 1 litro" at bounding box center [148, 145] width 44 height 7
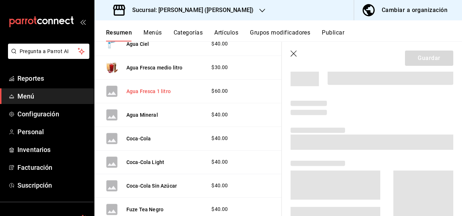
scroll to position [1811, 0]
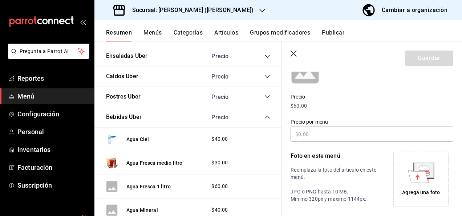
click at [402, 181] on div "Agrega una foto" at bounding box center [421, 179] width 52 height 52
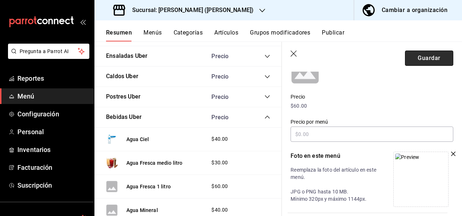
click at [421, 60] on button "Guardar" at bounding box center [429, 57] width 48 height 15
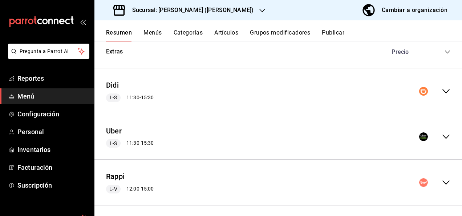
scroll to position [983, 0]
click at [442, 132] on icon "collapse-menu-row" at bounding box center [446, 135] width 9 height 9
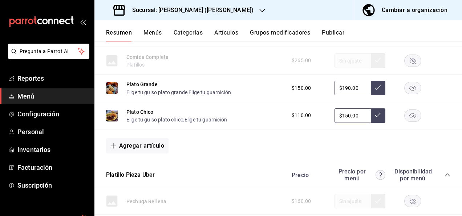
scroll to position [1833, 0]
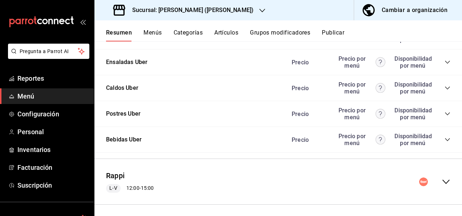
click at [445, 137] on icon "collapse-category-row" at bounding box center [448, 140] width 6 height 6
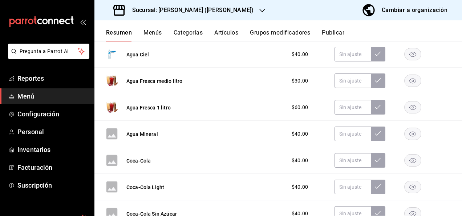
scroll to position [1979, 0]
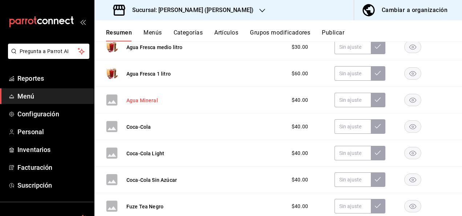
click at [140, 97] on button "Agua Mineral" at bounding box center [142, 100] width 32 height 7
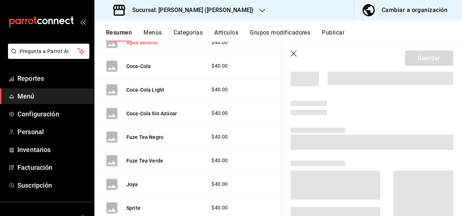
scroll to position [1870, 0]
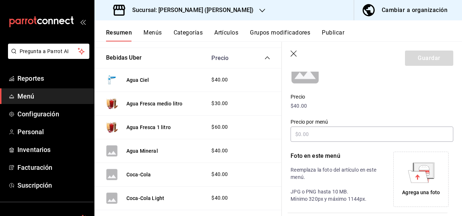
click at [412, 179] on icon at bounding box center [418, 176] width 20 height 12
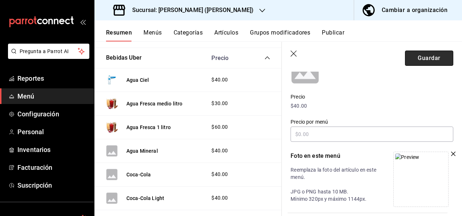
click at [426, 55] on button "Guardar" at bounding box center [429, 57] width 48 height 15
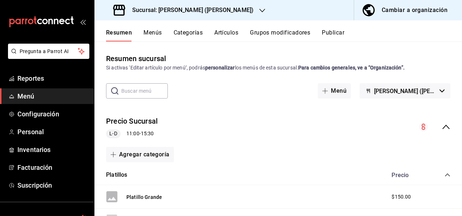
click at [442, 124] on icon "collapse-menu-row" at bounding box center [446, 126] width 9 height 9
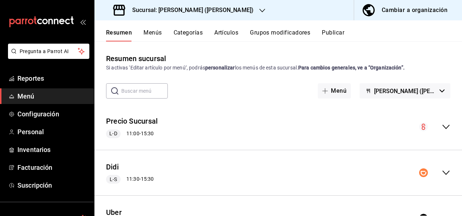
scroll to position [85, 0]
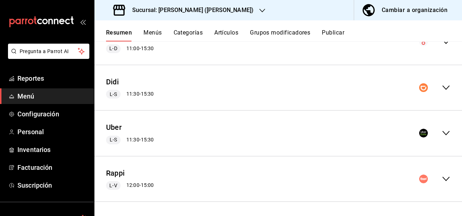
click at [442, 134] on icon "collapse-menu-row" at bounding box center [446, 133] width 9 height 9
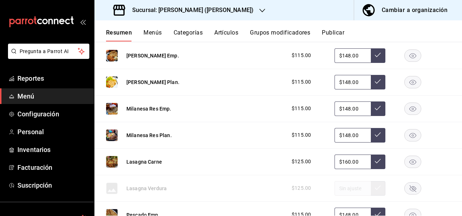
scroll to position [936, 0]
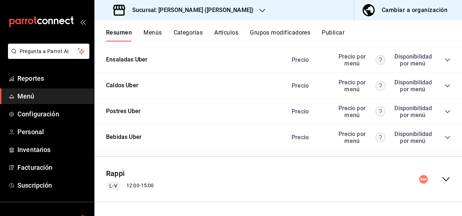
click at [445, 134] on icon "collapse-category-row" at bounding box center [448, 137] width 6 height 6
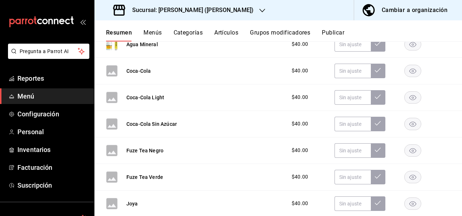
scroll to position [1149, 0]
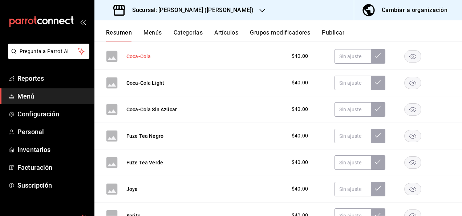
click at [131, 56] on button "Coca-Cola" at bounding box center [138, 56] width 24 height 7
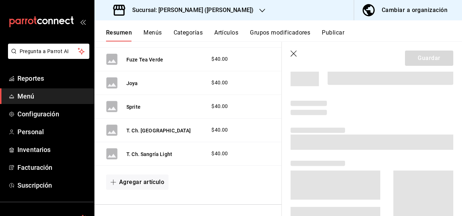
scroll to position [1036, 0]
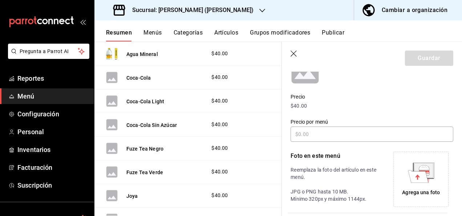
click at [428, 182] on div "Agrega una foto" at bounding box center [421, 179] width 52 height 52
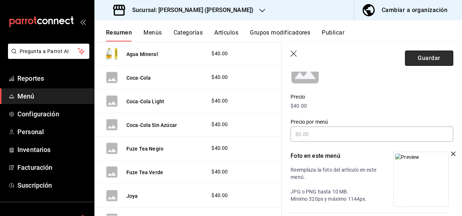
click at [428, 60] on button "Guardar" at bounding box center [429, 57] width 48 height 15
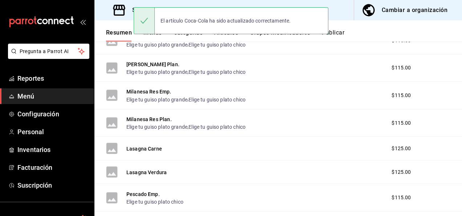
scroll to position [959, 0]
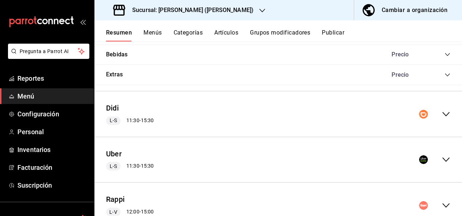
click at [442, 155] on icon "collapse-menu-row" at bounding box center [446, 159] width 9 height 9
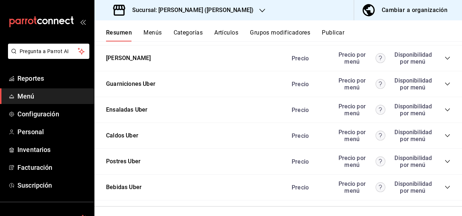
scroll to position [1833, 0]
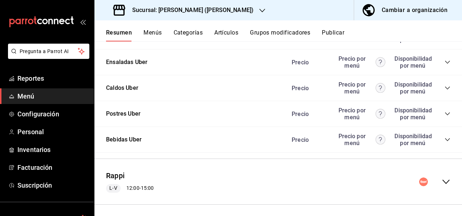
click at [445, 138] on icon "collapse-category-row" at bounding box center [448, 140] width 6 height 6
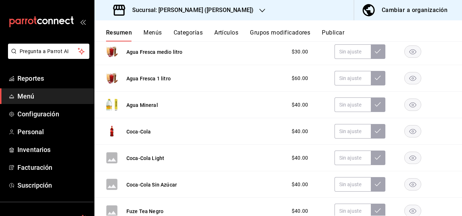
scroll to position [2012, 0]
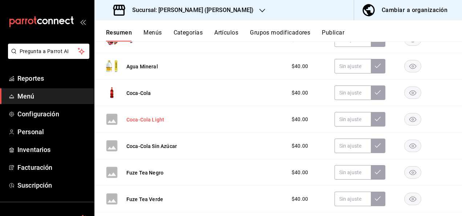
click at [138, 118] on button "Coca-Cola Light" at bounding box center [145, 119] width 38 height 7
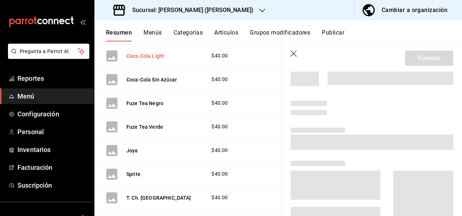
scroll to position [1901, 0]
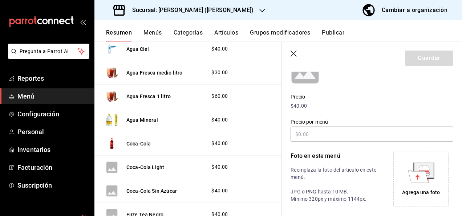
click at [445, 176] on div "Agrega una foto" at bounding box center [423, 178] width 60 height 55
click at [435, 178] on div "Agrega una foto" at bounding box center [421, 179] width 52 height 52
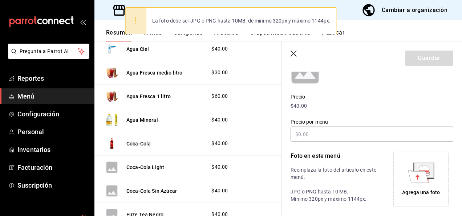
click at [421, 178] on icon at bounding box center [418, 176] width 20 height 12
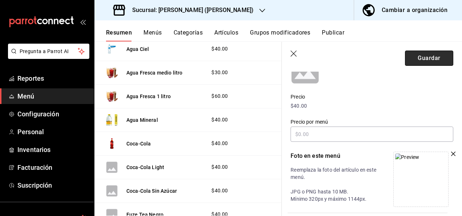
click at [426, 61] on button "Guardar" at bounding box center [429, 57] width 48 height 15
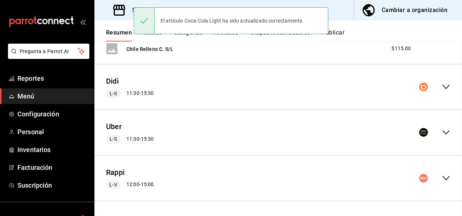
scroll to position [983, 0]
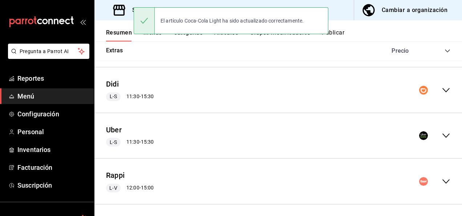
click at [443, 138] on div "Uber L-S 11:30 - 15:30" at bounding box center [278, 136] width 368 height 34
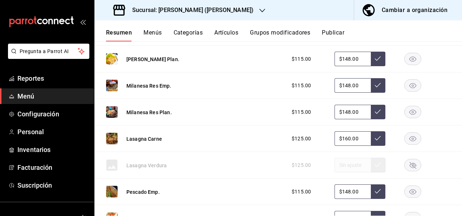
scroll to position [1820, 0]
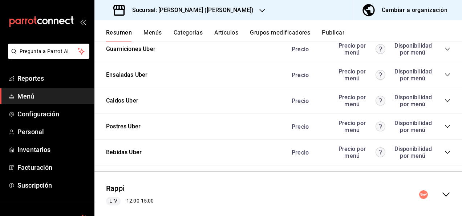
click at [445, 149] on icon "collapse-category-row" at bounding box center [448, 152] width 6 height 6
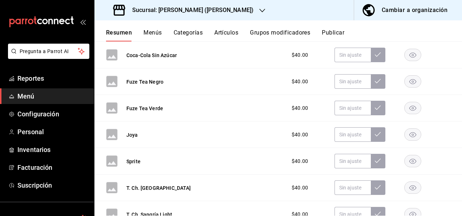
scroll to position [2065, 0]
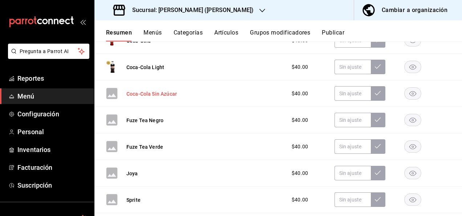
click at [172, 92] on button "Coca-Cola Sin Azúcar" at bounding box center [151, 93] width 50 height 7
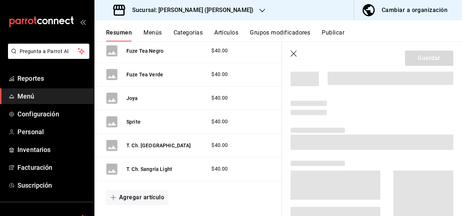
scroll to position [1948, 0]
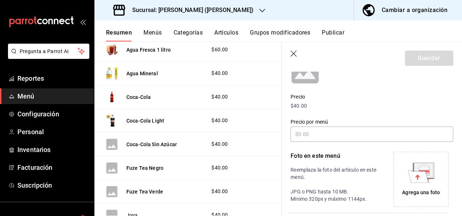
click at [425, 179] on icon at bounding box center [421, 176] width 20 height 13
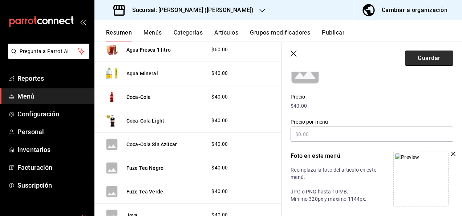
click at [421, 59] on button "Guardar" at bounding box center [429, 57] width 48 height 15
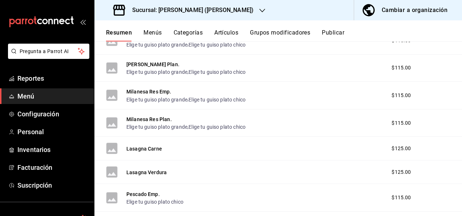
scroll to position [983, 0]
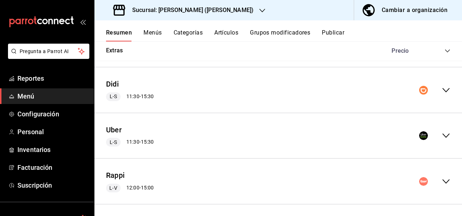
click at [442, 133] on icon "collapse-menu-row" at bounding box center [445, 135] width 7 height 4
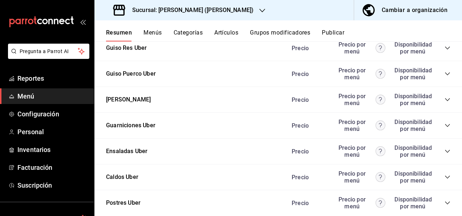
scroll to position [1795, 0]
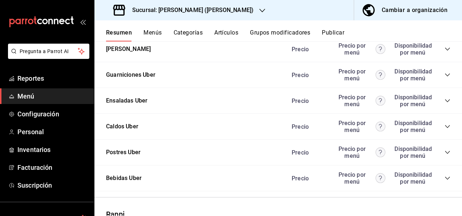
click at [445, 175] on icon "collapse-category-row" at bounding box center [448, 178] width 6 height 6
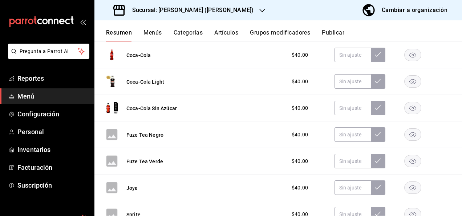
scroll to position [2036, 0]
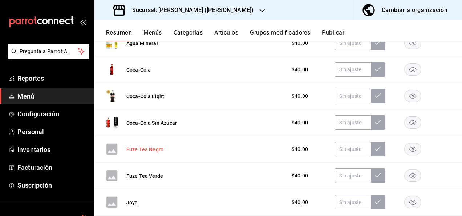
click at [154, 146] on button "Fuze Tea Negro" at bounding box center [144, 149] width 37 height 7
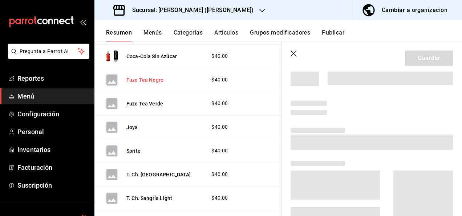
scroll to position [1921, 0]
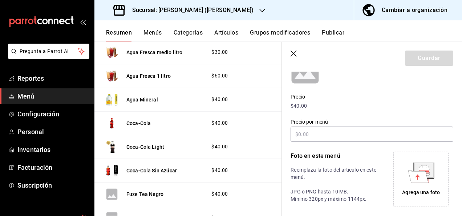
click at [418, 183] on div "Agrega una foto" at bounding box center [421, 179] width 52 height 52
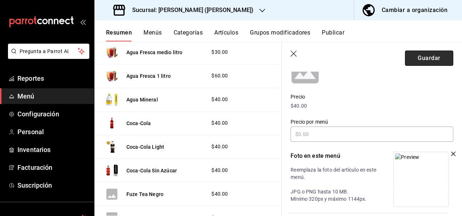
click at [425, 58] on button "Guardar" at bounding box center [429, 57] width 48 height 15
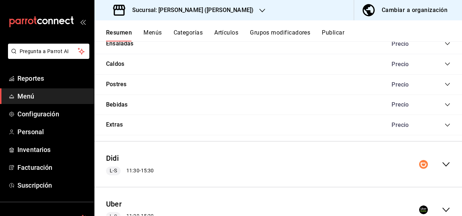
scroll to position [983, 0]
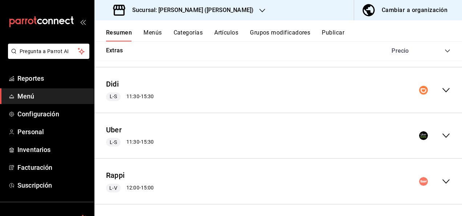
click at [442, 132] on icon "collapse-menu-row" at bounding box center [446, 135] width 9 height 9
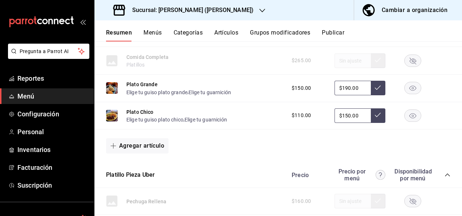
scroll to position [1791, 0]
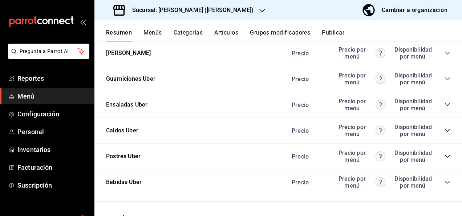
click at [445, 179] on icon "collapse-category-row" at bounding box center [448, 182] width 6 height 6
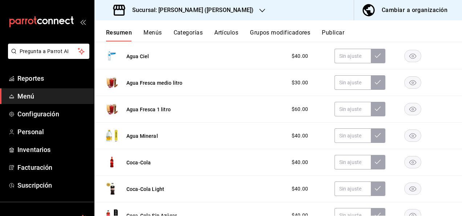
scroll to position [2095, 0]
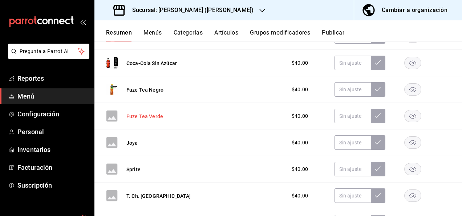
click at [152, 114] on button "Fuze Tea Verde" at bounding box center [144, 116] width 37 height 7
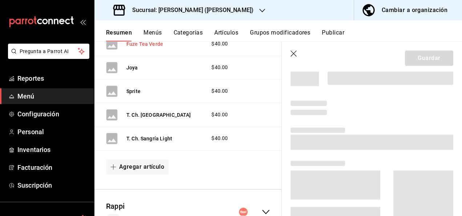
scroll to position [1977, 0]
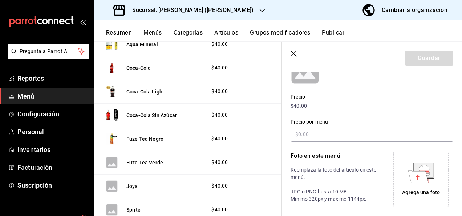
click at [427, 180] on icon at bounding box center [421, 172] width 27 height 20
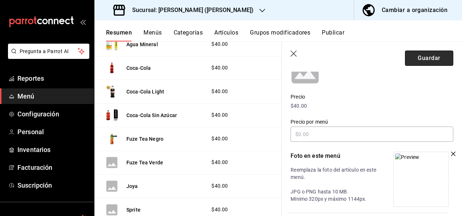
click at [429, 60] on button "Guardar" at bounding box center [429, 57] width 48 height 15
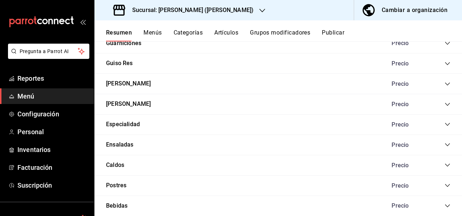
scroll to position [960, 0]
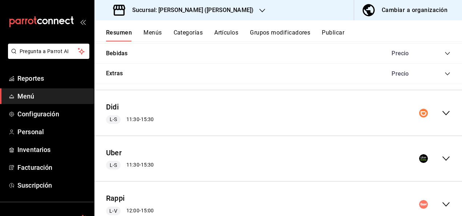
click at [442, 154] on icon "collapse-menu-row" at bounding box center [446, 158] width 9 height 9
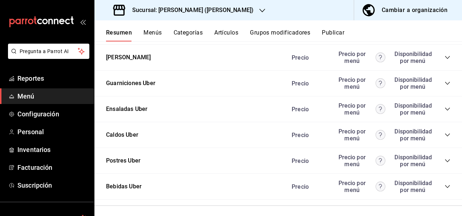
scroll to position [1833, 0]
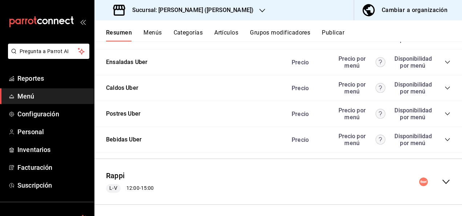
click at [445, 138] on icon "collapse-category-row" at bounding box center [447, 139] width 5 height 3
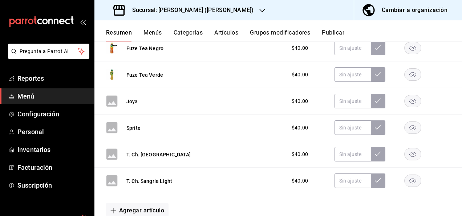
scroll to position [2131, 0]
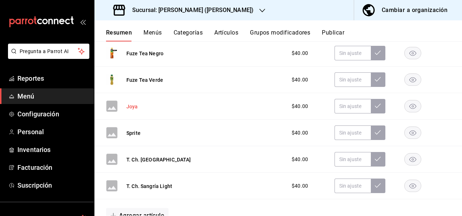
click at [131, 103] on button "Joya" at bounding box center [132, 106] width 12 height 7
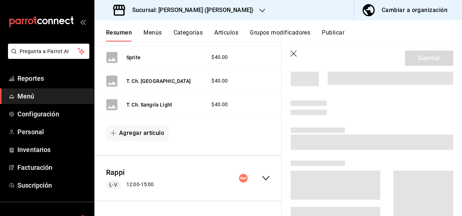
scroll to position [2006, 0]
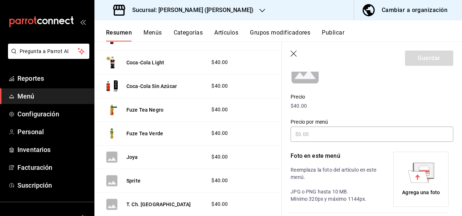
click at [428, 177] on icon at bounding box center [423, 170] width 19 height 15
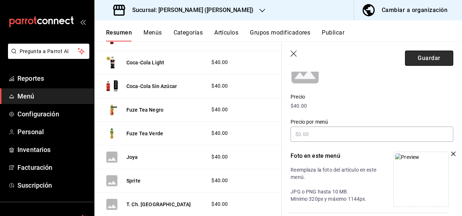
click at [422, 62] on button "Guardar" at bounding box center [429, 57] width 48 height 15
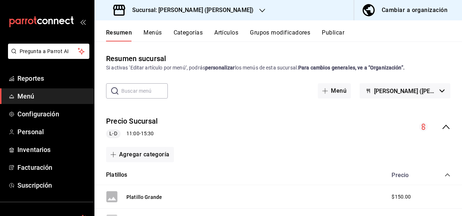
click at [442, 127] on icon "collapse-menu-row" at bounding box center [446, 126] width 9 height 9
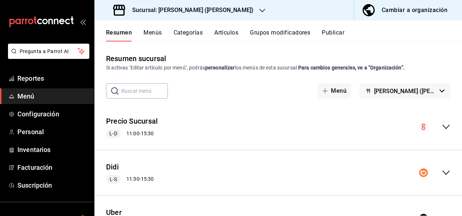
scroll to position [85, 0]
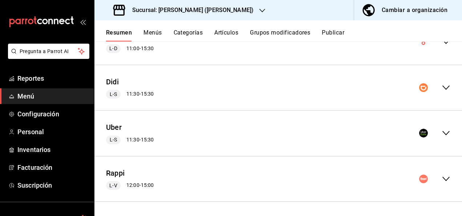
click at [442, 131] on icon "collapse-menu-row" at bounding box center [446, 133] width 9 height 9
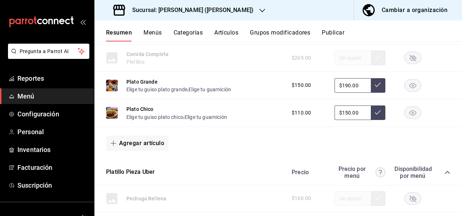
scroll to position [898, 0]
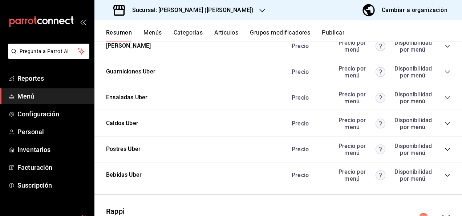
click at [438, 174] on div "Precio Precio por menú Disponibilidad por menú" at bounding box center [367, 175] width 166 height 14
click at [445, 174] on icon "collapse-category-row" at bounding box center [448, 175] width 6 height 6
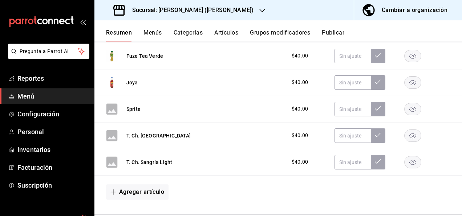
scroll to position [1221, 0]
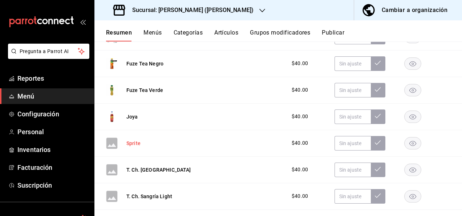
click at [137, 141] on button "Sprite" at bounding box center [133, 142] width 14 height 7
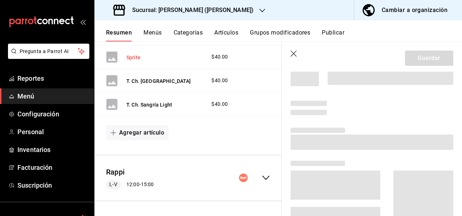
scroll to position [1098, 0]
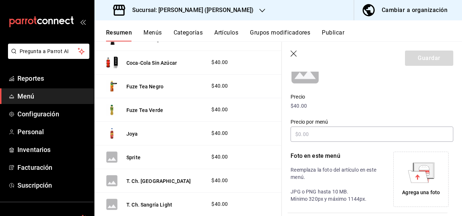
click at [410, 171] on icon at bounding box center [418, 176] width 20 height 12
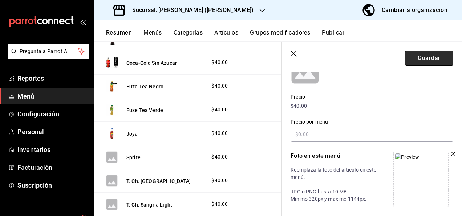
click at [410, 56] on button "Guardar" at bounding box center [429, 57] width 48 height 15
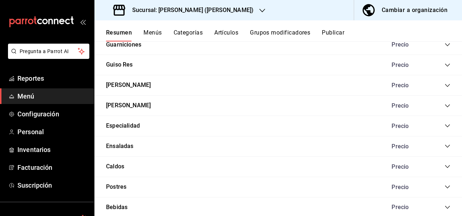
scroll to position [958, 0]
